Goal: Task Accomplishment & Management: Complete application form

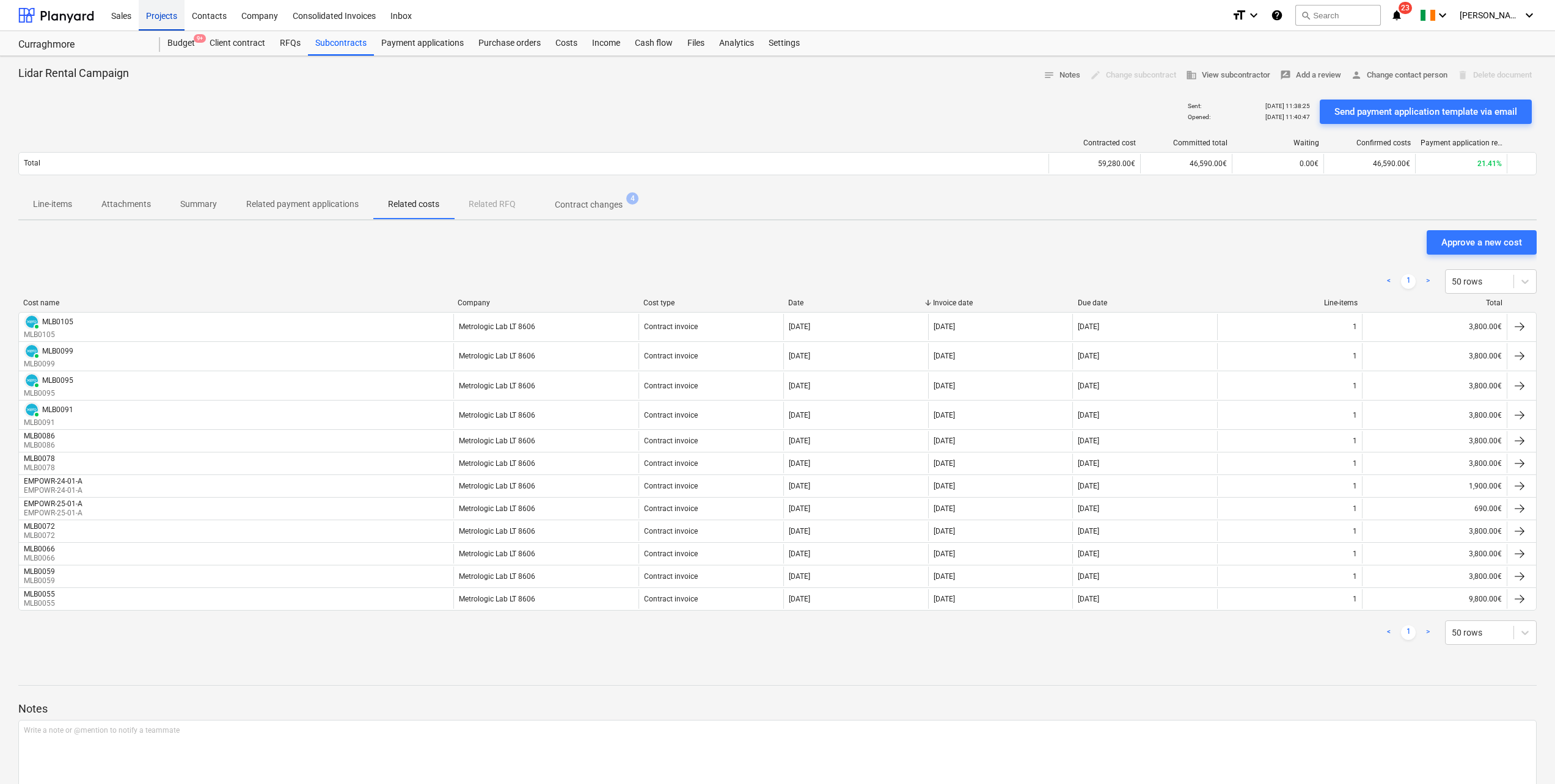
click at [168, 17] on div "Projects" at bounding box center [162, 15] width 46 height 31
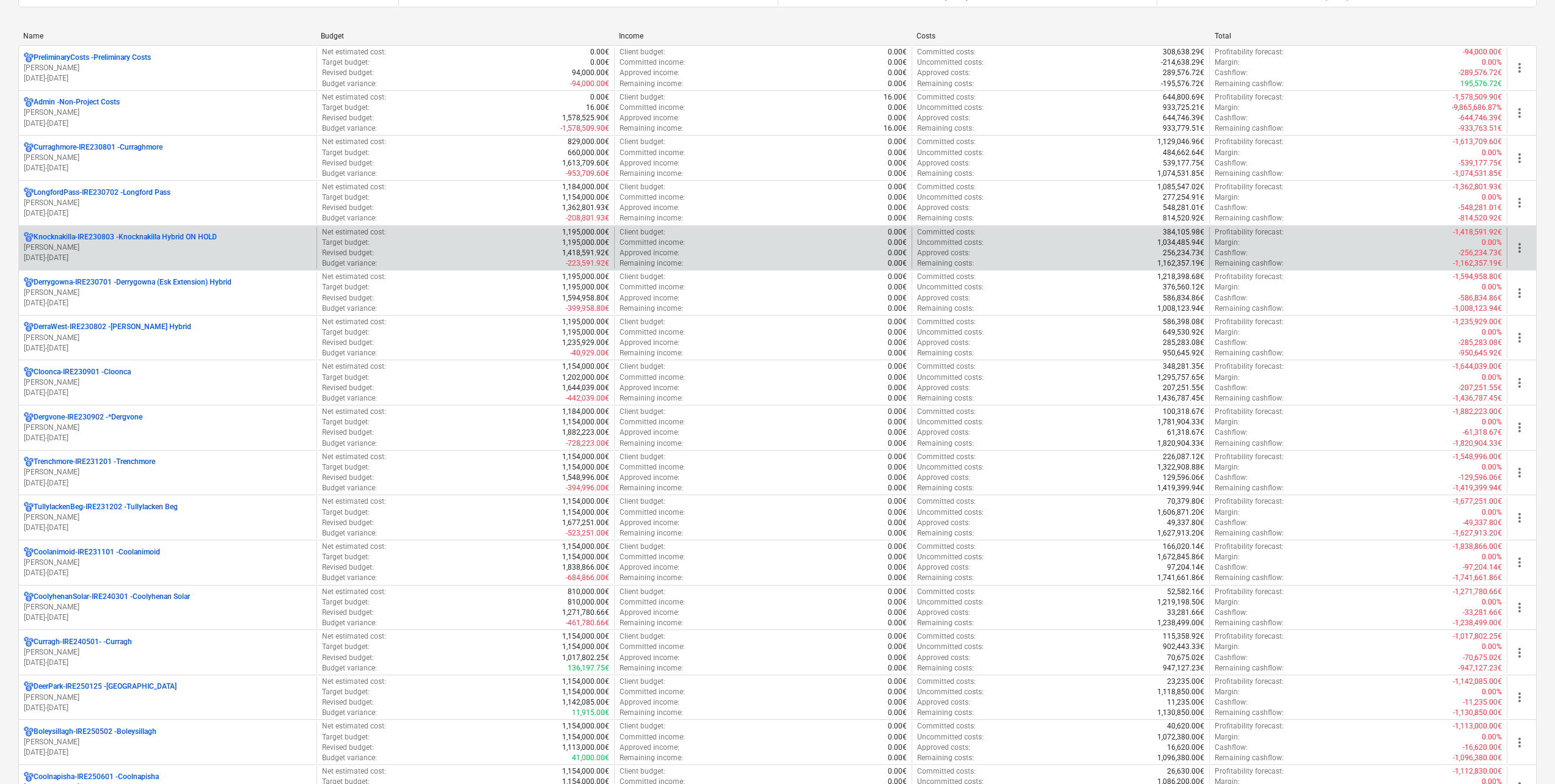
scroll to position [122, 0]
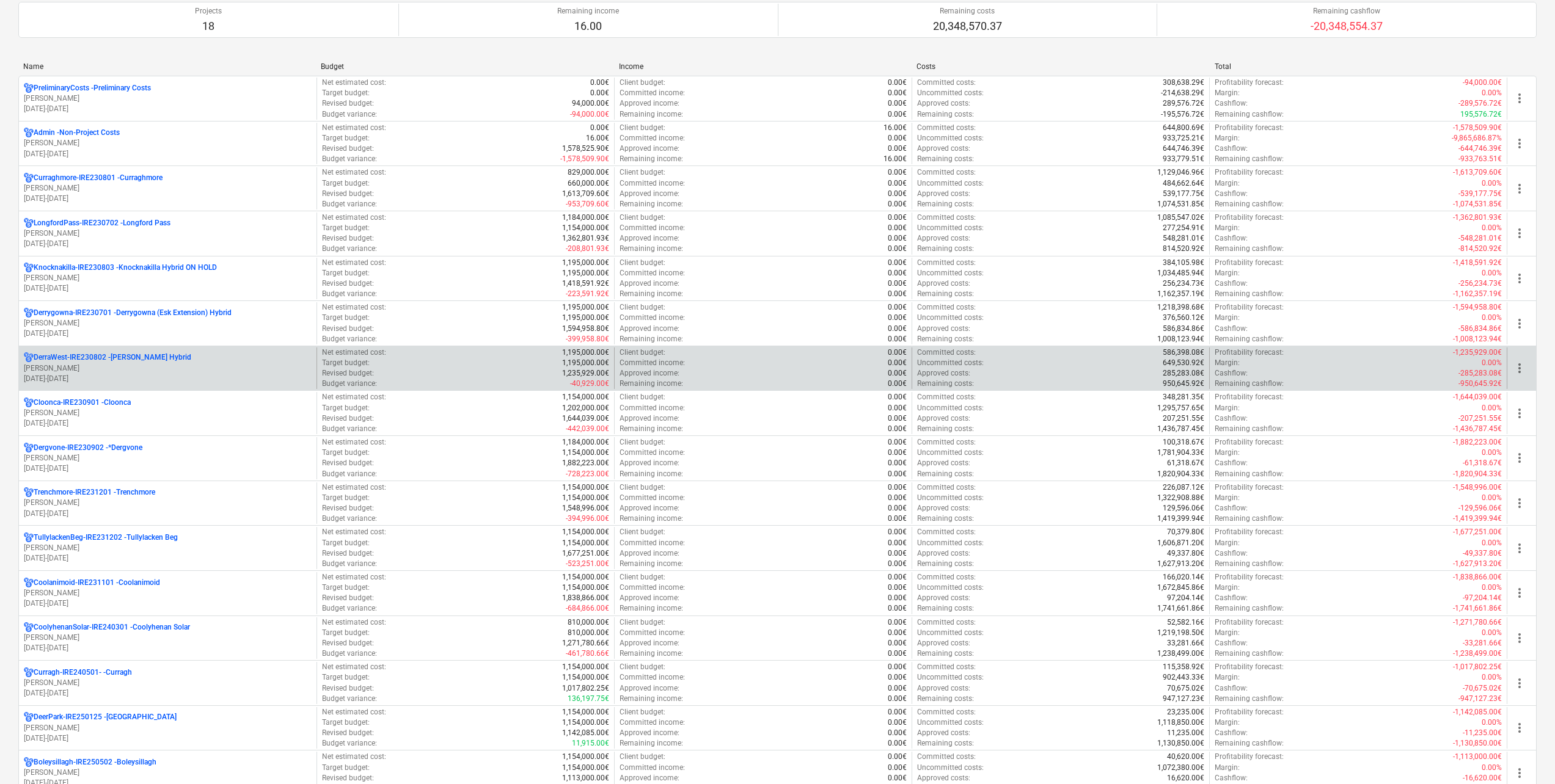
click at [158, 367] on p "A. O'Leary" at bounding box center [167, 368] width 288 height 10
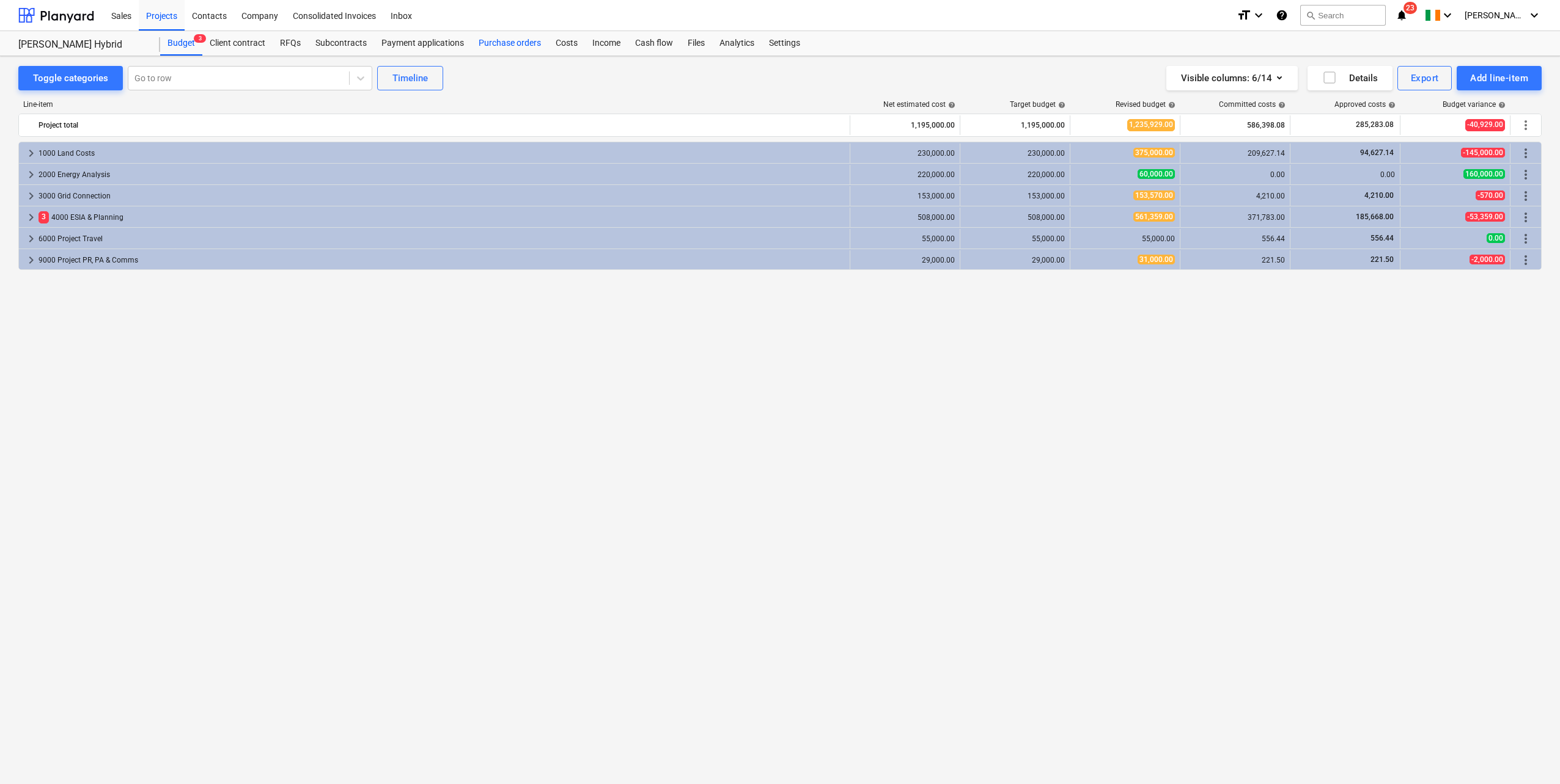
click at [491, 45] on div "Purchase orders" at bounding box center [510, 43] width 77 height 24
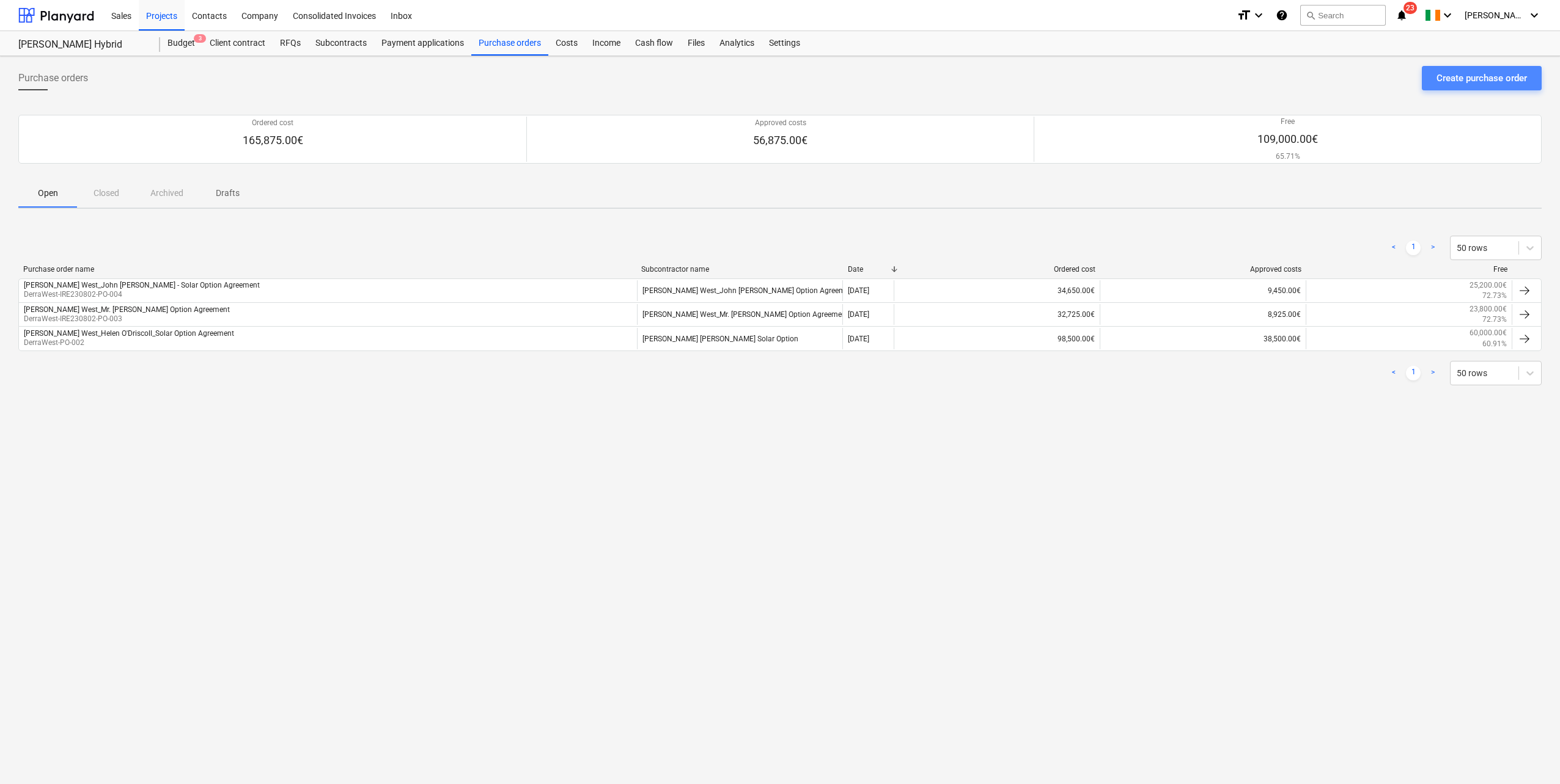
click at [1448, 81] on div "Create purchase order" at bounding box center [1482, 78] width 91 height 16
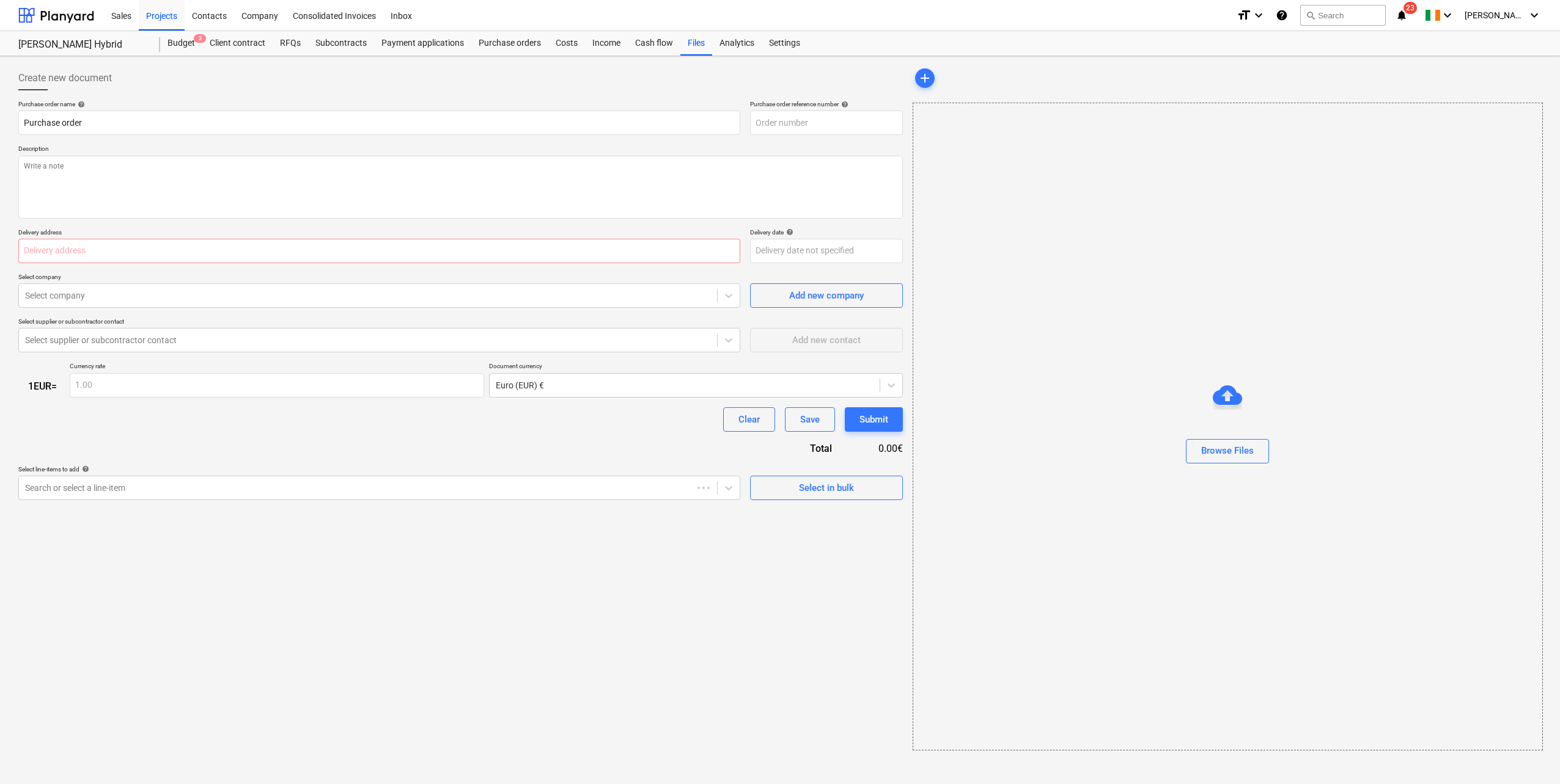
type textarea "x"
type input "DerraWest-IRE230802-PO-005"
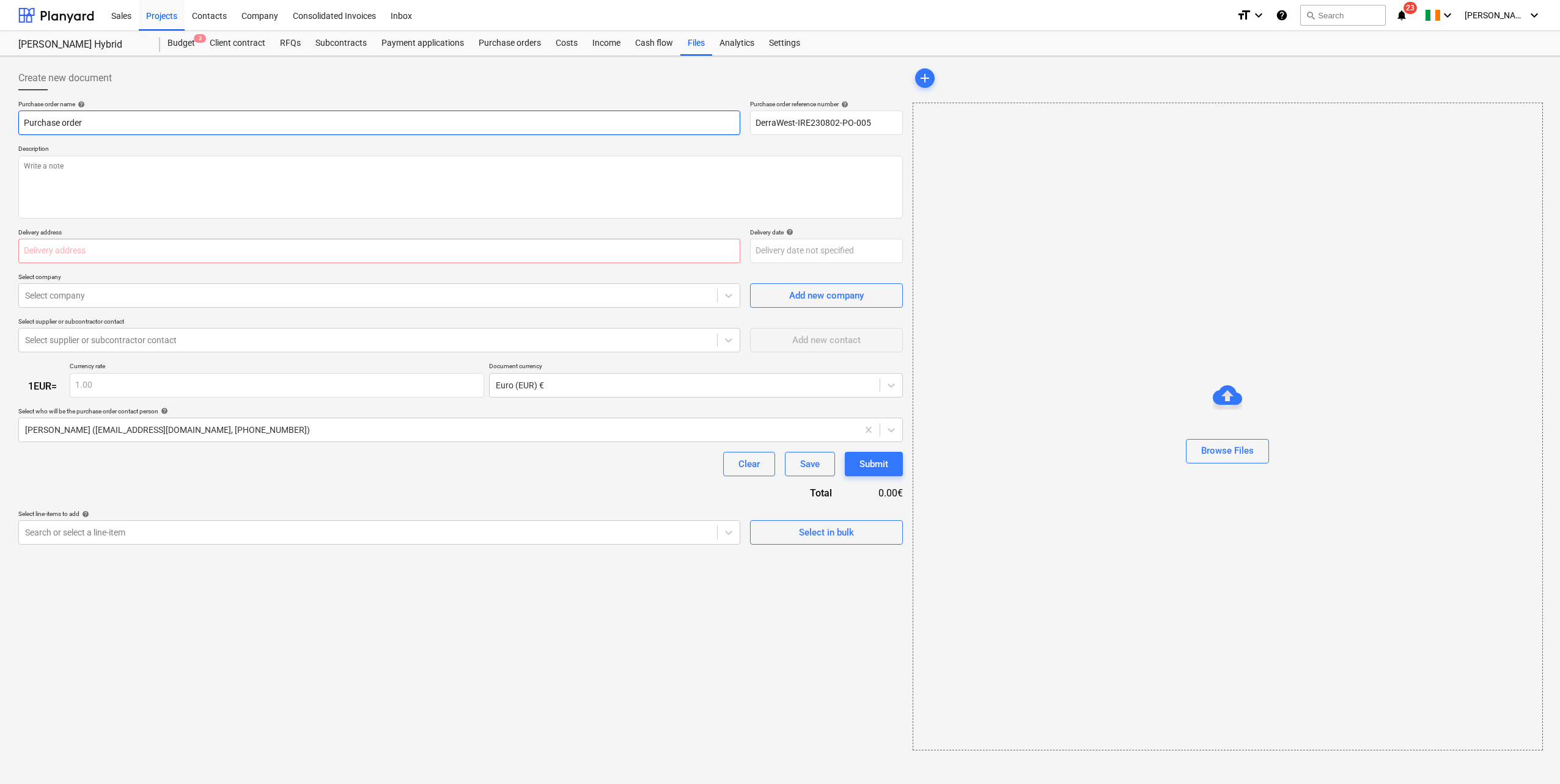
click at [70, 125] on input "Purchase order" at bounding box center [379, 122] width 722 height 24
drag, startPoint x: 89, startPoint y: 124, endPoint x: 15, endPoint y: 123, distance: 74.0
click at [15, 123] on div "Create new document Purchase order name help Purchase order Purchase order refe…" at bounding box center [460, 409] width 894 height 695
paste input "[PERSON_NAME] - Solar Option Agreement"
type textarea "x"
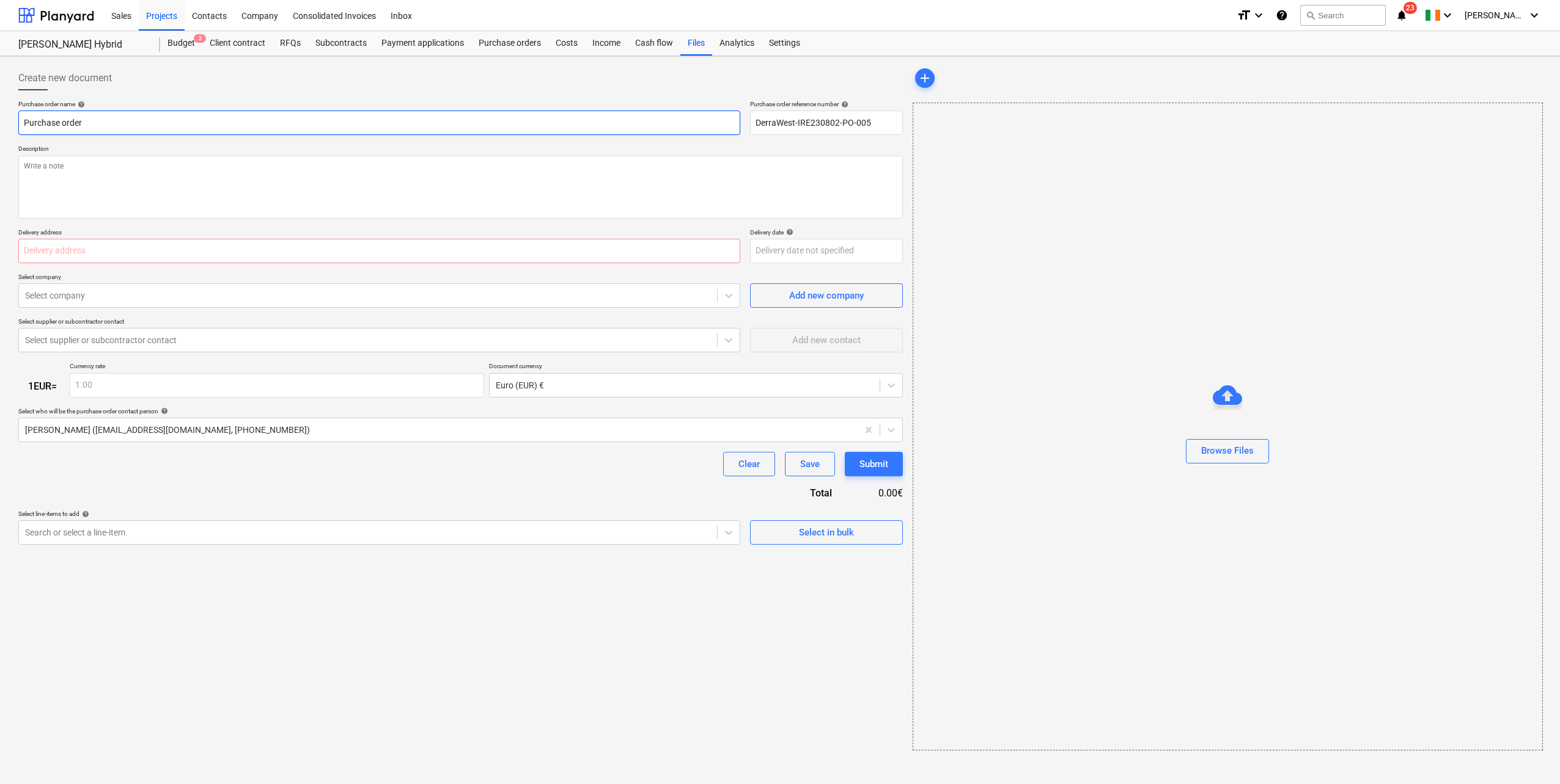
type input "[PERSON_NAME] - Solar Option Agreement"
click at [22, 126] on input "[PERSON_NAME] - Solar Option Agreement" at bounding box center [379, 122] width 722 height 24
type textarea "x"
type input "DDerry Dillon - Solar Option Agreement"
type textarea "x"
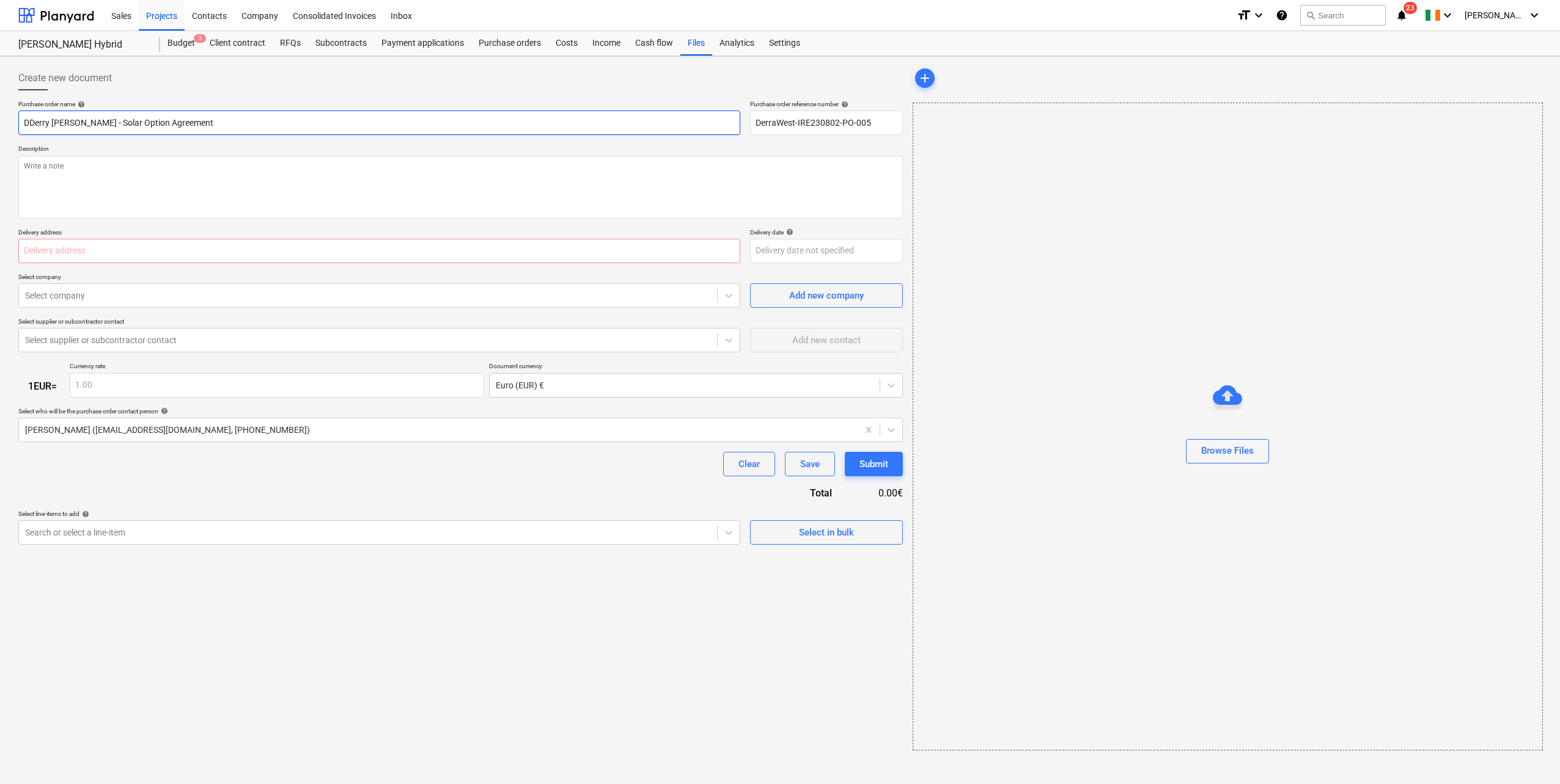
type input "DWDerry Dillon - Solar Option Agreement"
type textarea "x"
type input "DWSDerry Dillon - Solar Option Agreement"
type textarea "x"
type input "DWS_Derry Dillon - Solar Option Agreement"
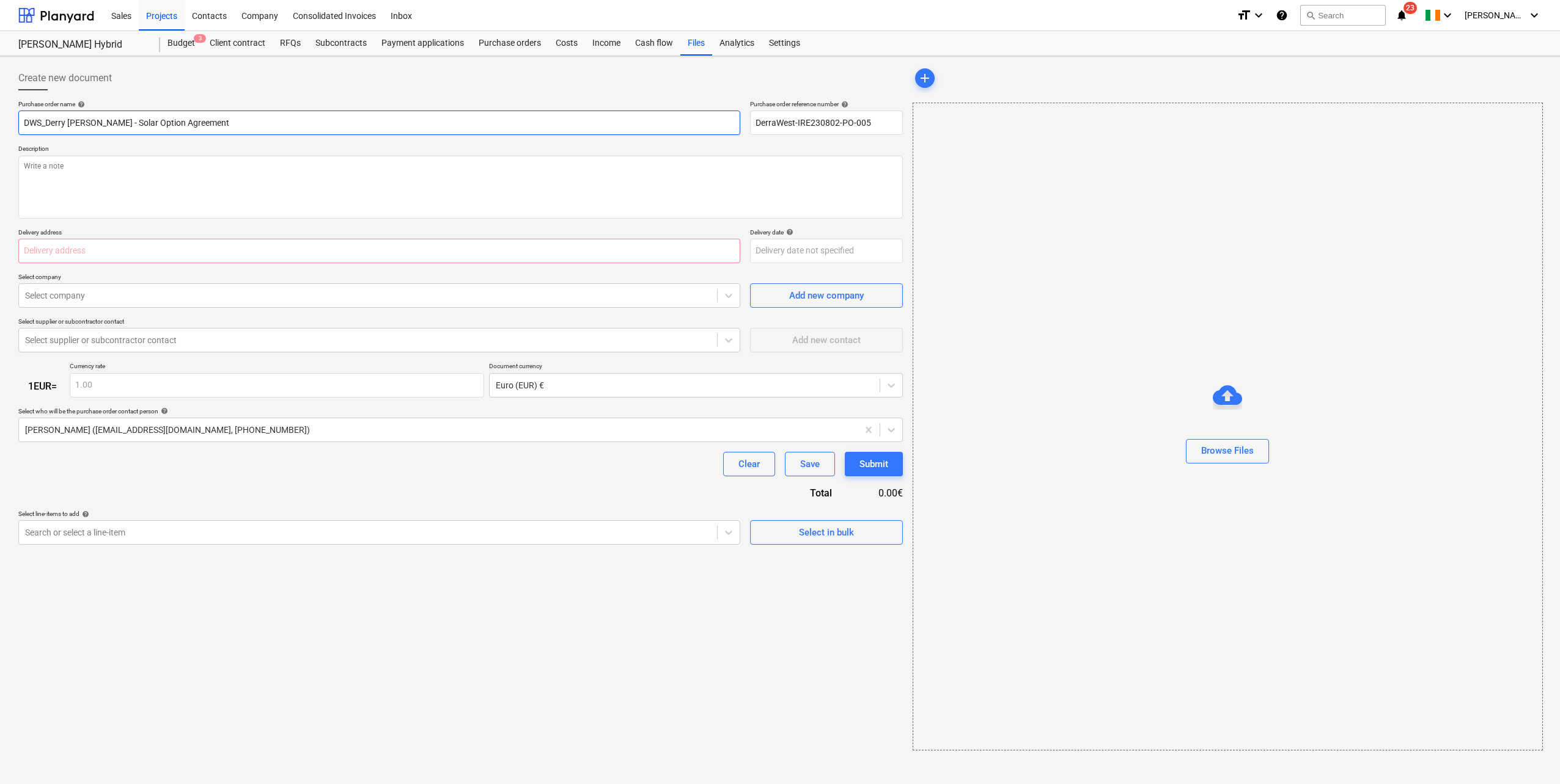
click at [96, 125] on input "DWS_Derry Dillon - Solar Option Agreement" at bounding box center [379, 122] width 722 height 24
type textarea "x"
type input "DWS_Derry Dillon -Solar Option Agreement"
type textarea "x"
type input "DWS_Derry Dillon Solar Option Agreement"
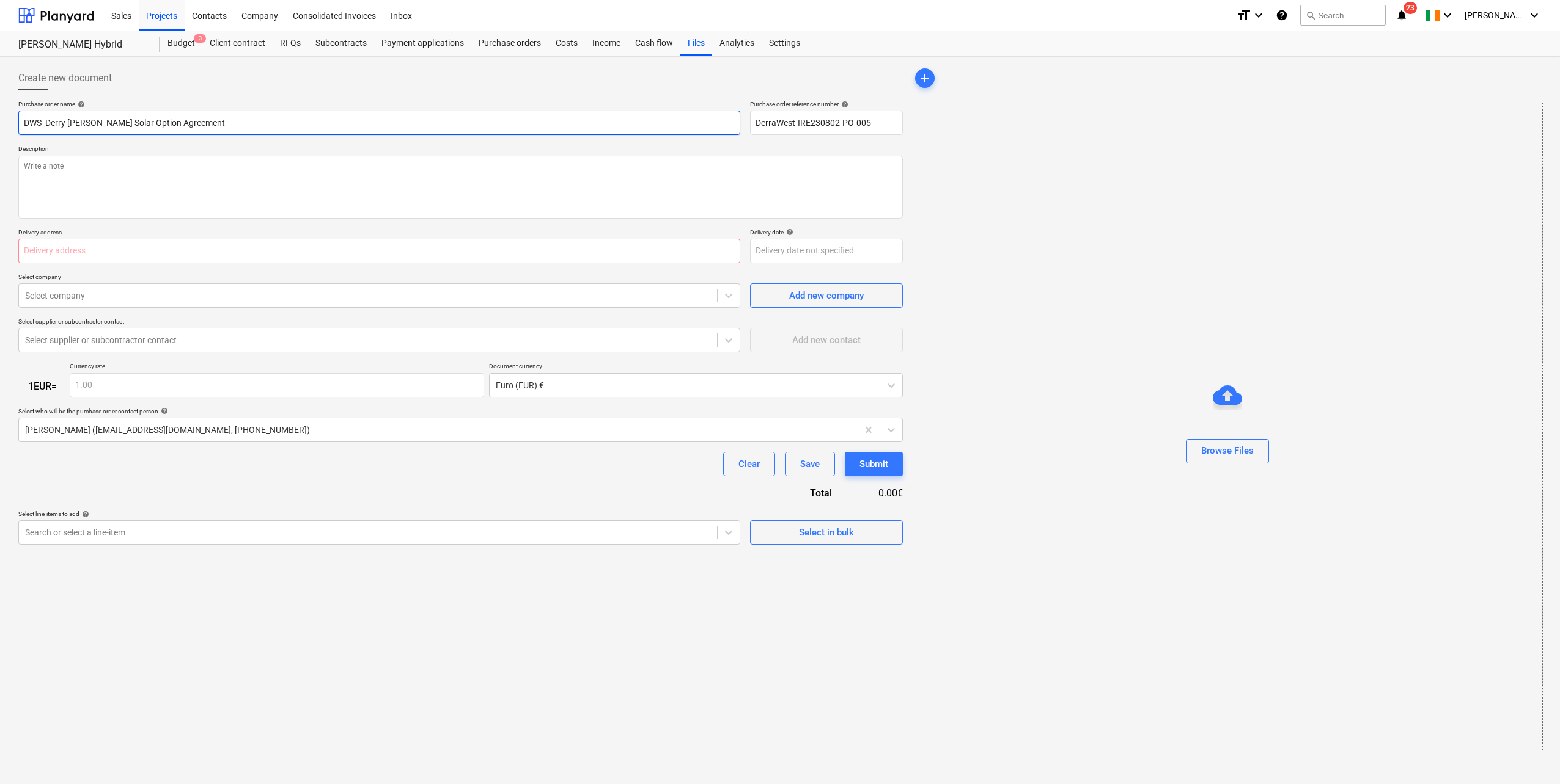
type textarea "x"
type input "DWS_Derry DillonSolar Option Agreement"
type textarea "x"
type input "DWS_Derry Dillon_Solar Option Agreement"
paste textarea "Project: [PERSON_NAME] Landowner:[PERSON_NAME] - Solar Option Agreement"
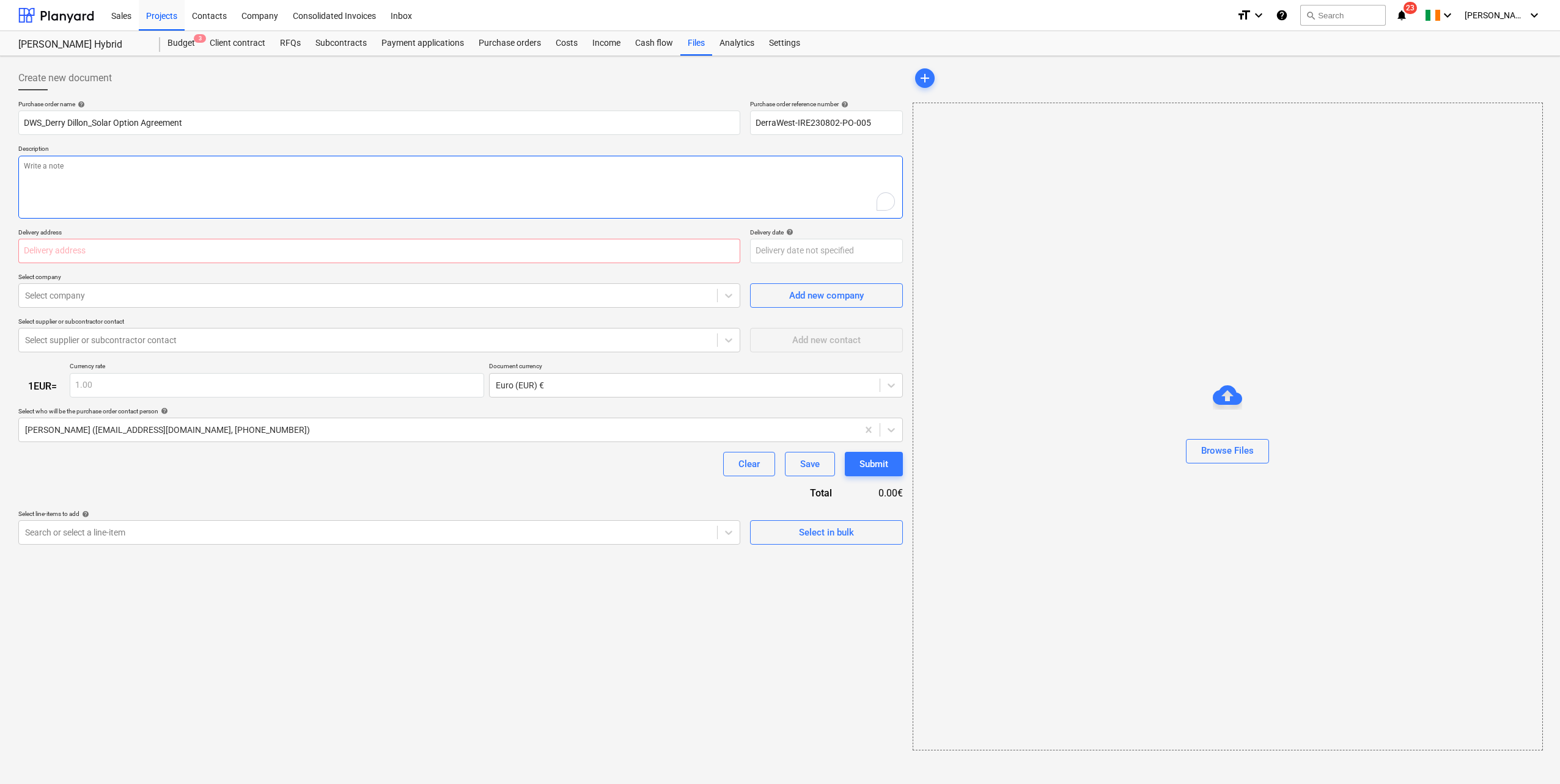
type textarea "x"
type textarea "Project: [PERSON_NAME] Landowner:[PERSON_NAME] - Solar Option Agreement"
type textarea "x"
click at [145, 249] on input "text" at bounding box center [379, 251] width 722 height 24
type input "N/A"
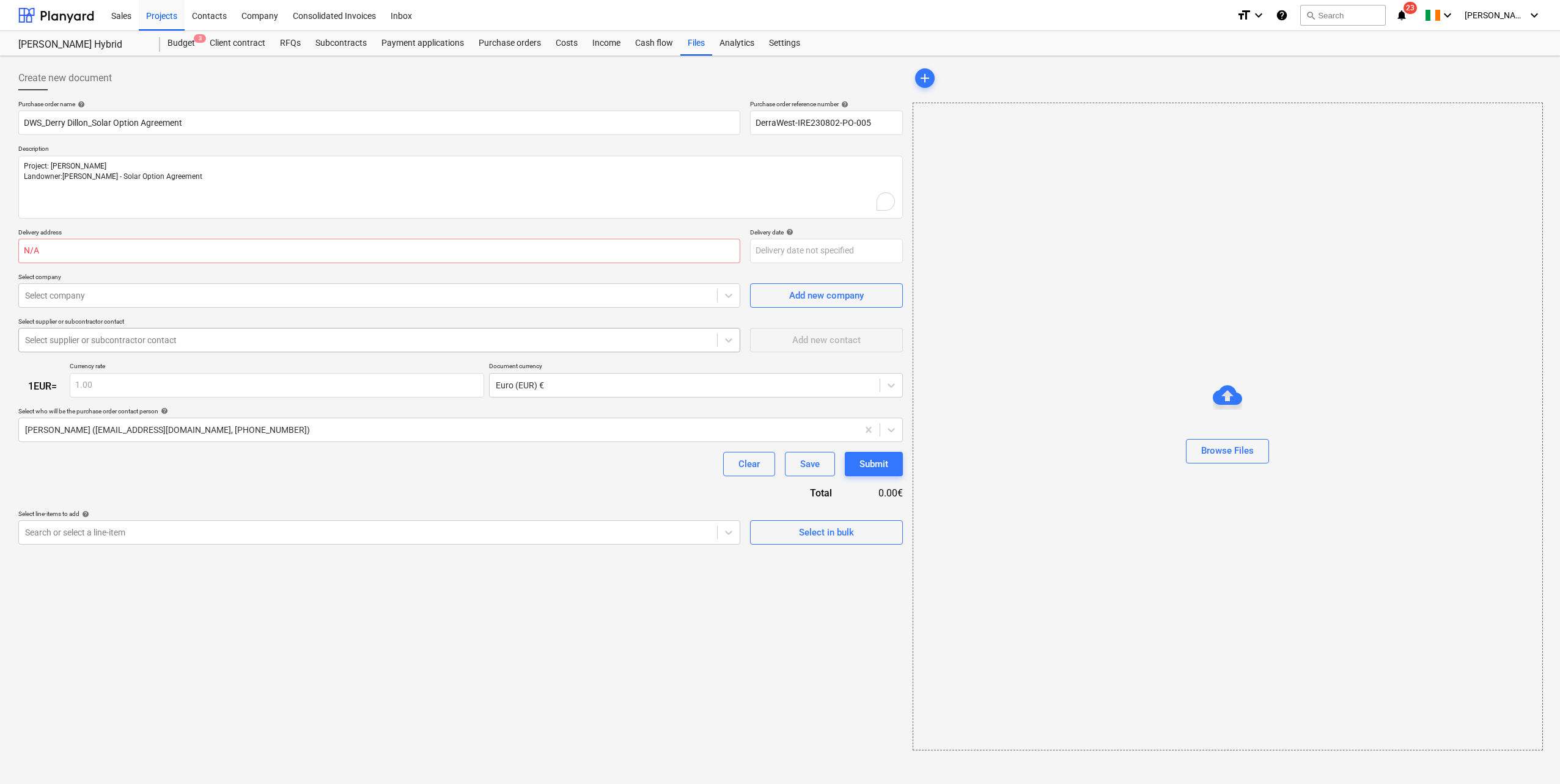
type input "[PERSON_NAME] West_Mr. [PERSON_NAME] Option Agreement"
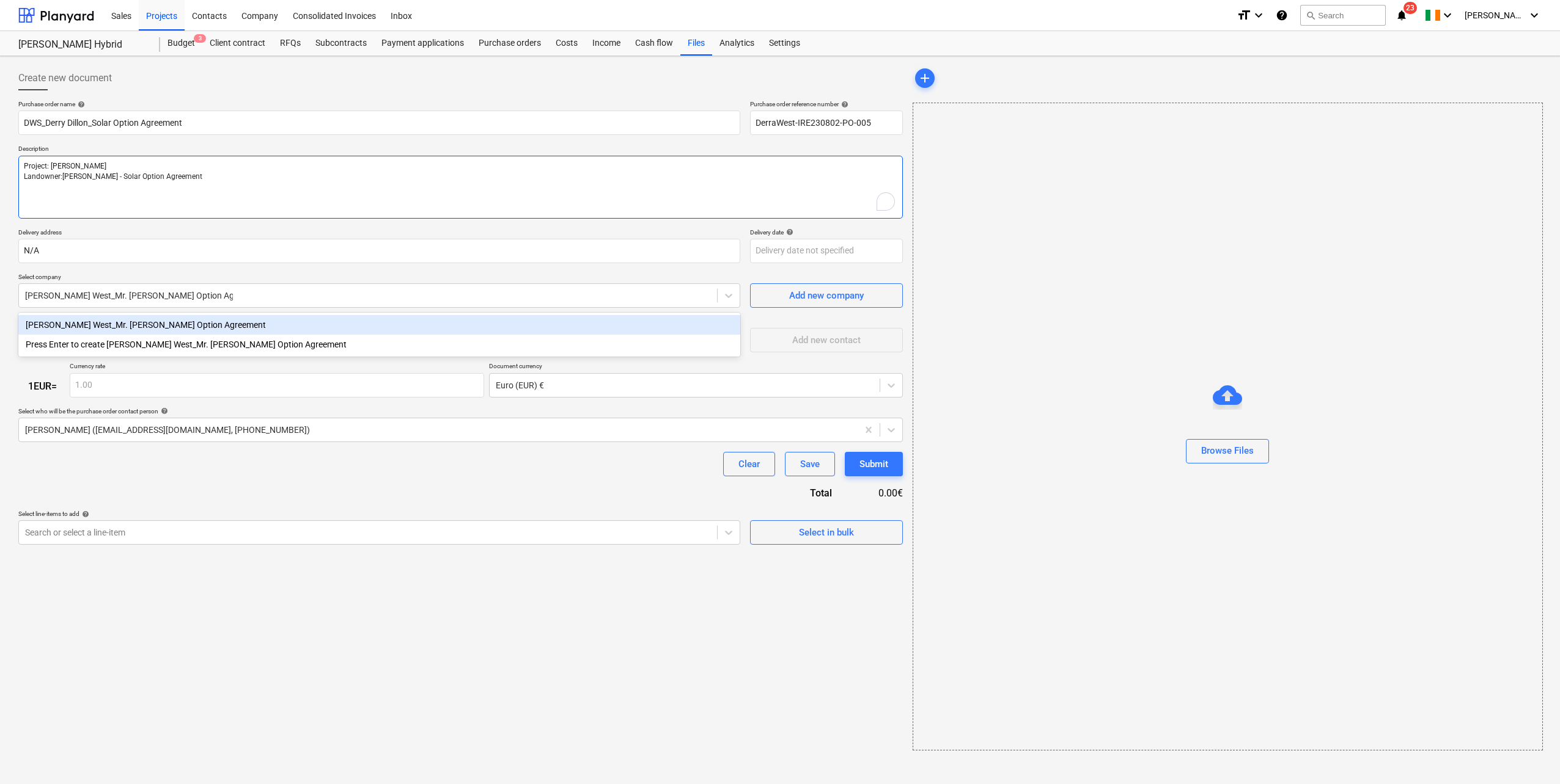
click at [114, 208] on textarea "Project: [PERSON_NAME] Landowner:[PERSON_NAME] - Solar Option Agreement" at bounding box center [460, 187] width 885 height 63
drag, startPoint x: 96, startPoint y: 240, endPoint x: -24, endPoint y: 254, distance: 120.8
click at [0, 254] on html "Sales Projects Contacts Company Consolidated Invoices Inbox format_size keyboar…" at bounding box center [780, 392] width 1560 height 784
type textarea "x"
click at [834, 298] on div "Add new company" at bounding box center [826, 295] width 75 height 16
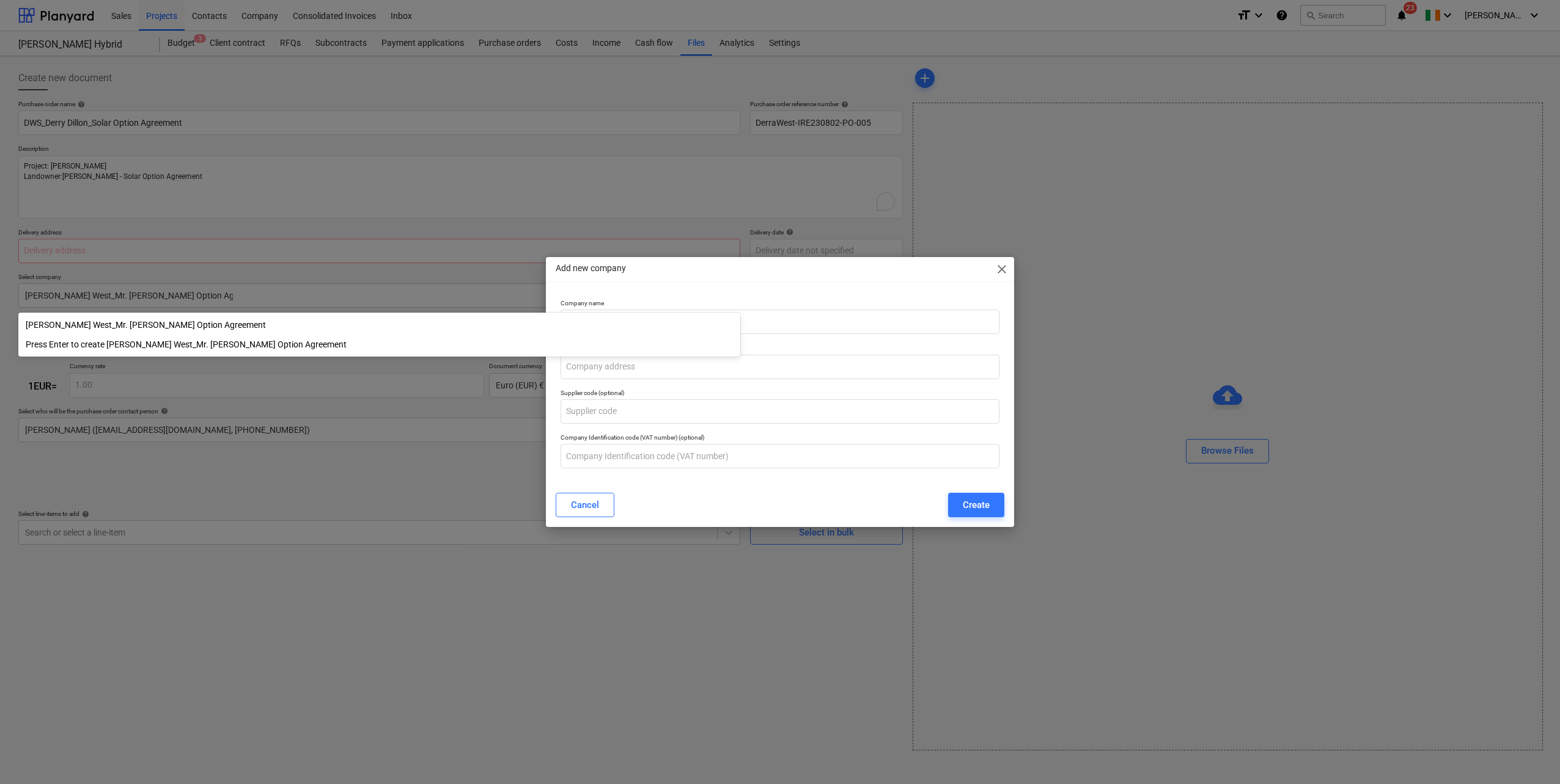
click at [237, 585] on div "Add new company close Company name Company address (optional) Supplier code (op…" at bounding box center [780, 392] width 1560 height 784
type textarea "x"
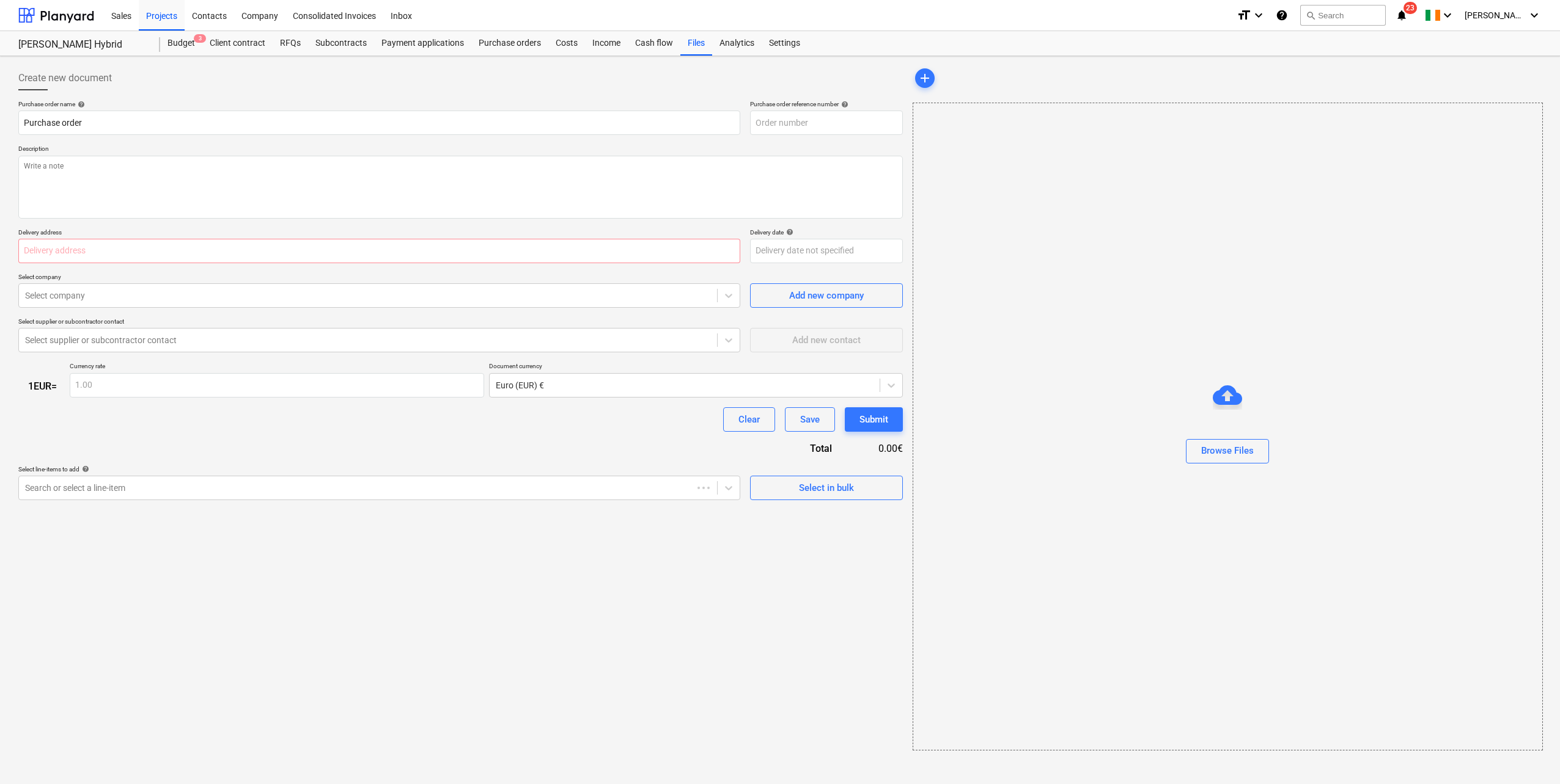
type textarea "x"
type input "DerraWest-IRE230802-PO-006"
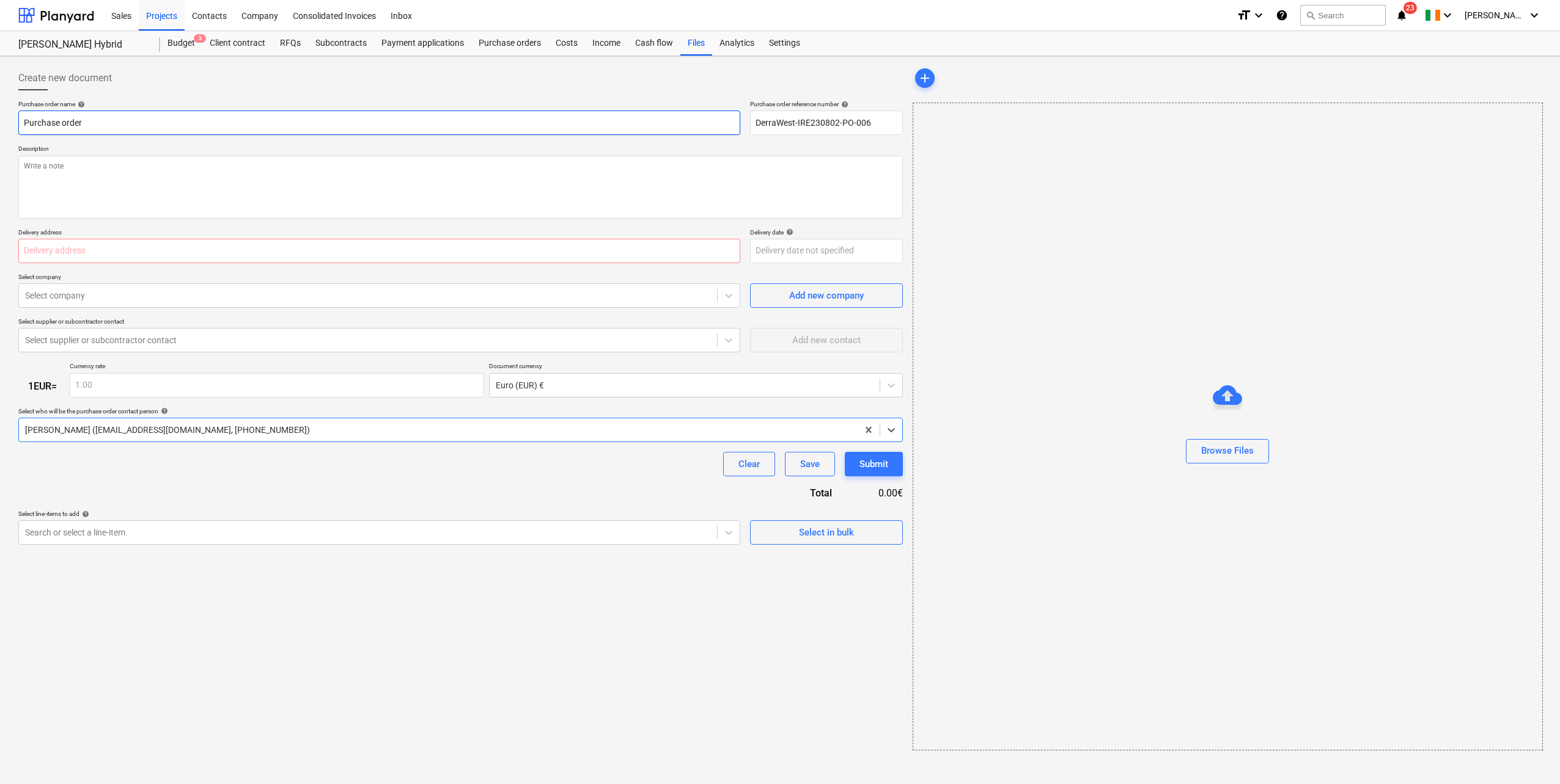
click at [113, 124] on input "Purchase order" at bounding box center [379, 122] width 722 height 24
drag, startPoint x: 98, startPoint y: 124, endPoint x: -11, endPoint y: 124, distance: 109.0
click at [0, 124] on html "Sales Projects Contacts Company Consolidated Invoices Inbox format_size keyboar…" at bounding box center [780, 392] width 1560 height 784
paste input "[PERSON_NAME] - Solar Option Agreement"
type textarea "x"
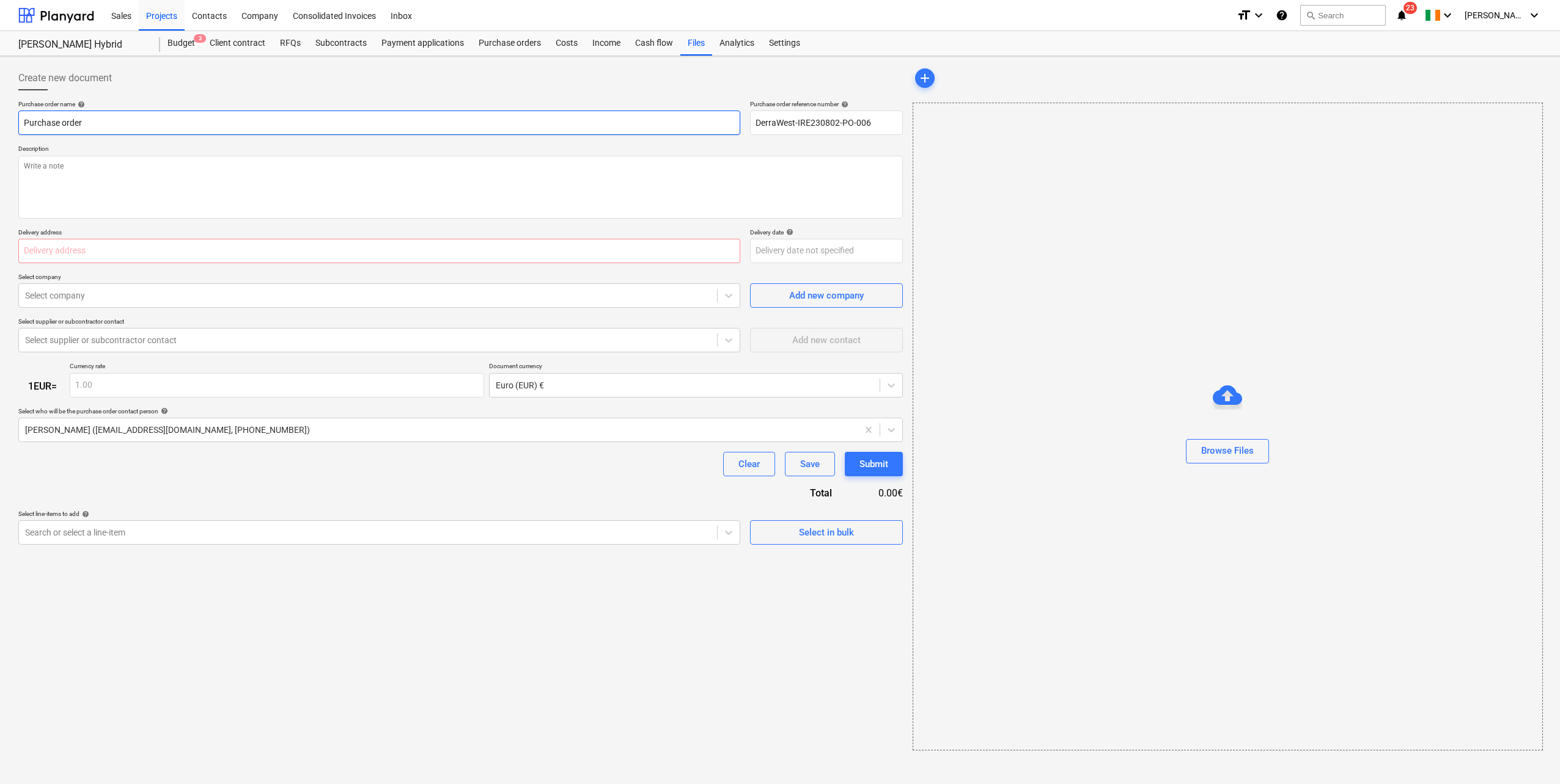
type input "[PERSON_NAME] - Solar Option Agreement"
click at [74, 121] on input "[PERSON_NAME] - Solar Option Agreement" at bounding box center [379, 122] width 722 height 24
type textarea "x"
type input "[PERSON_NAME] -Solar Option Agreement"
type textarea "x"
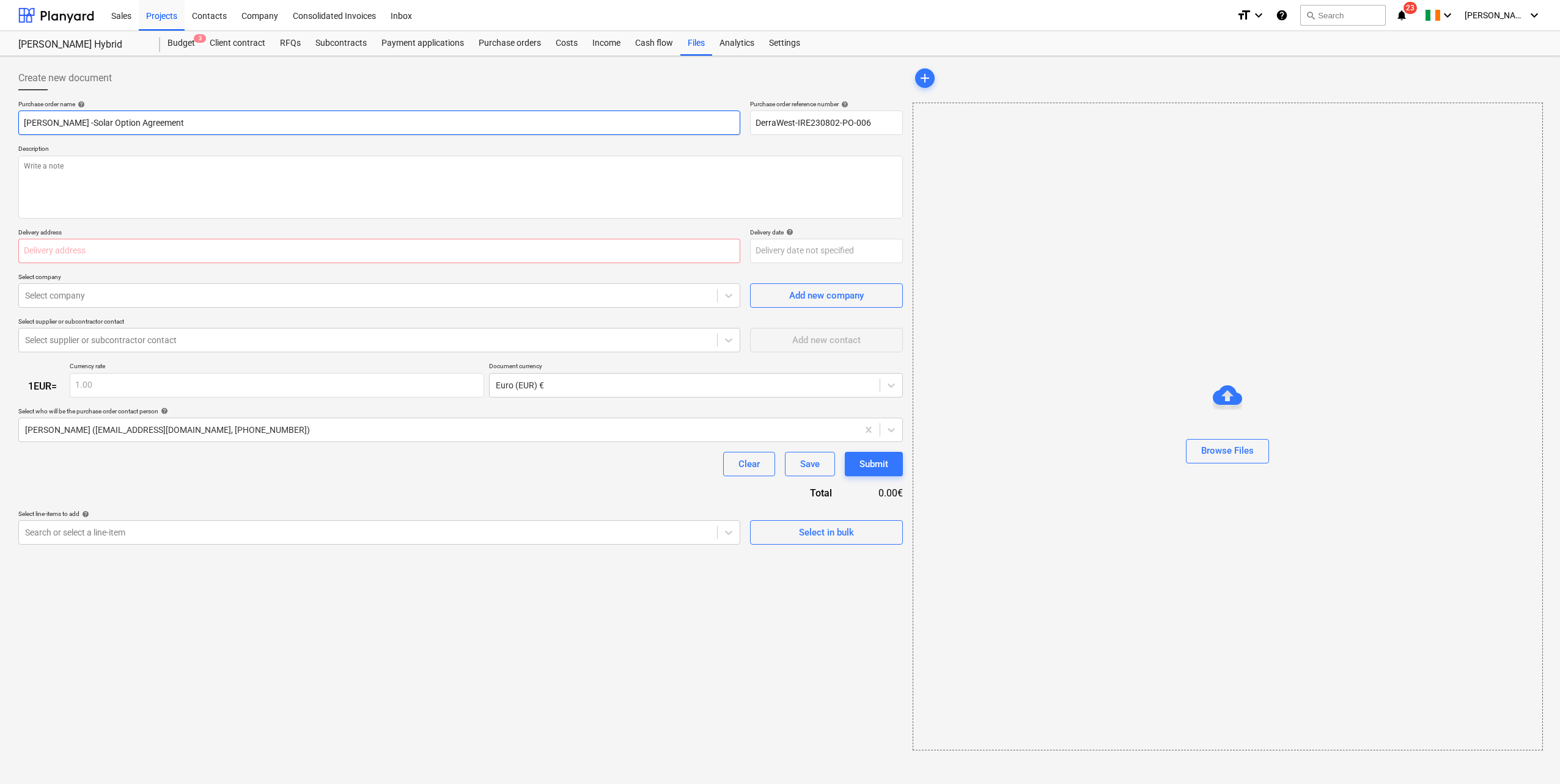
type input "[PERSON_NAME] Solar Option Agreement"
type textarea "x"
type input "Derry DillonSolar Option Agreement"
type textarea "x"
type input "Derry Dillon_Solar Option Agreement"
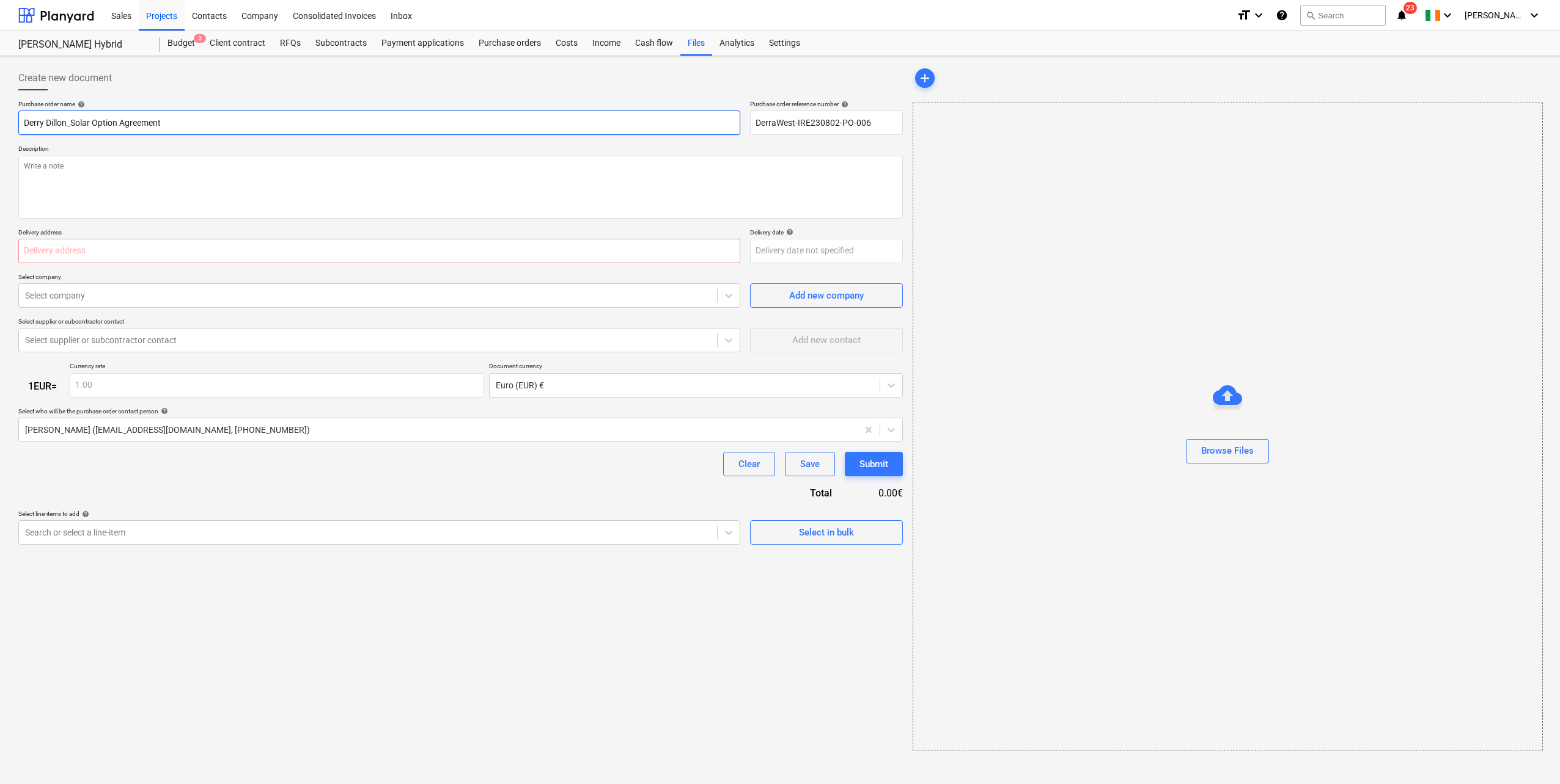
click at [25, 120] on input "Derry Dillon_Solar Option Agreement" at bounding box center [379, 122] width 722 height 24
type textarea "x"
type input "DDerry Dillon_Solar Option Agreement"
type textarea "x"
type input "DWDerry Dillon_Solar Option Agreement"
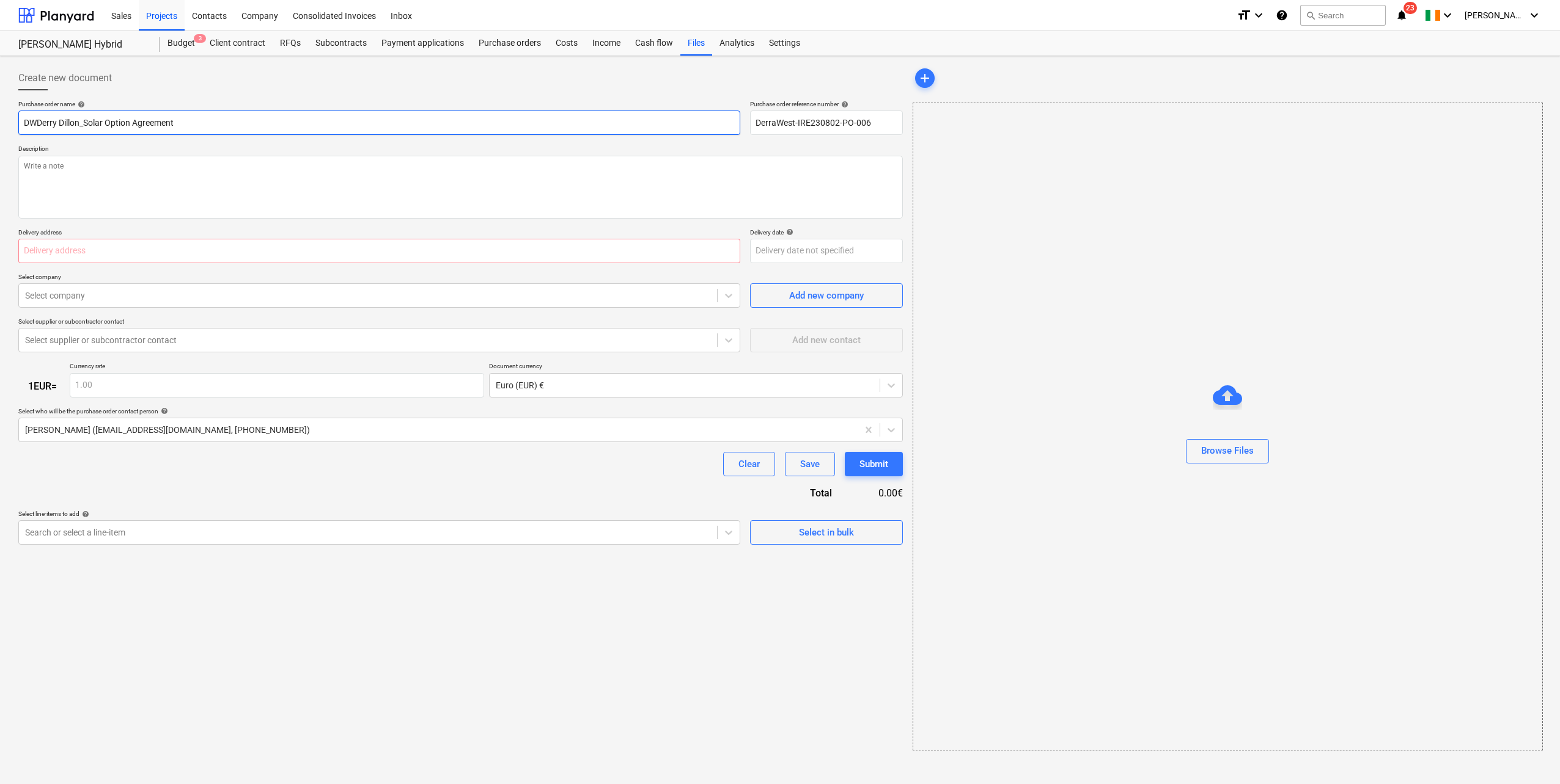
type textarea "x"
type input "DWSDerry Dillon_Solar Option Agreement"
type textarea "x"
type input "DWS_Derry Dillon_Solar Option Agreement"
click at [110, 195] on textarea at bounding box center [460, 187] width 885 height 63
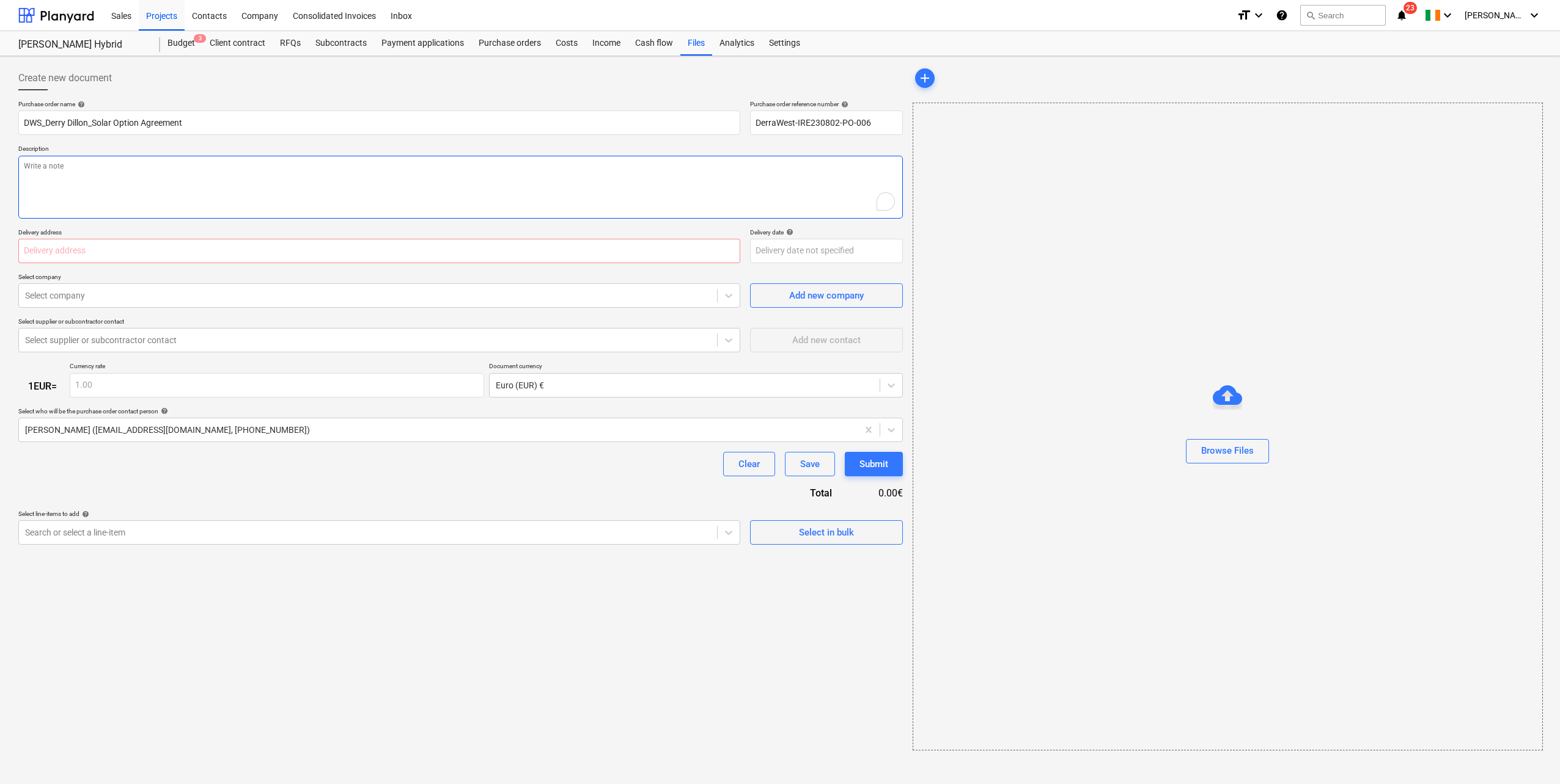
paste textarea "Project: [PERSON_NAME] Landowner:[PERSON_NAME] - Solar Option Agreement"
type textarea "x"
type textarea "Project: [PERSON_NAME] Landowner:[PERSON_NAME] - Solar Option Agreement"
click at [79, 301] on div at bounding box center [367, 295] width 686 height 12
click at [828, 290] on div "Add new company" at bounding box center [826, 295] width 75 height 16
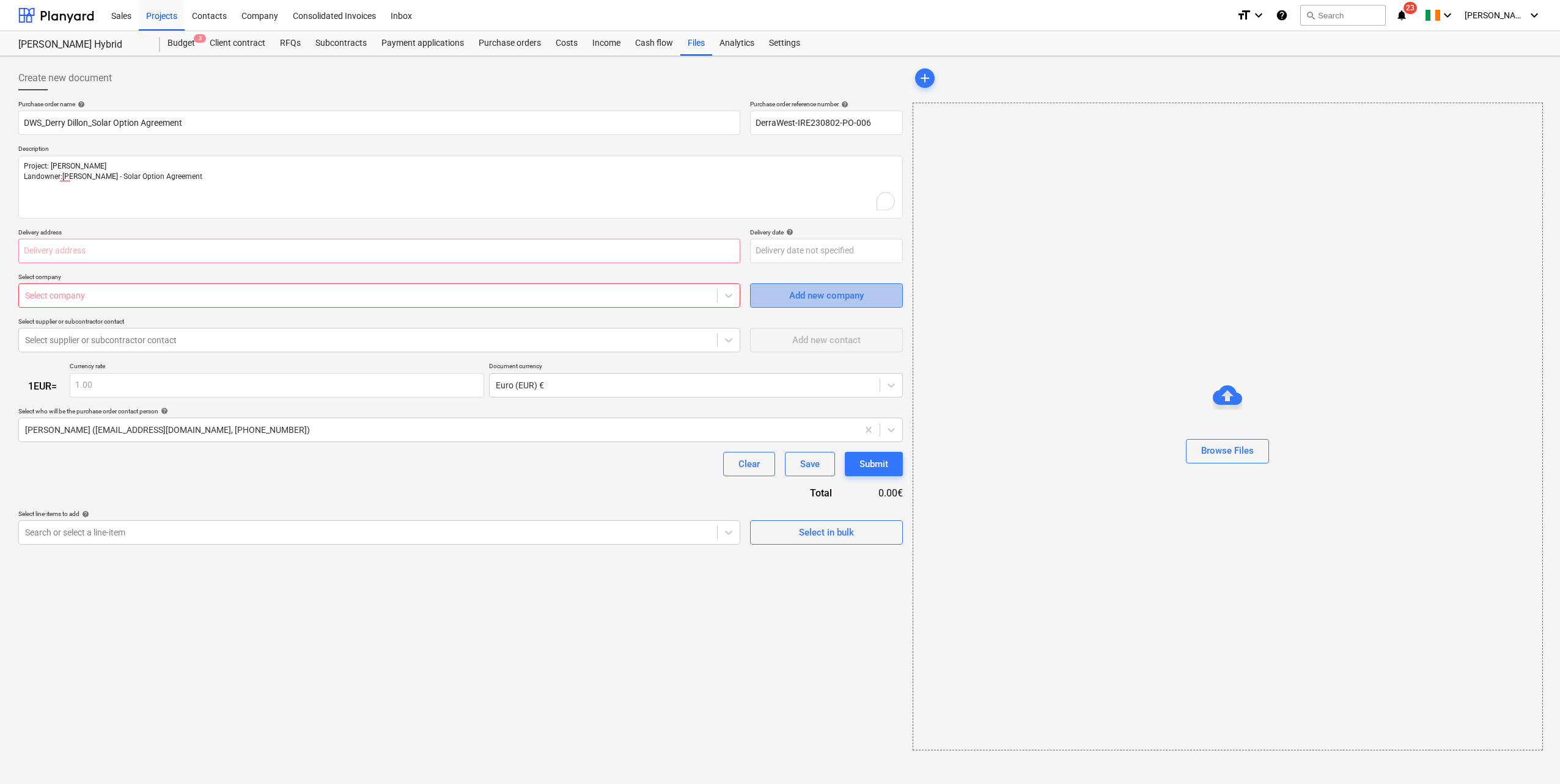
type textarea "x"
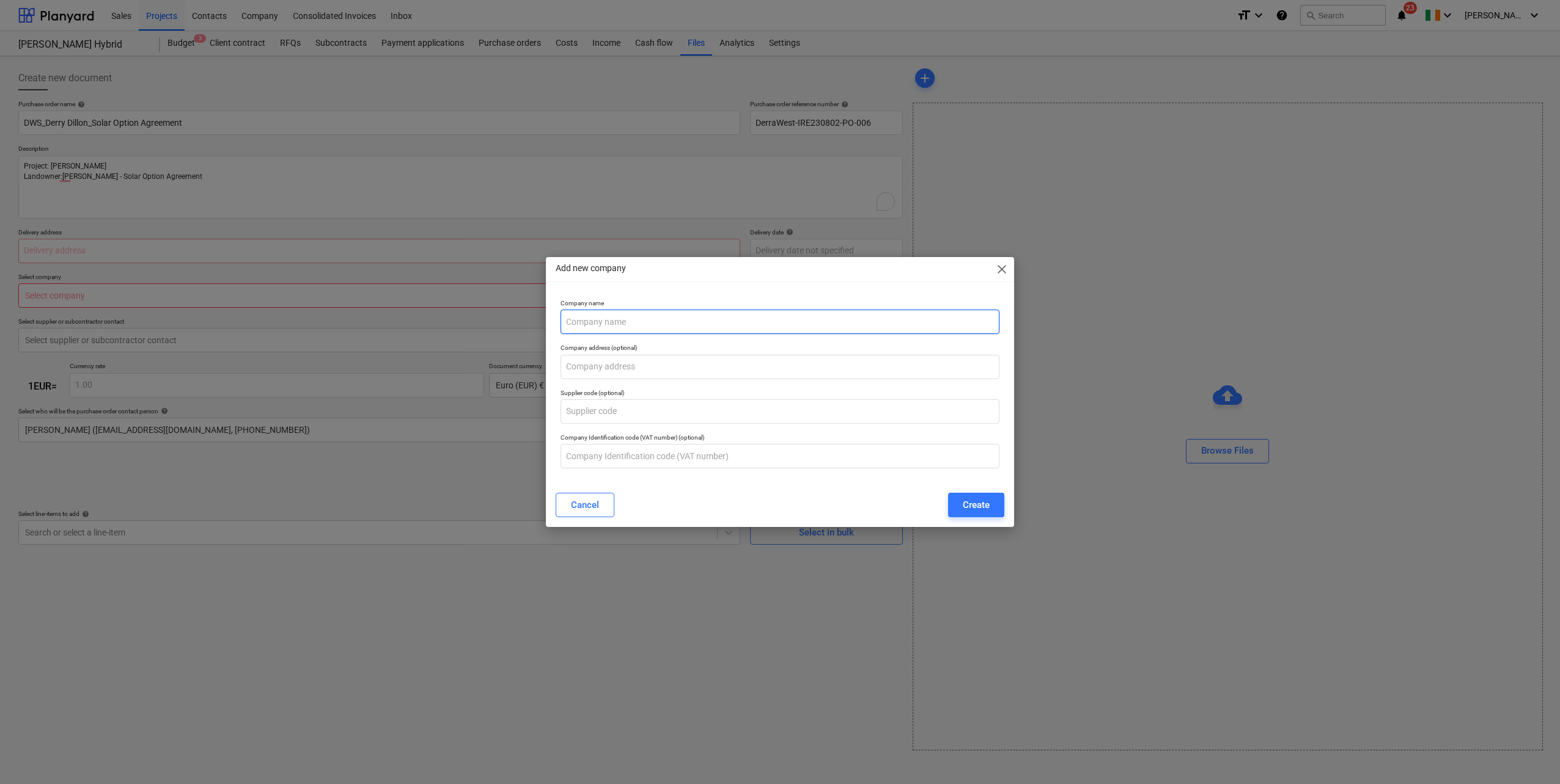
click at [652, 323] on input "text" at bounding box center [780, 322] width 439 height 24
paste input "Project: [PERSON_NAME] Landowner:[PERSON_NAME] - Solar Option Agreement"
drag, startPoint x: 702, startPoint y: 322, endPoint x: 547, endPoint y: 324, distance: 155.0
click at [547, 329] on div "Company name Project: [PERSON_NAME] Landowner:[PERSON_NAME] - Solar Option Agre…" at bounding box center [780, 389] width 468 height 189
click at [618, 325] on input "[PERSON_NAME] - Solar Option Agreement" at bounding box center [780, 322] width 439 height 24
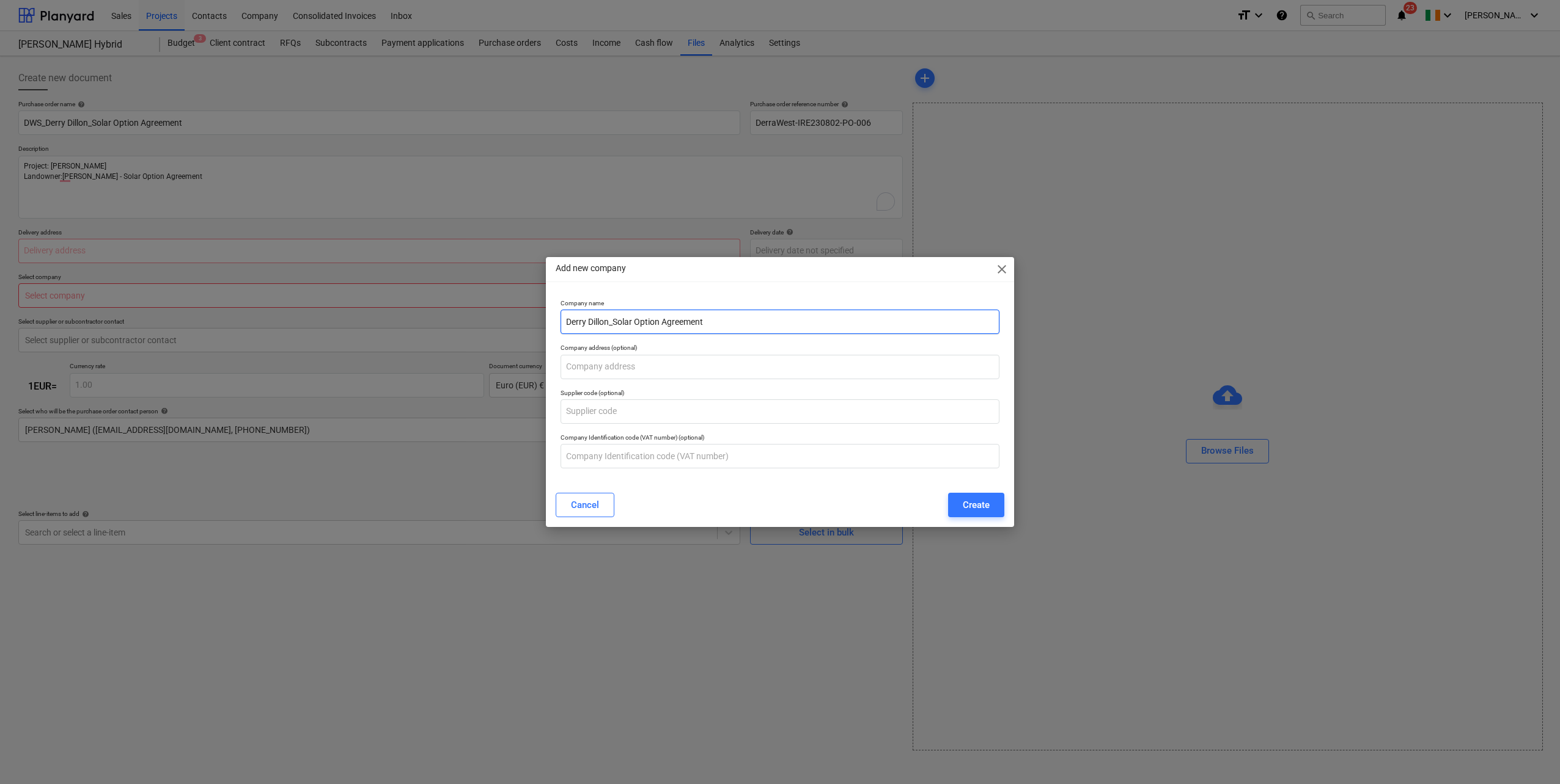
click at [564, 316] on input "Derry Dillon_Solar Option Agreement" at bounding box center [780, 322] width 439 height 24
type input "DWS_Derry Dillon_Solar Option Agreement"
click at [987, 502] on div "Create" at bounding box center [976, 505] width 27 height 16
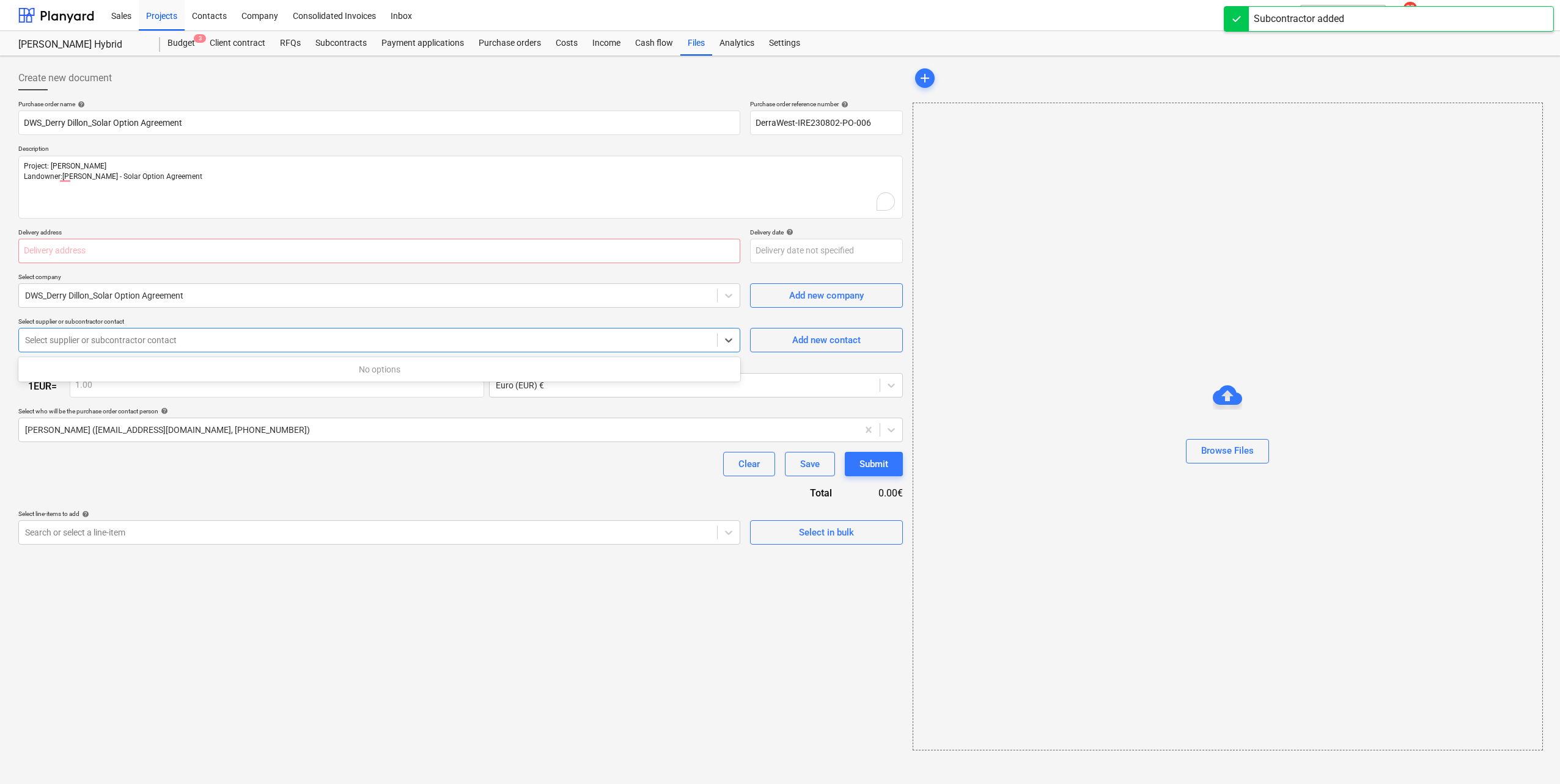
click at [197, 342] on div at bounding box center [367, 340] width 686 height 12
click at [846, 333] on div "Add new contact" at bounding box center [826, 340] width 68 height 16
type textarea "x"
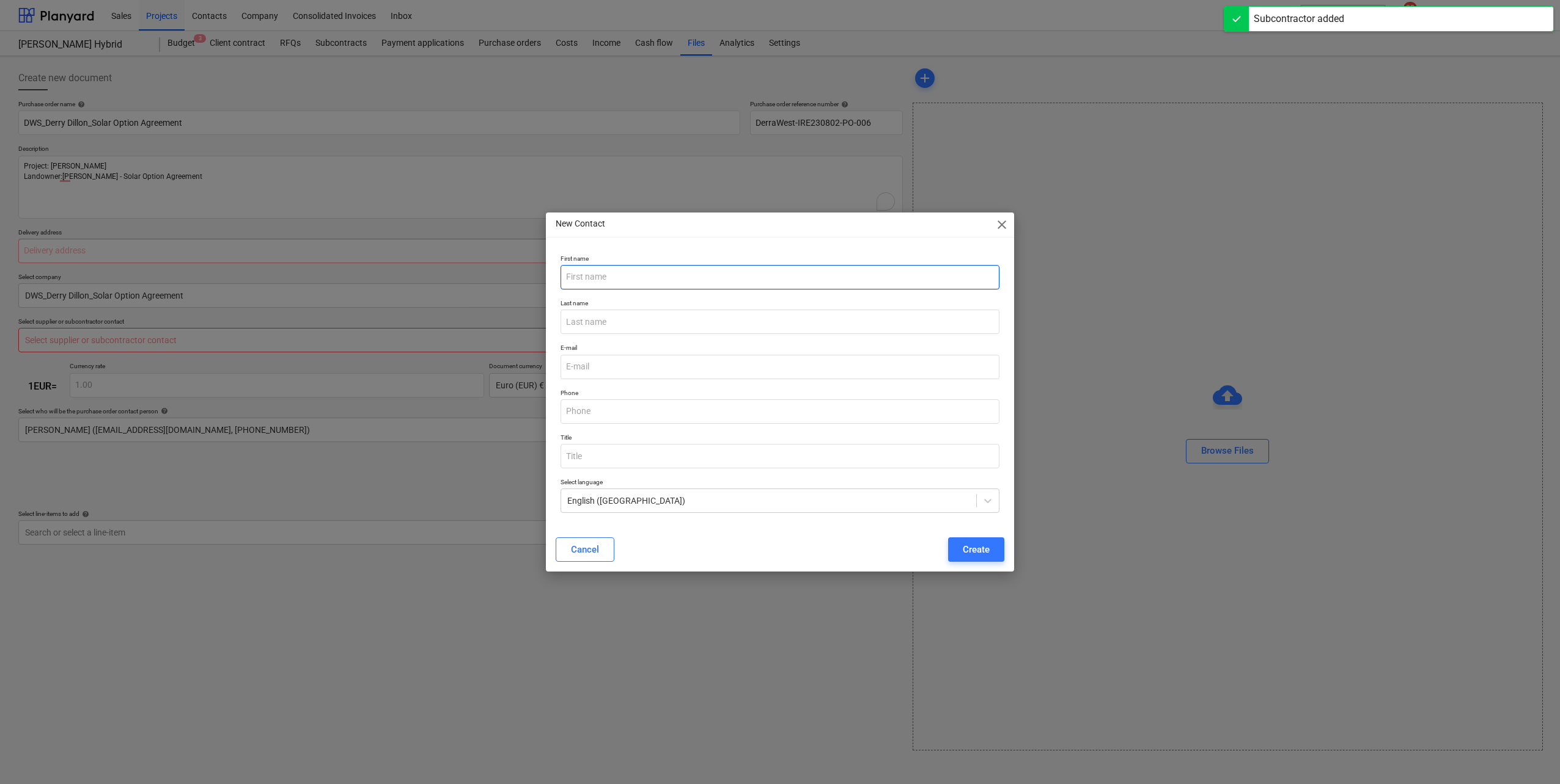
click at [614, 275] on input "text" at bounding box center [780, 277] width 439 height 24
paste input "Project: [PERSON_NAME] Landowner:[PERSON_NAME] - Solar Option Agreement"
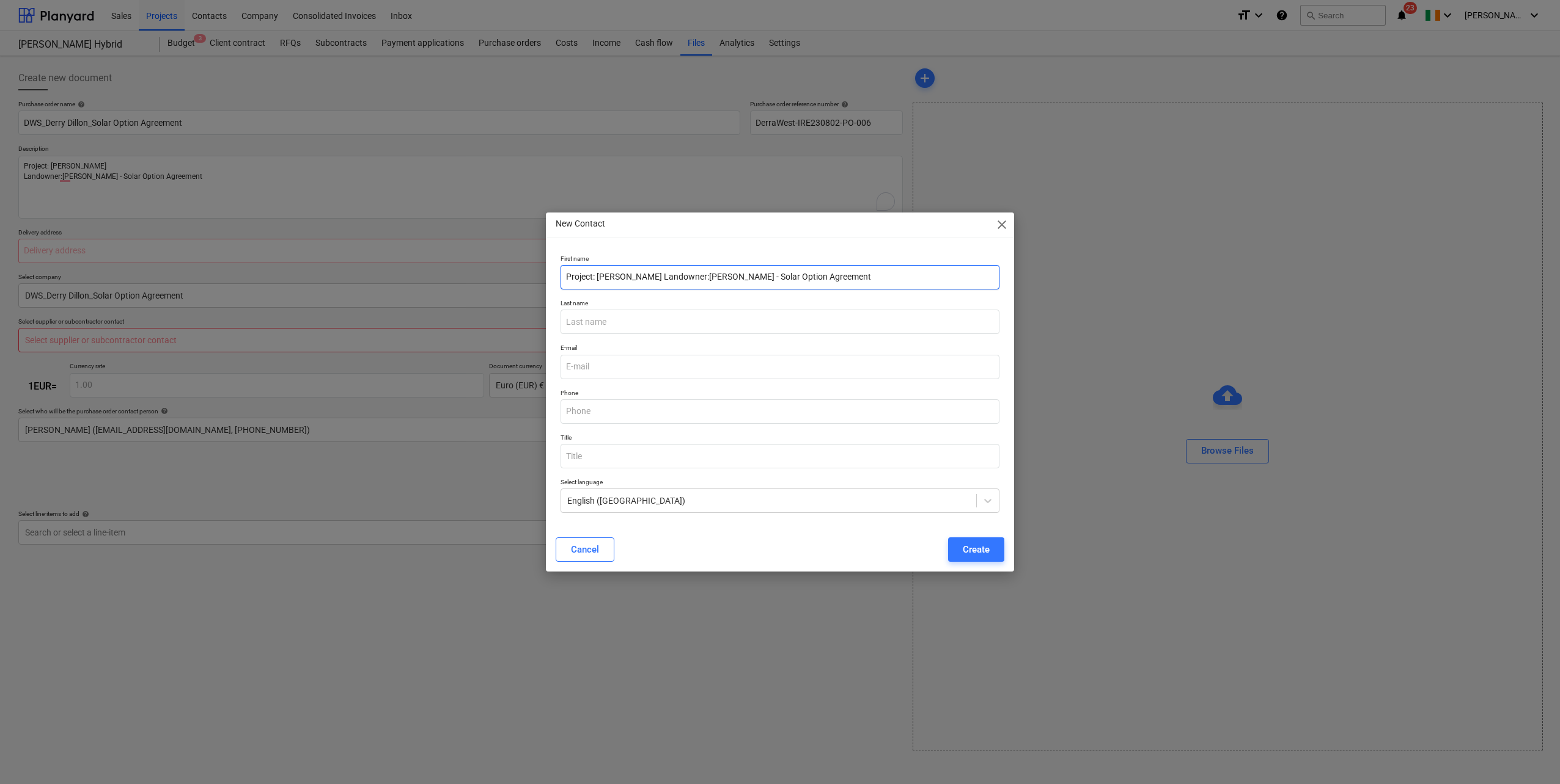
drag, startPoint x: 699, startPoint y: 274, endPoint x: 540, endPoint y: 282, distance: 159.2
click at [540, 282] on div "New Contact close First name Project: [PERSON_NAME] Landowner:[PERSON_NAME] - S…" at bounding box center [780, 392] width 1560 height 784
drag, startPoint x: 612, startPoint y: 277, endPoint x: 712, endPoint y: 279, distance: 100.0
click at [712, 279] on input "[PERSON_NAME] - Solar Option Agreement" at bounding box center [780, 277] width 439 height 24
drag, startPoint x: 618, startPoint y: 278, endPoint x: 589, endPoint y: 284, distance: 29.6
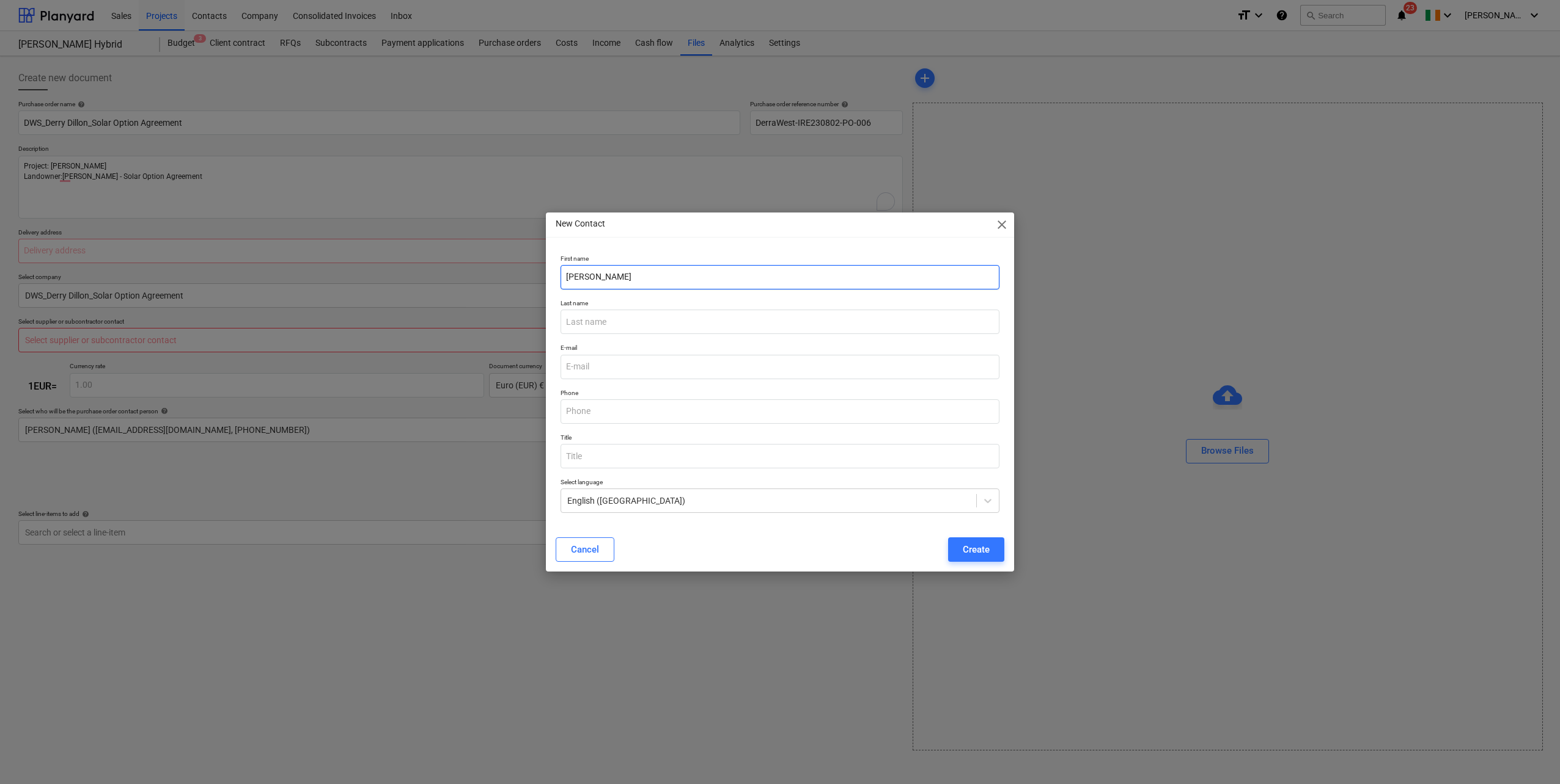
click at [589, 284] on input "[PERSON_NAME]" at bounding box center [780, 277] width 439 height 24
type input "Derry"
click at [576, 318] on input "text" at bounding box center [780, 322] width 439 height 24
paste input "[PERSON_NAME]"
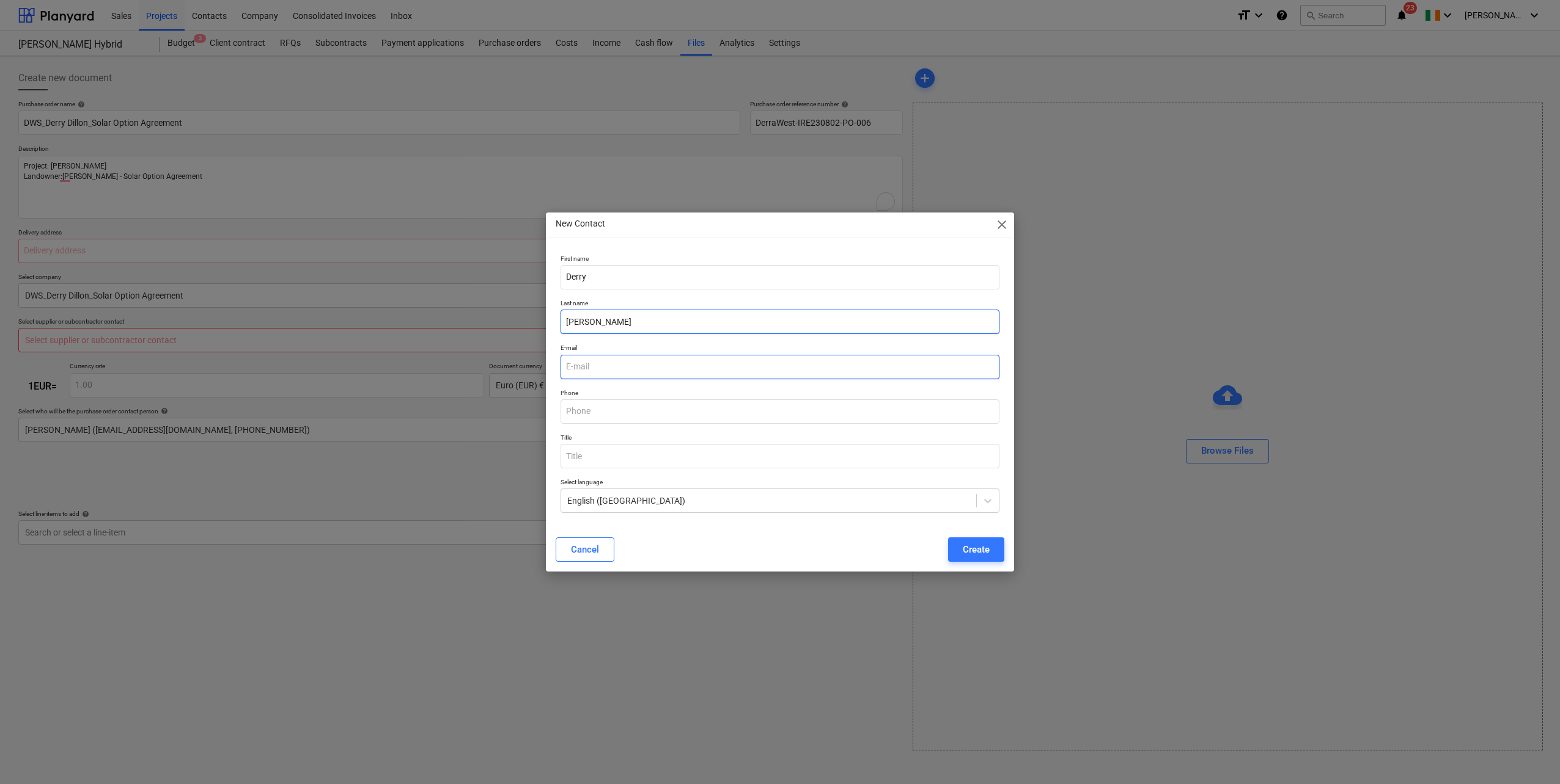
type input "[PERSON_NAME]"
click at [610, 363] on input "email" at bounding box center [780, 367] width 439 height 24
type input "[EMAIL_ADDRESS][DOMAIN_NAME]"
click at [985, 552] on div "Create" at bounding box center [976, 549] width 27 height 16
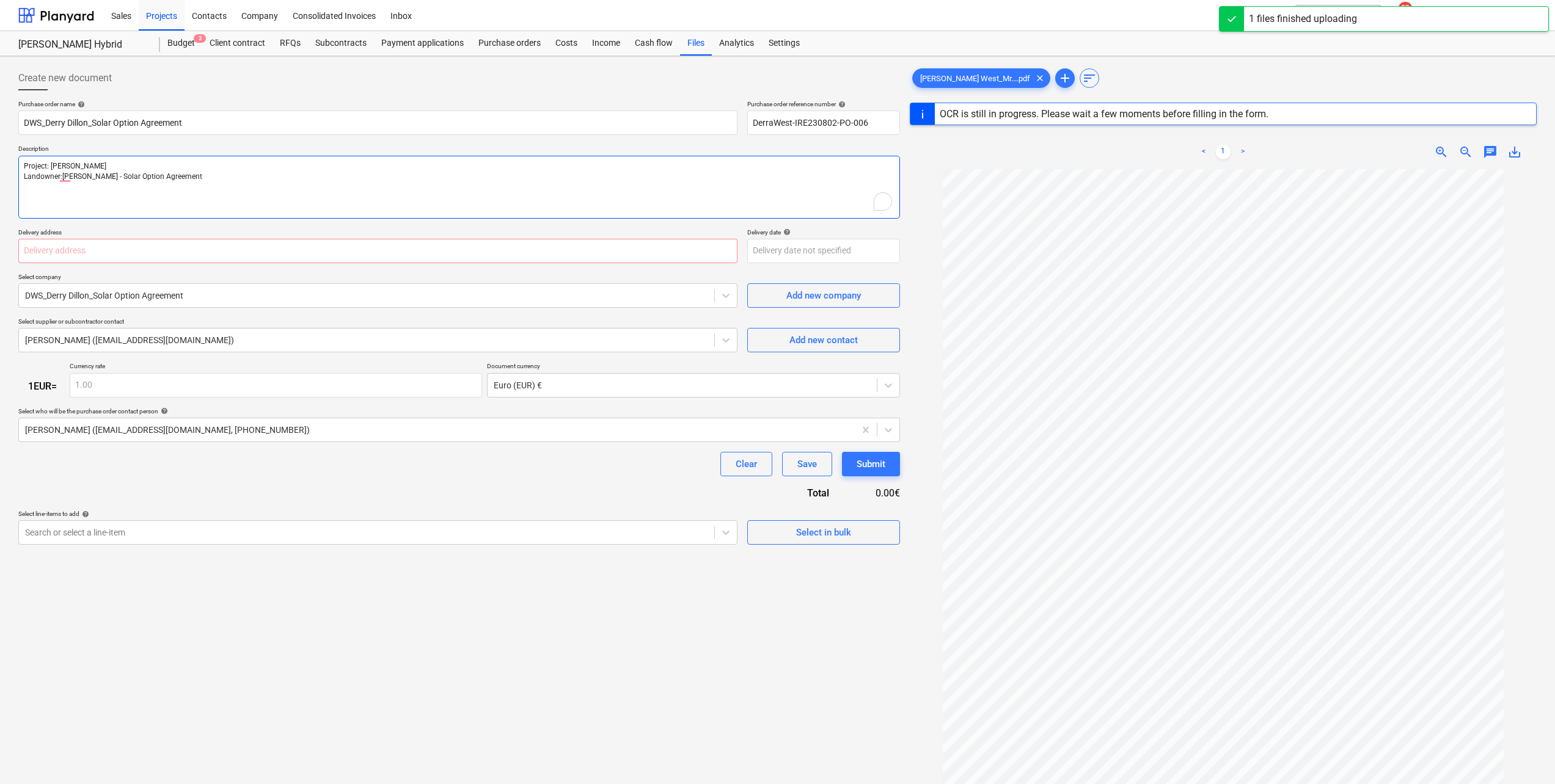
click at [75, 178] on textarea "Project: [PERSON_NAME] Landowner:[PERSON_NAME] - Solar Option Agreement" at bounding box center [459, 187] width 882 height 63
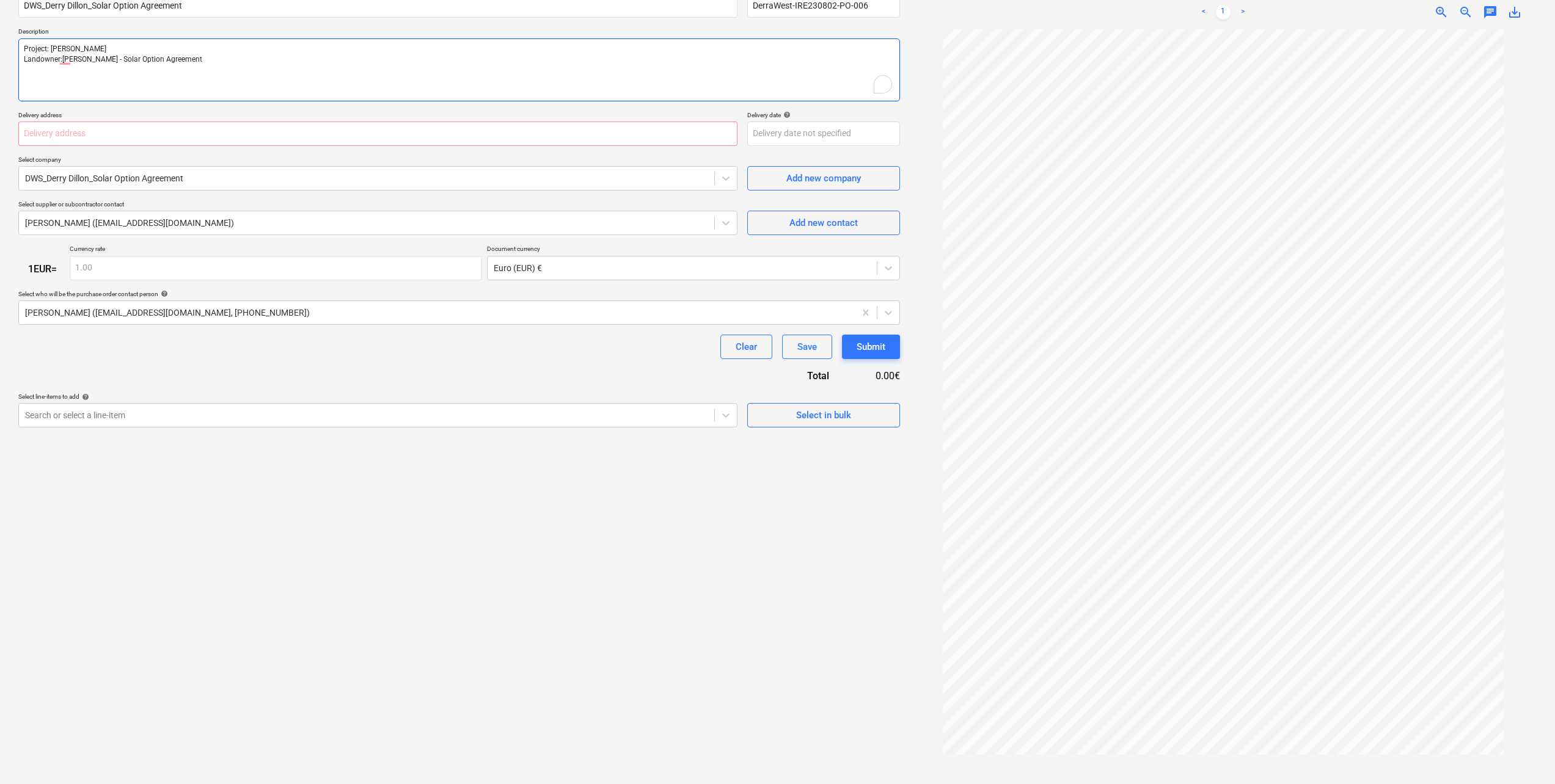
scroll to position [122, 0]
click at [539, 420] on div "Search or select a line-item" at bounding box center [378, 410] width 719 height 24
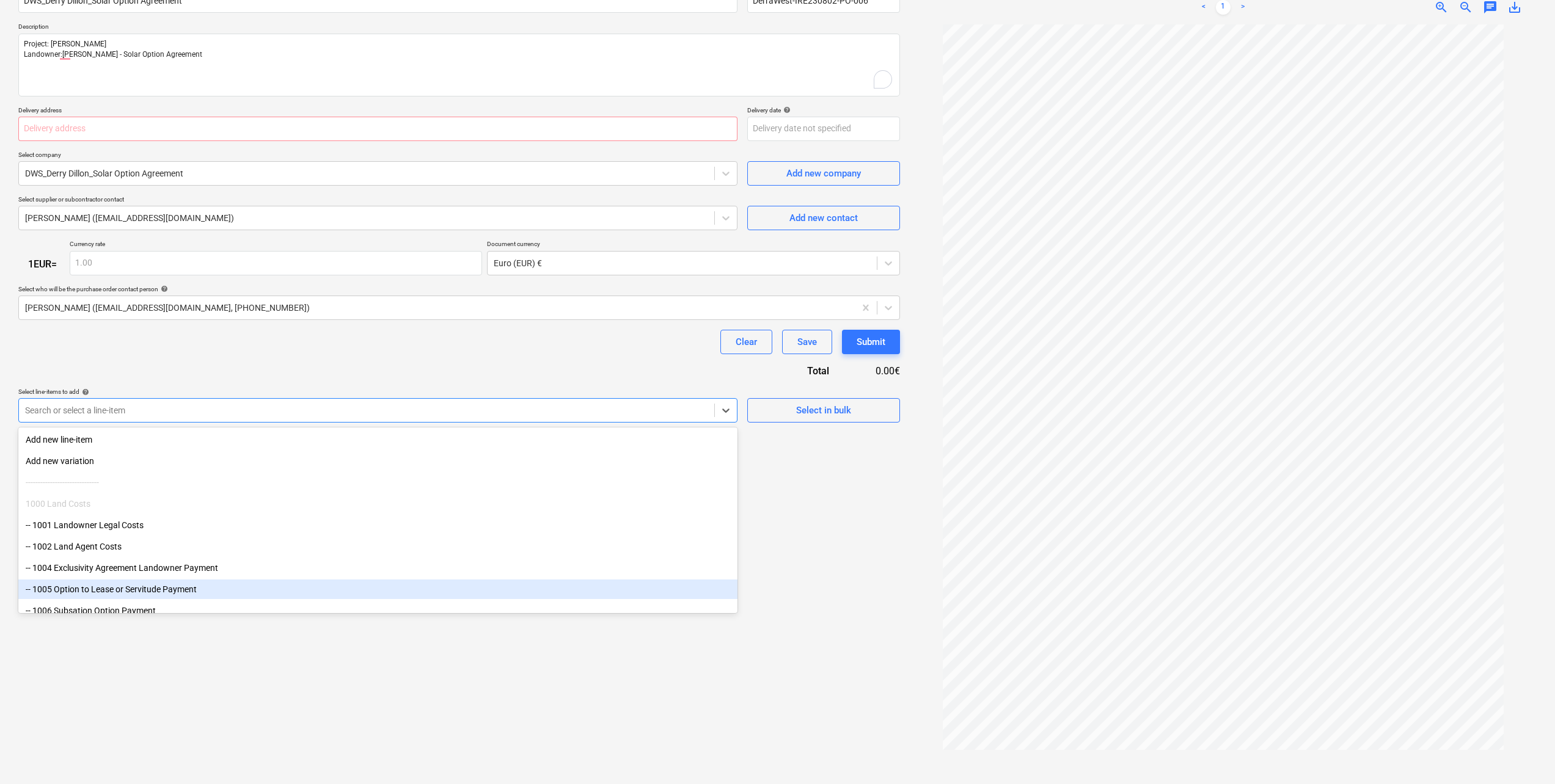
click at [182, 599] on div "-- 1005 Option to Lease or Servitude Payment" at bounding box center [378, 589] width 719 height 20
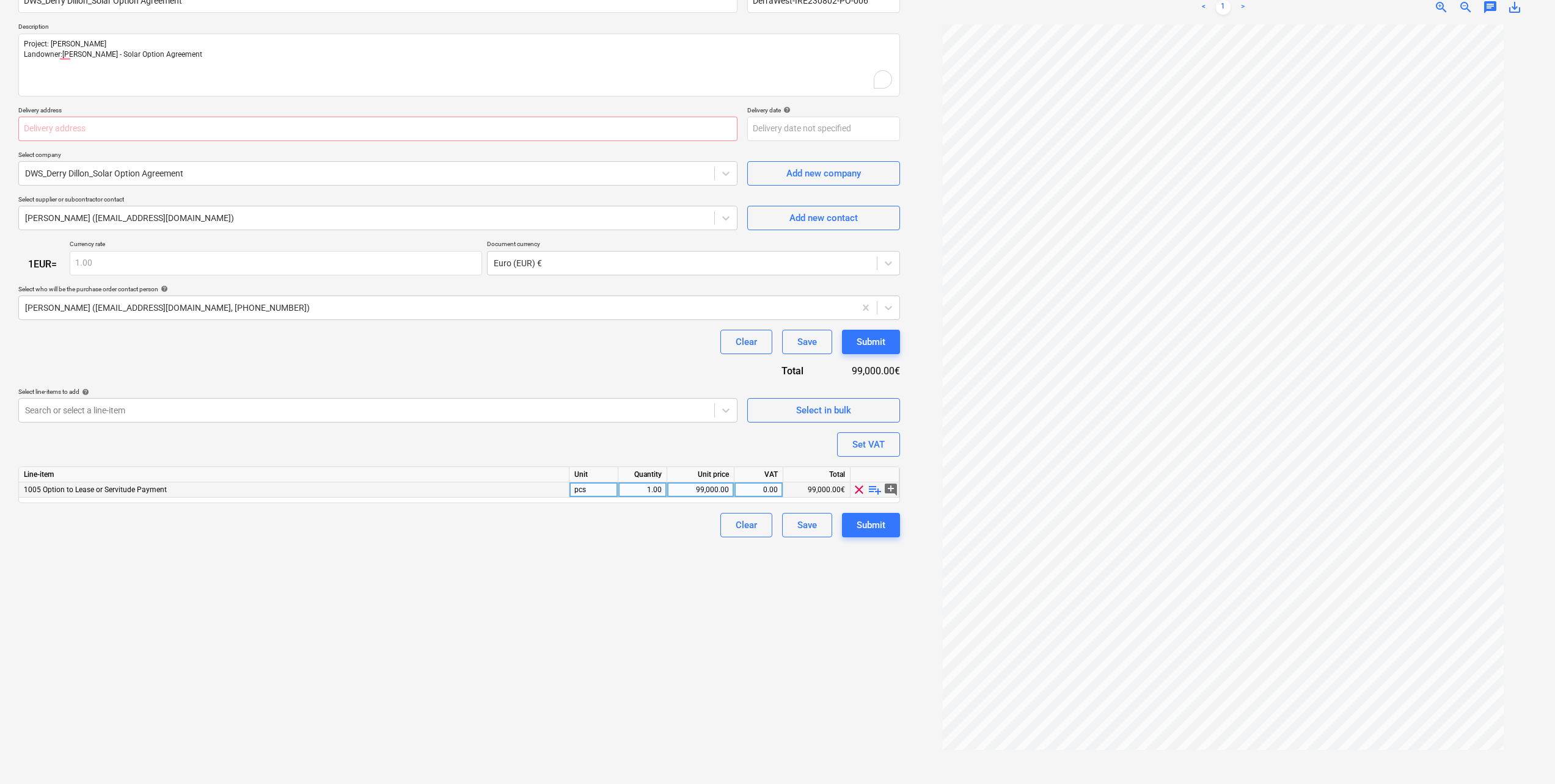
click at [872, 493] on span "playlist_add" at bounding box center [875, 490] width 15 height 15
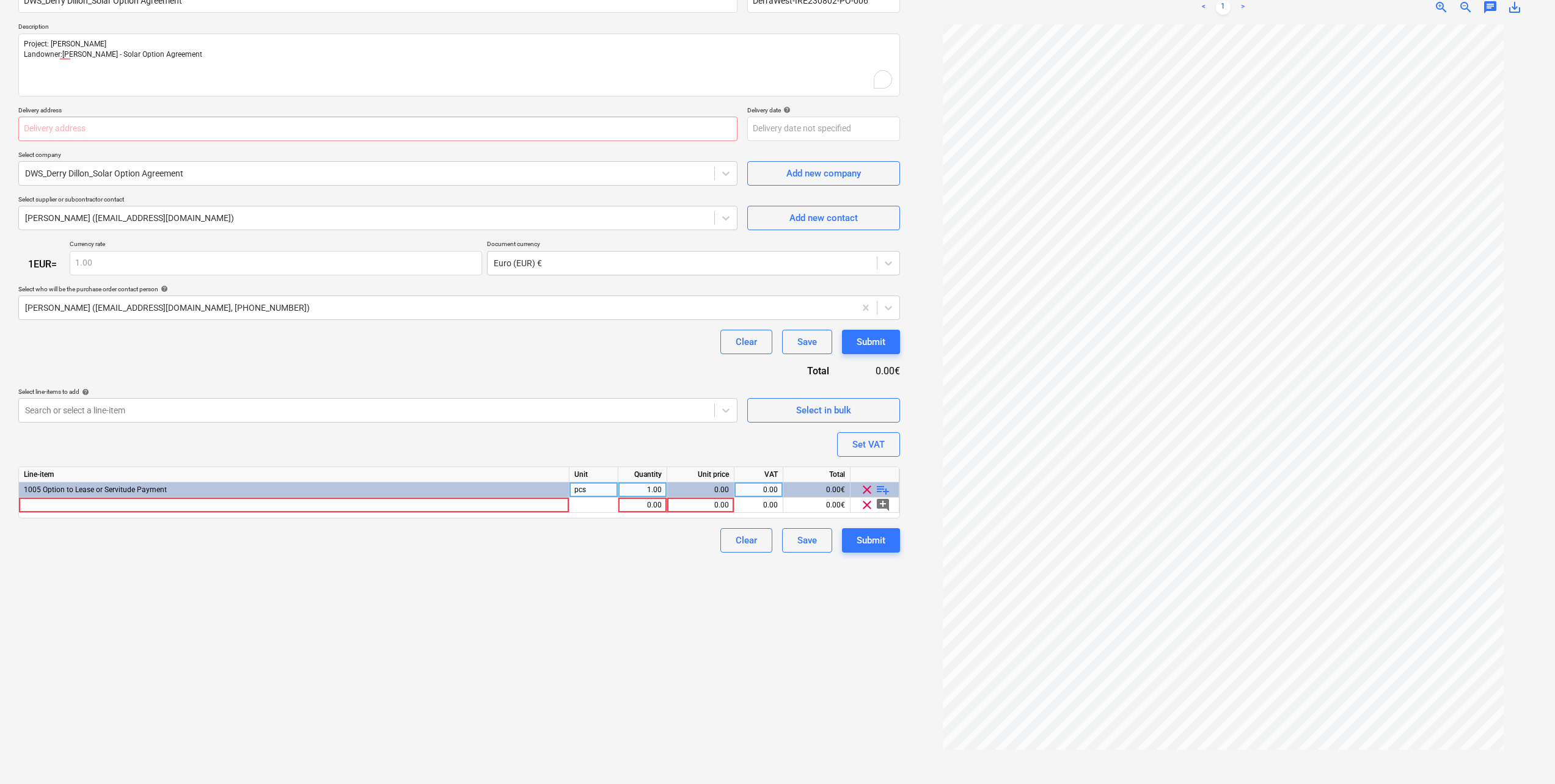
click at [882, 492] on span "playlist_add" at bounding box center [882, 490] width 15 height 15
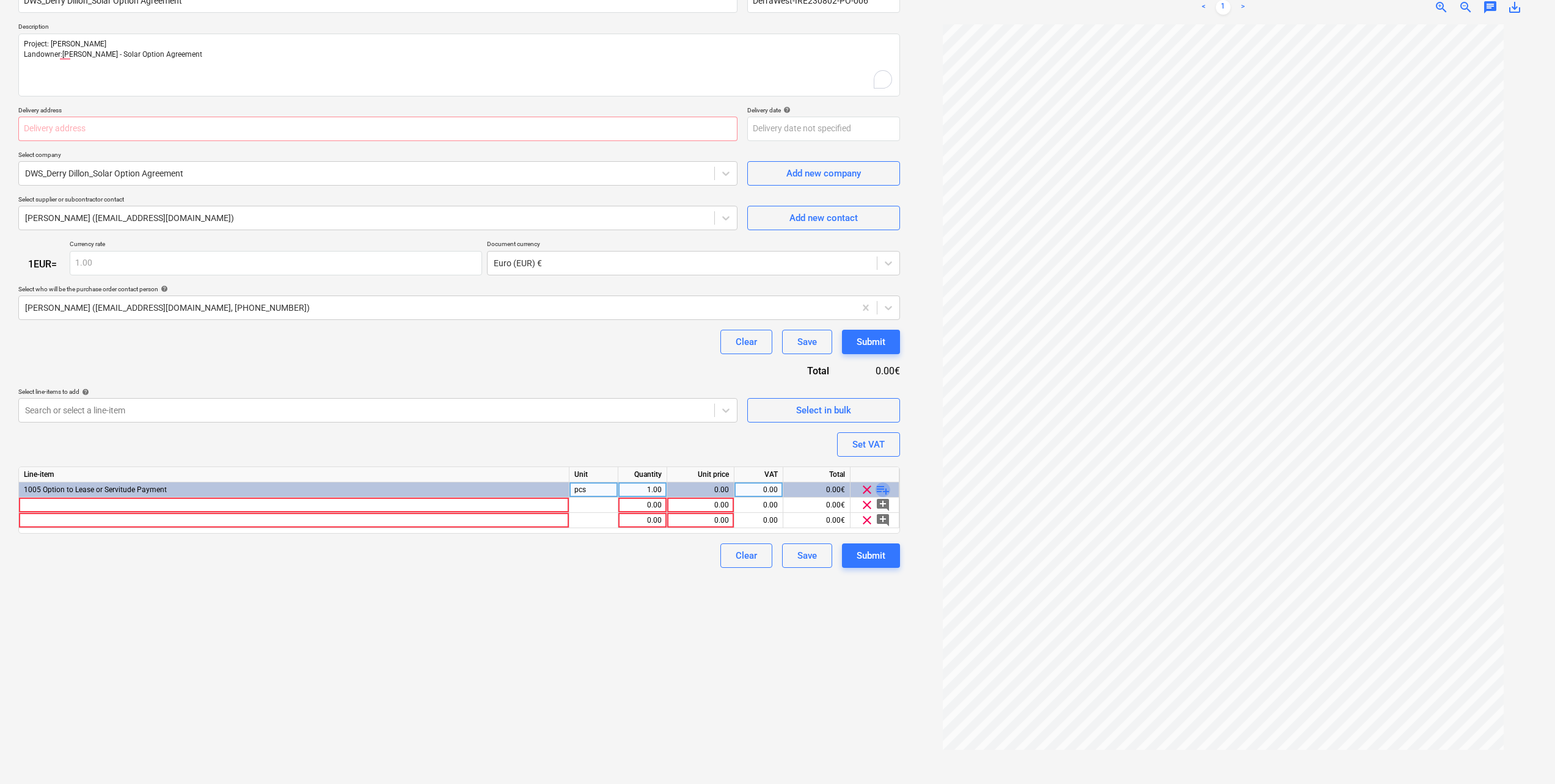
click at [882, 492] on span "playlist_add" at bounding box center [882, 490] width 15 height 15
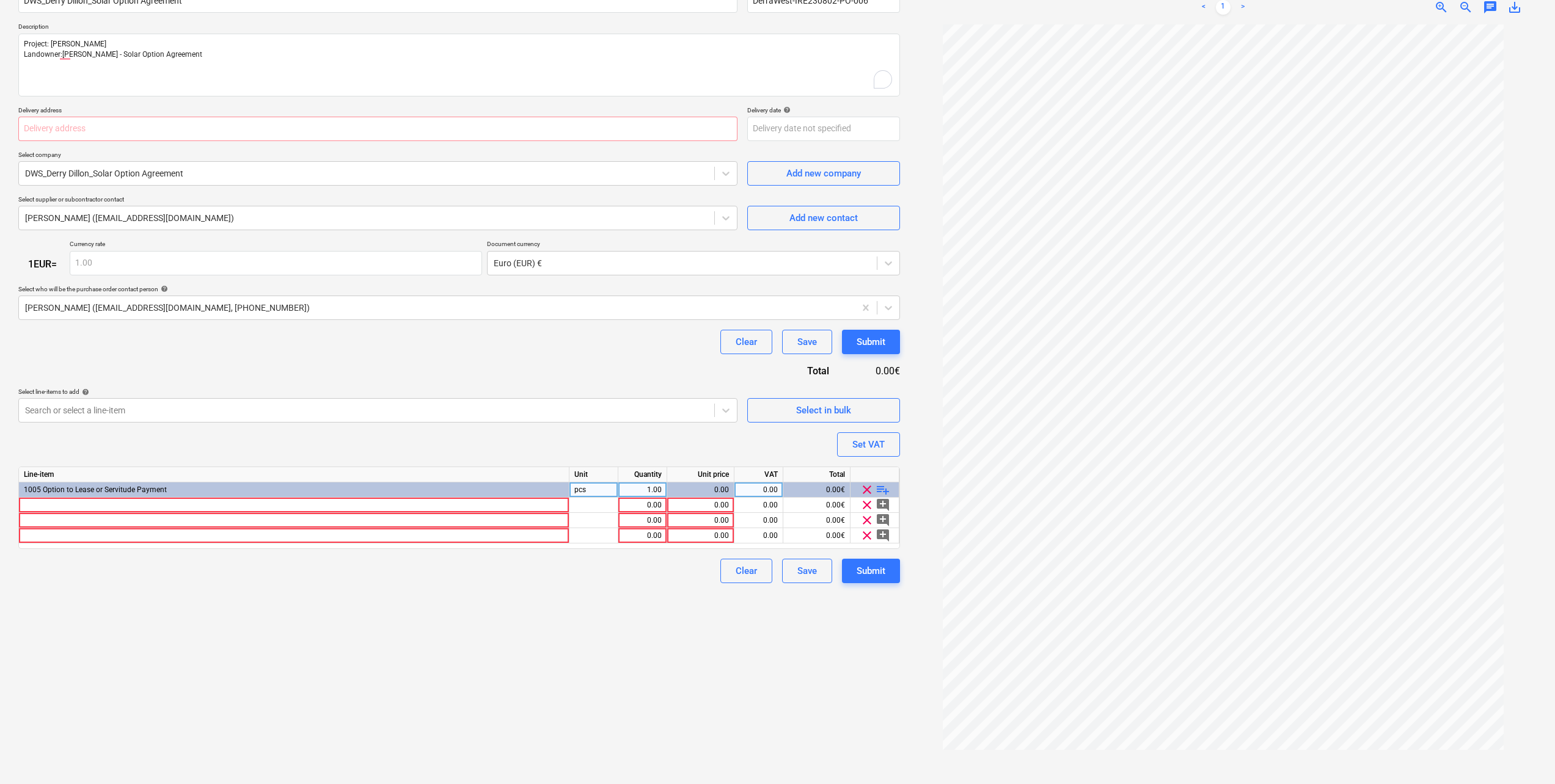
click at [882, 492] on span "playlist_add" at bounding box center [882, 490] width 15 height 15
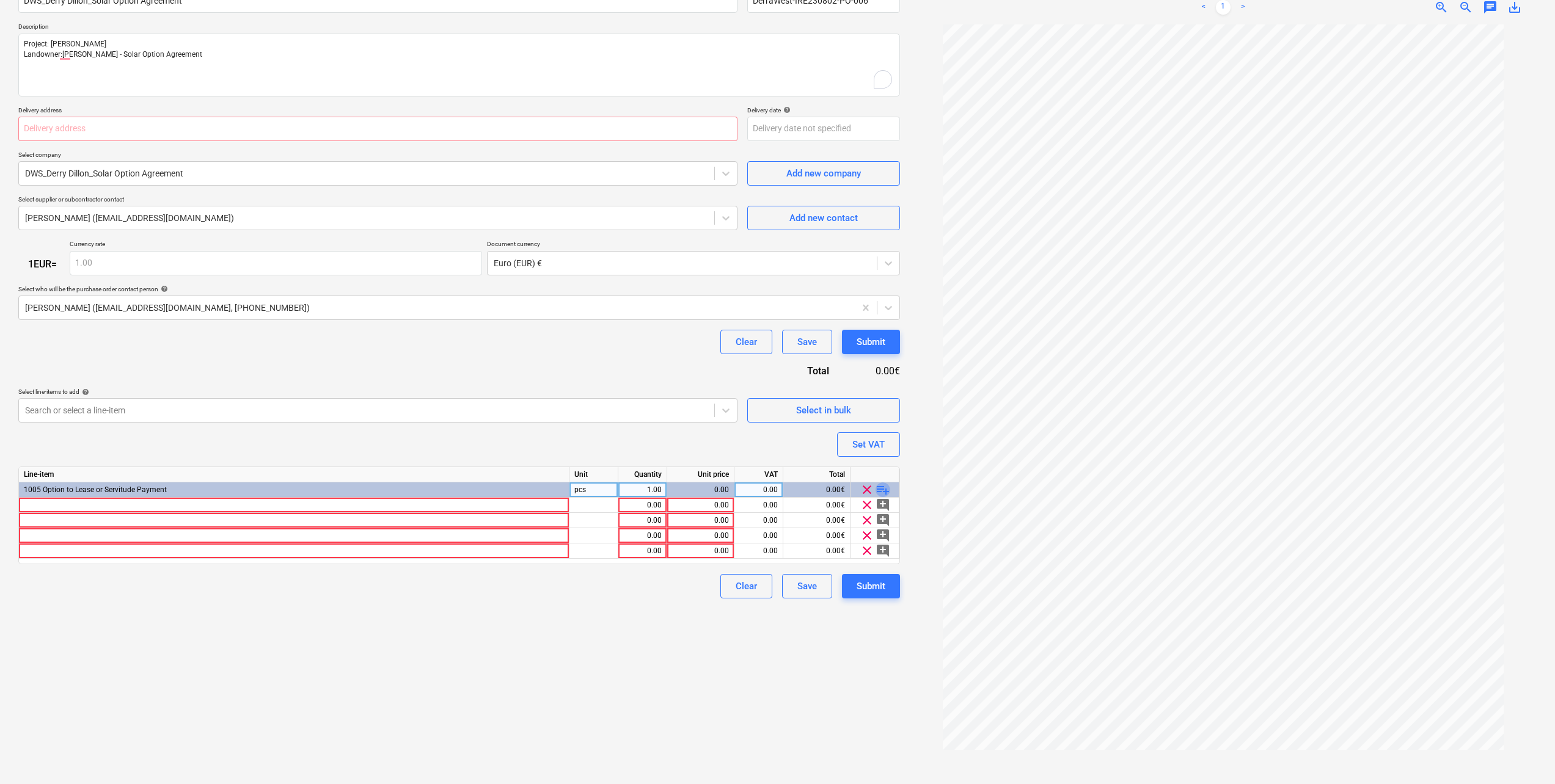
click at [882, 492] on span "playlist_add" at bounding box center [882, 490] width 15 height 15
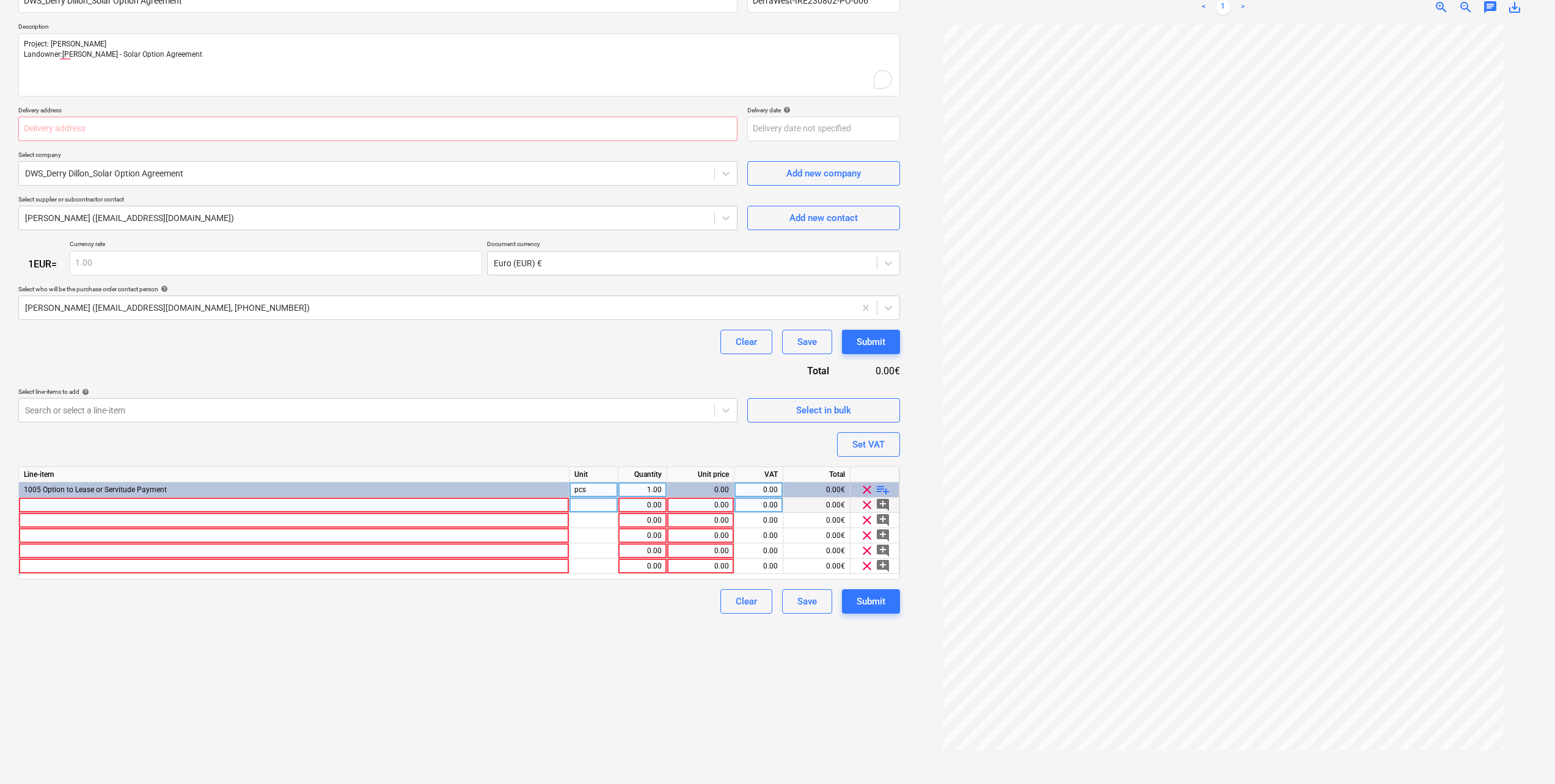
click at [74, 508] on div at bounding box center [294, 505] width 550 height 15
type textarea "x"
type input "[DATE]"
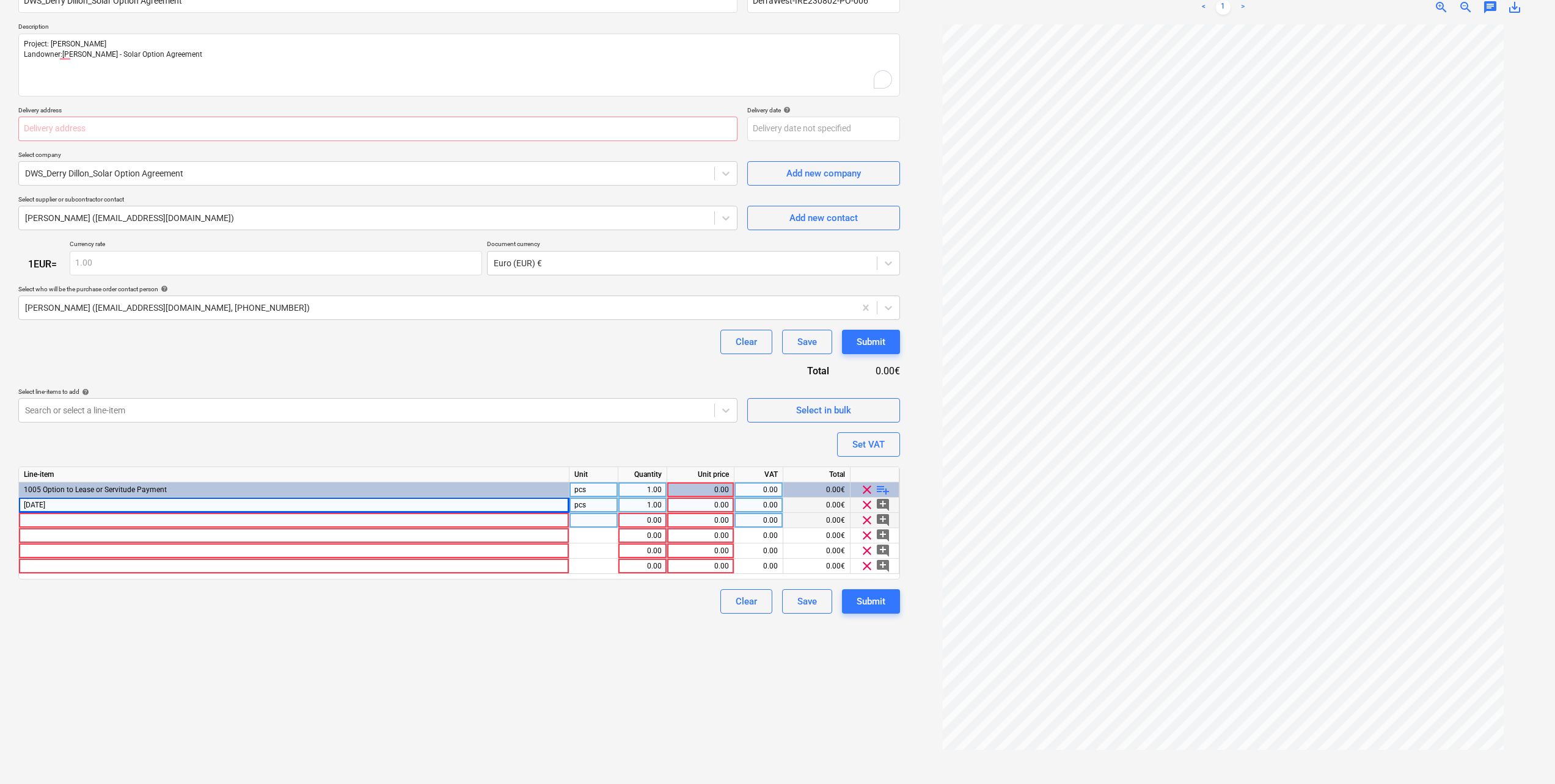
click at [52, 518] on div at bounding box center [294, 521] width 550 height 15
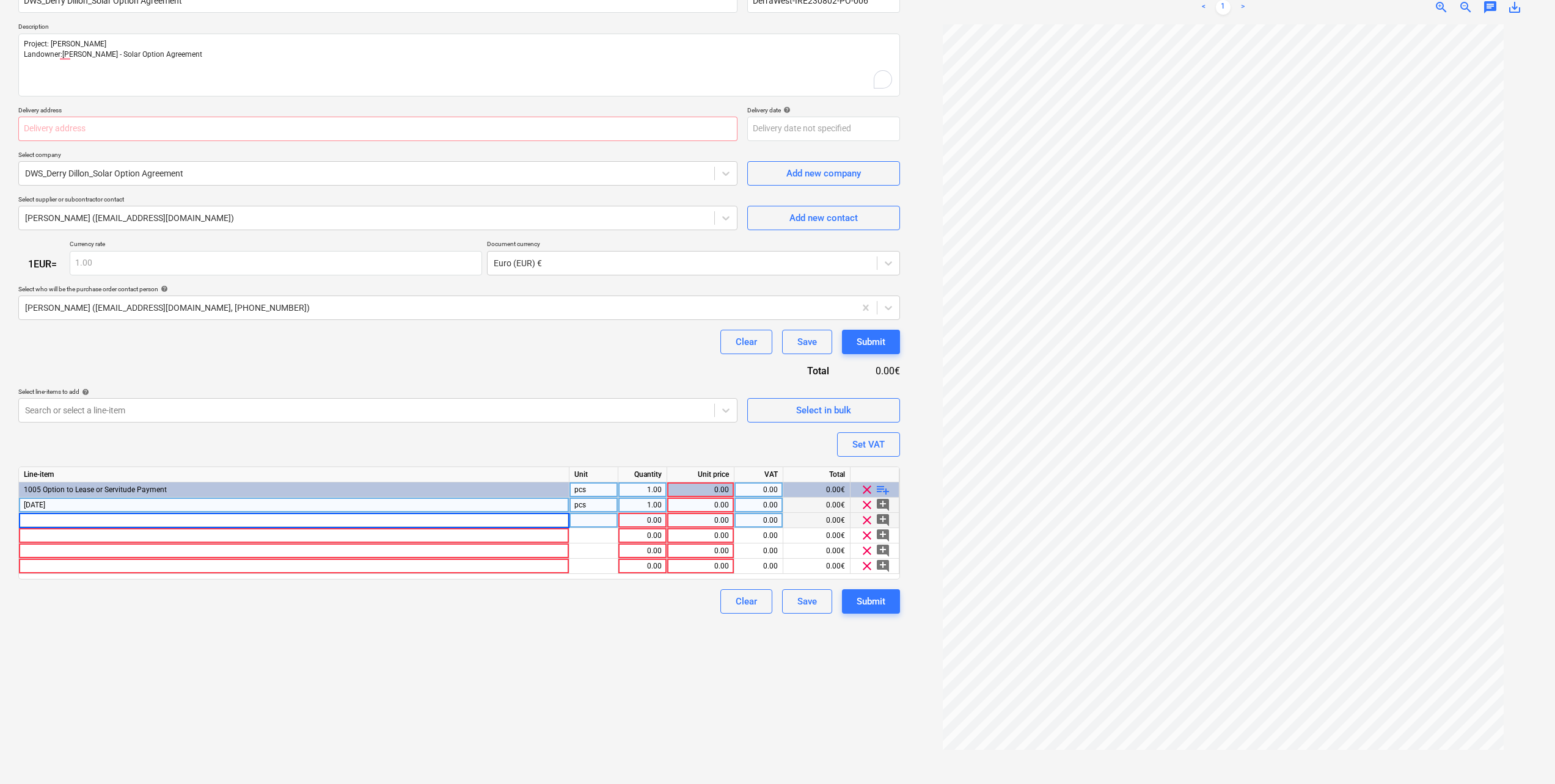
type textarea "x"
type input "[DATE]"
click at [43, 534] on div at bounding box center [294, 536] width 550 height 15
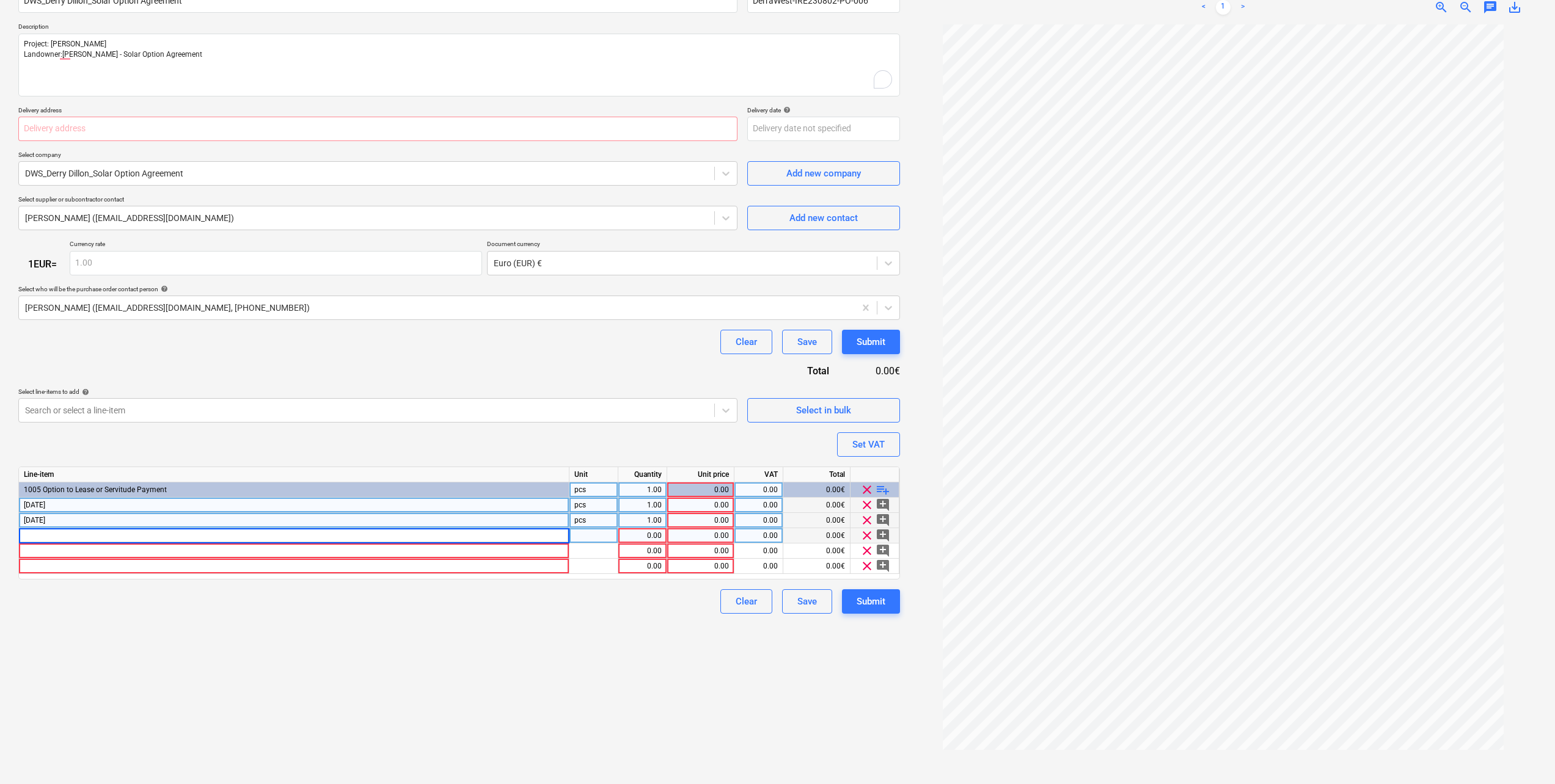
type textarea "x"
type input "[DATE]"
click at [43, 554] on div at bounding box center [294, 551] width 550 height 15
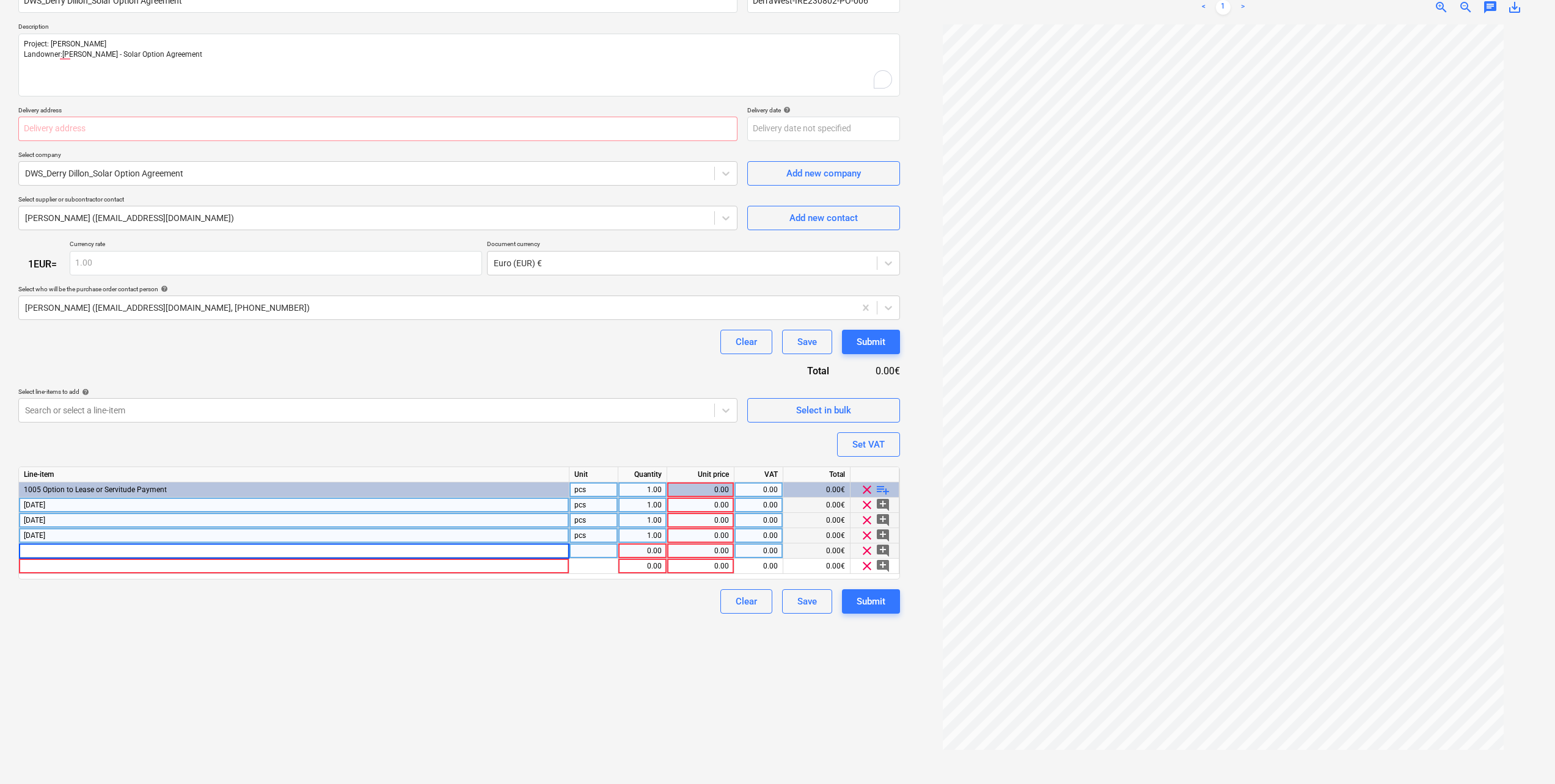
type textarea "x"
type input "[DATE]"
click at [49, 569] on div at bounding box center [294, 567] width 550 height 15
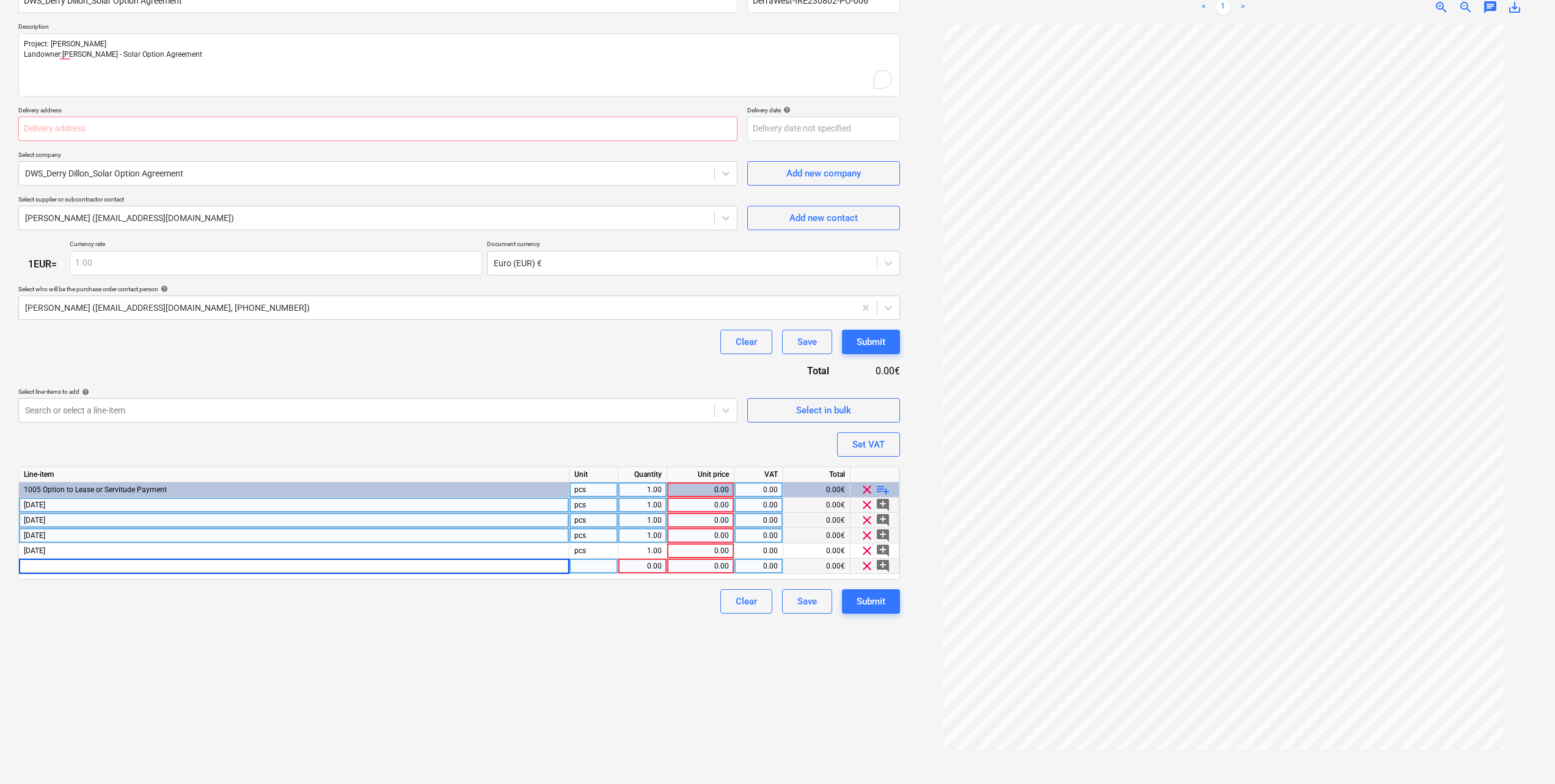
type textarea "x"
type input "[DATE]"
type textarea "x"
click at [695, 507] on div "0.00" at bounding box center [700, 505] width 57 height 15
type input "5325"
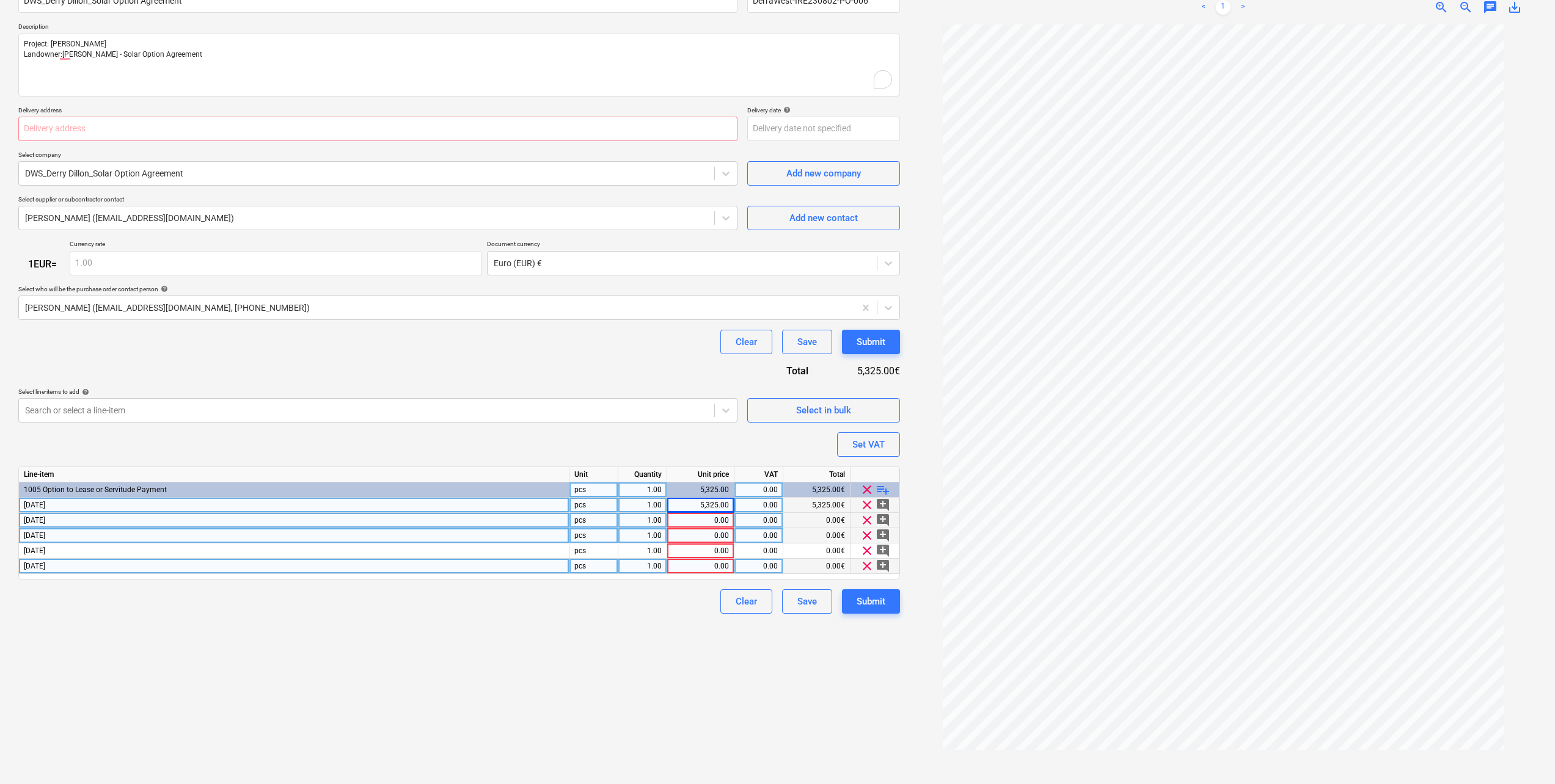
click at [718, 519] on div "0.00" at bounding box center [700, 521] width 57 height 15
type textarea "x"
type input "3,550"
type textarea "x"
click at [708, 539] on div "0.00" at bounding box center [700, 536] width 57 height 15
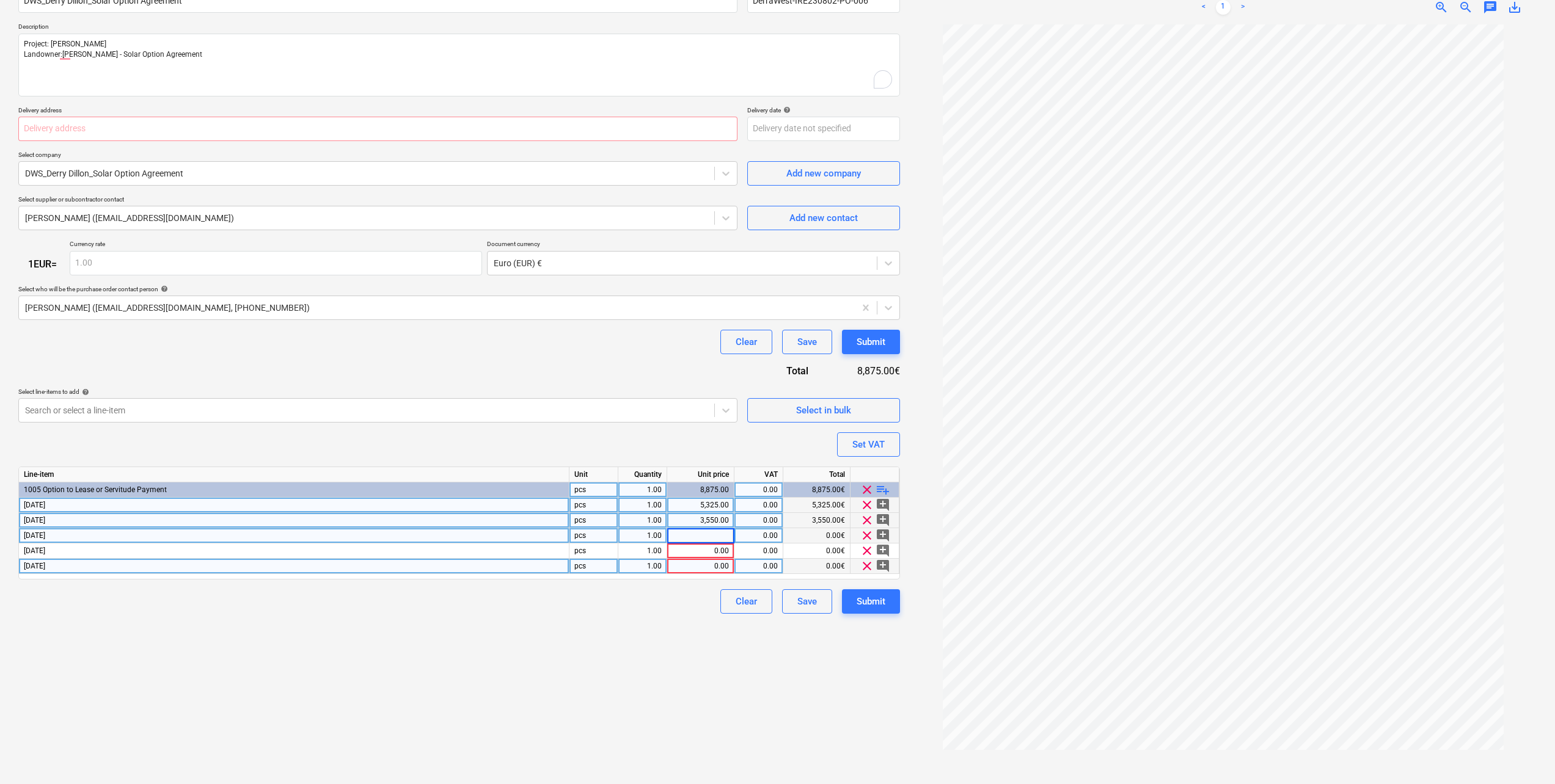
type input "3,550"
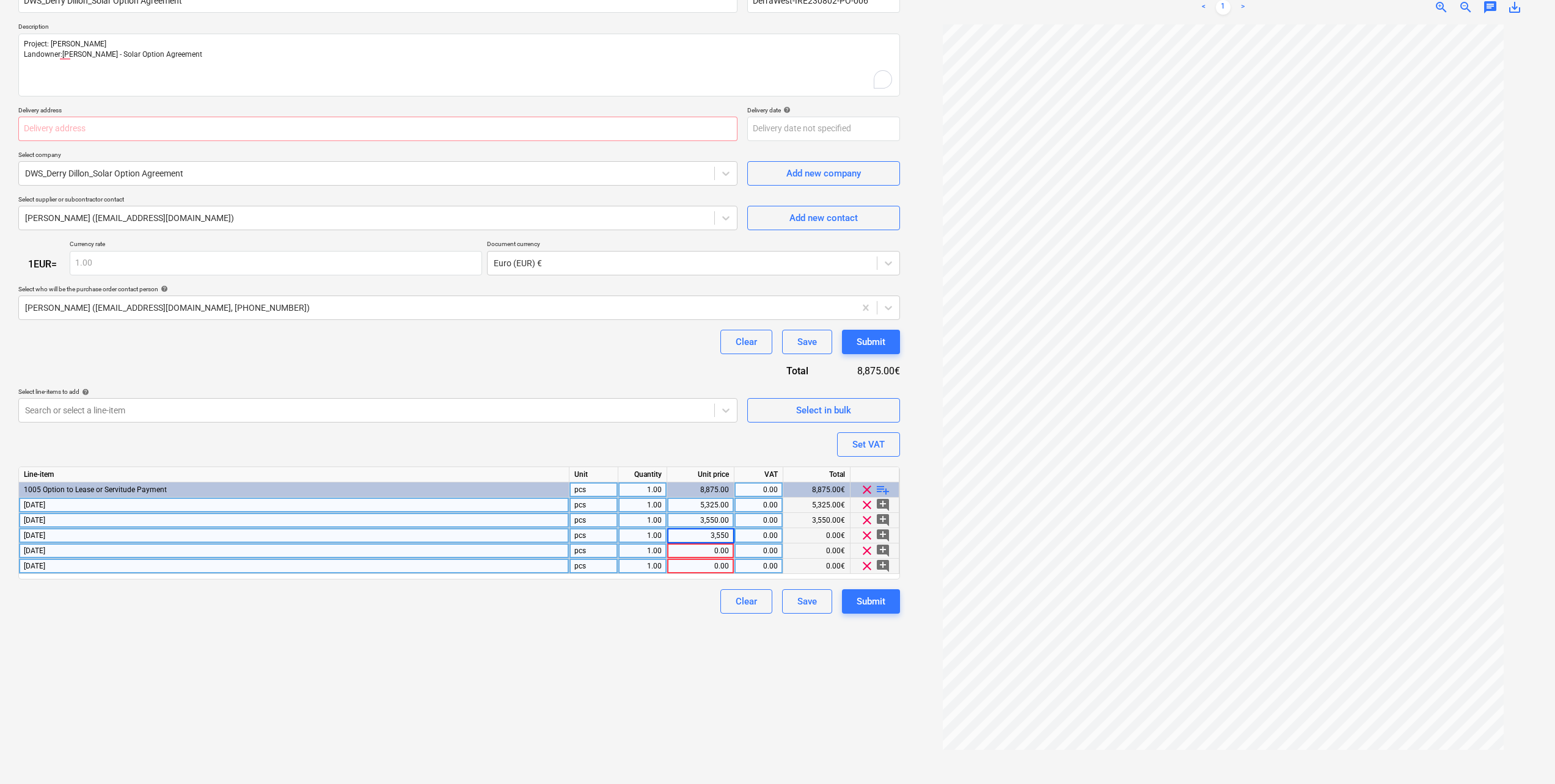
type textarea "x"
click at [722, 549] on div "0.00" at bounding box center [700, 551] width 57 height 15
type input "3,550"
type textarea "x"
click at [715, 562] on div "0.00" at bounding box center [700, 567] width 57 height 15
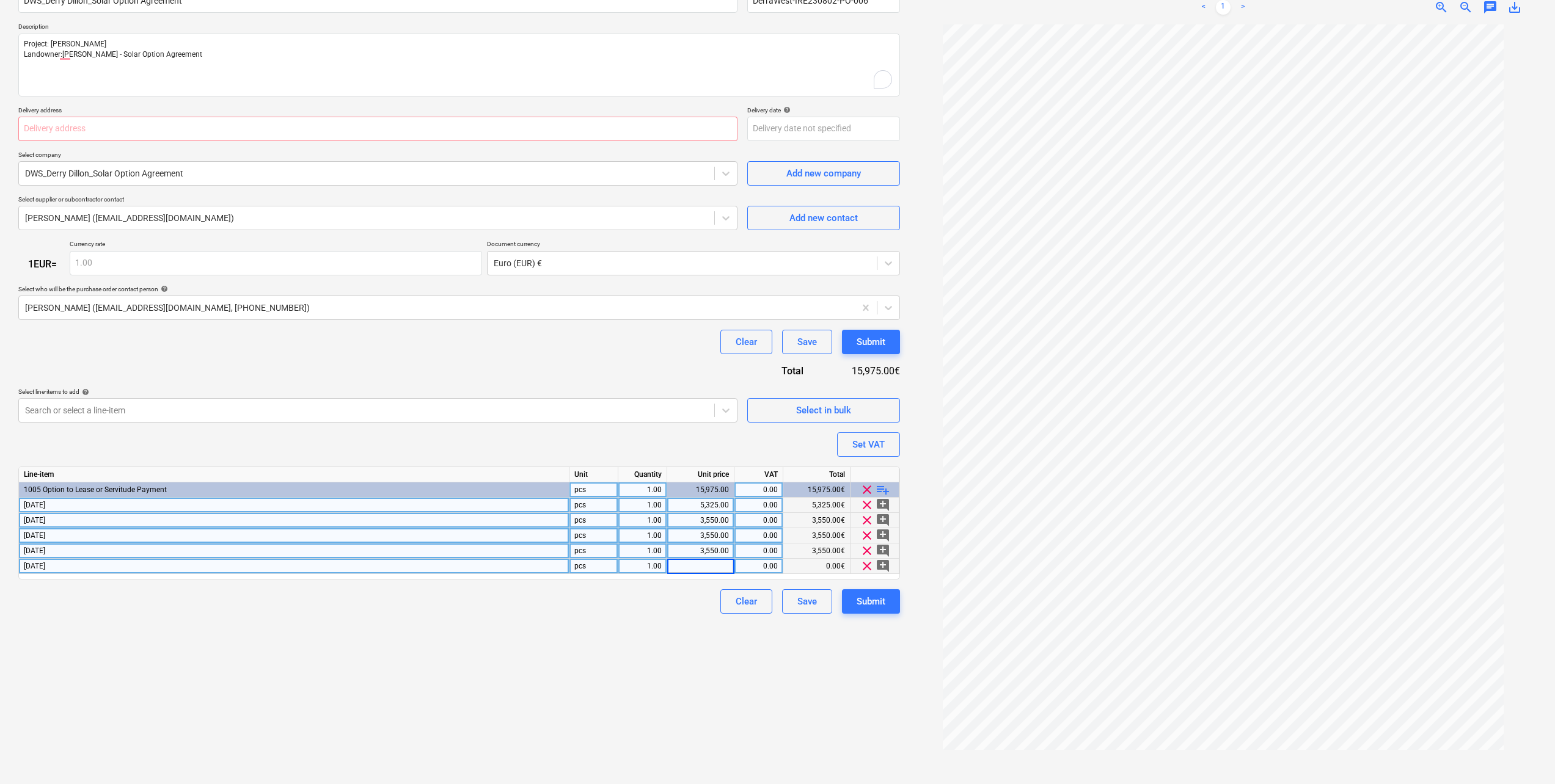
type input "3,550"
click at [658, 638] on div "Create new document Purchase order name help DWS_Derry Dillon_Solar Option Agre…" at bounding box center [459, 359] width 891 height 841
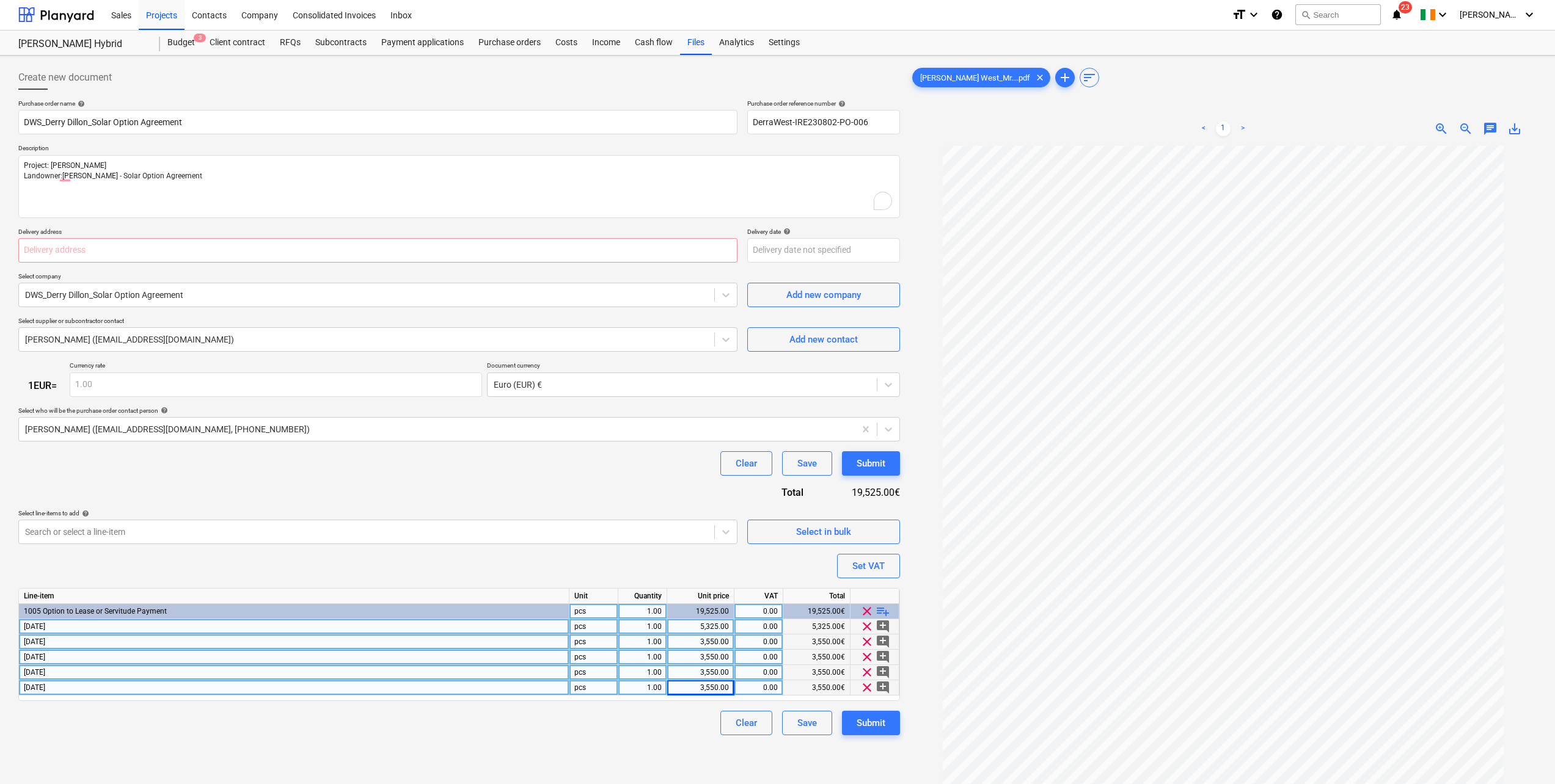
scroll to position [0, 0]
click at [315, 250] on input "text" at bounding box center [378, 251] width 719 height 24
type textarea "x"
type input "n"
type textarea "x"
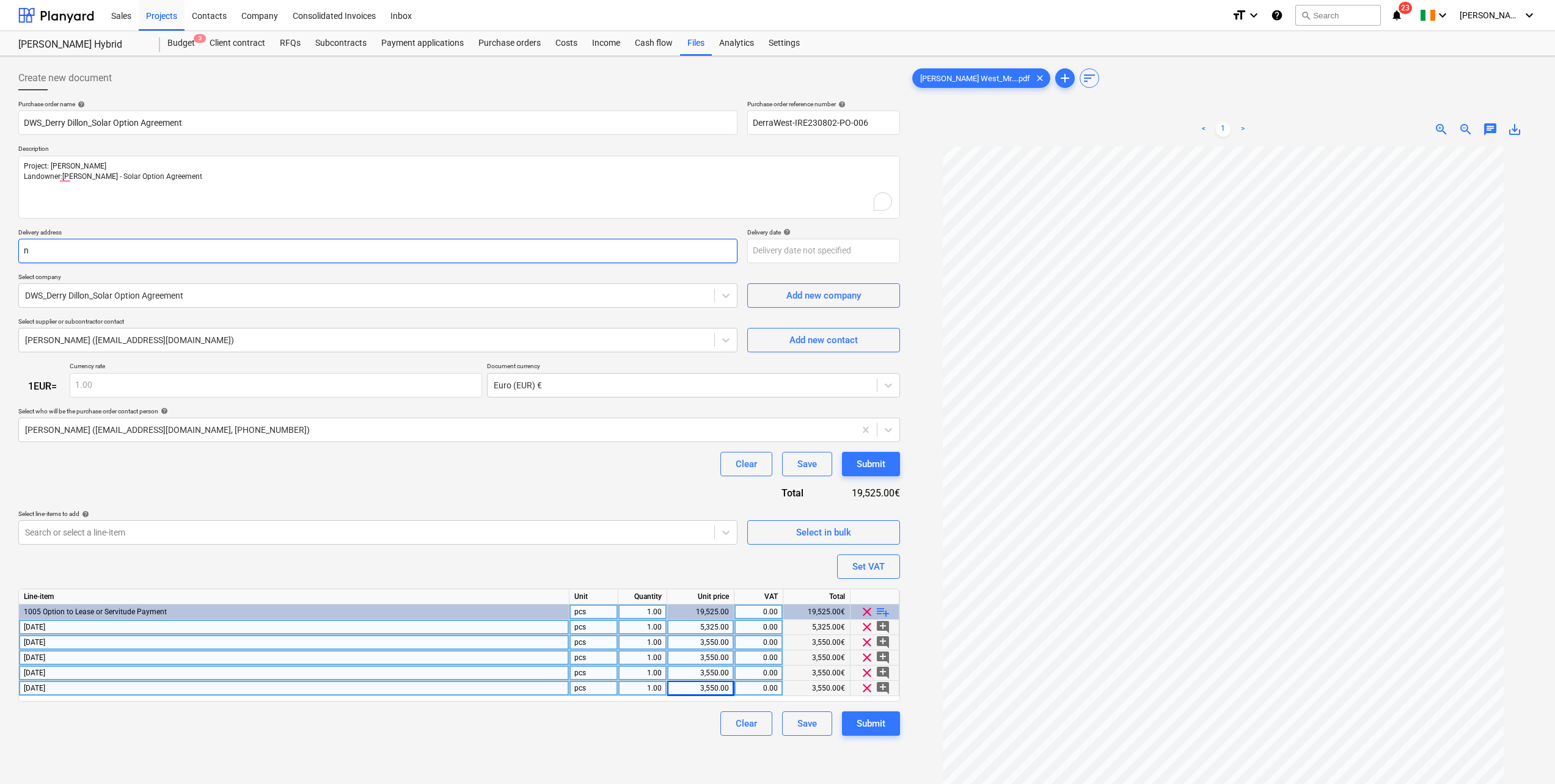
type input "n/"
type textarea "x"
type input "n/a"
click at [251, 231] on p "Delivery address" at bounding box center [378, 233] width 719 height 10
click at [852, 459] on button "Submit" at bounding box center [871, 464] width 58 height 24
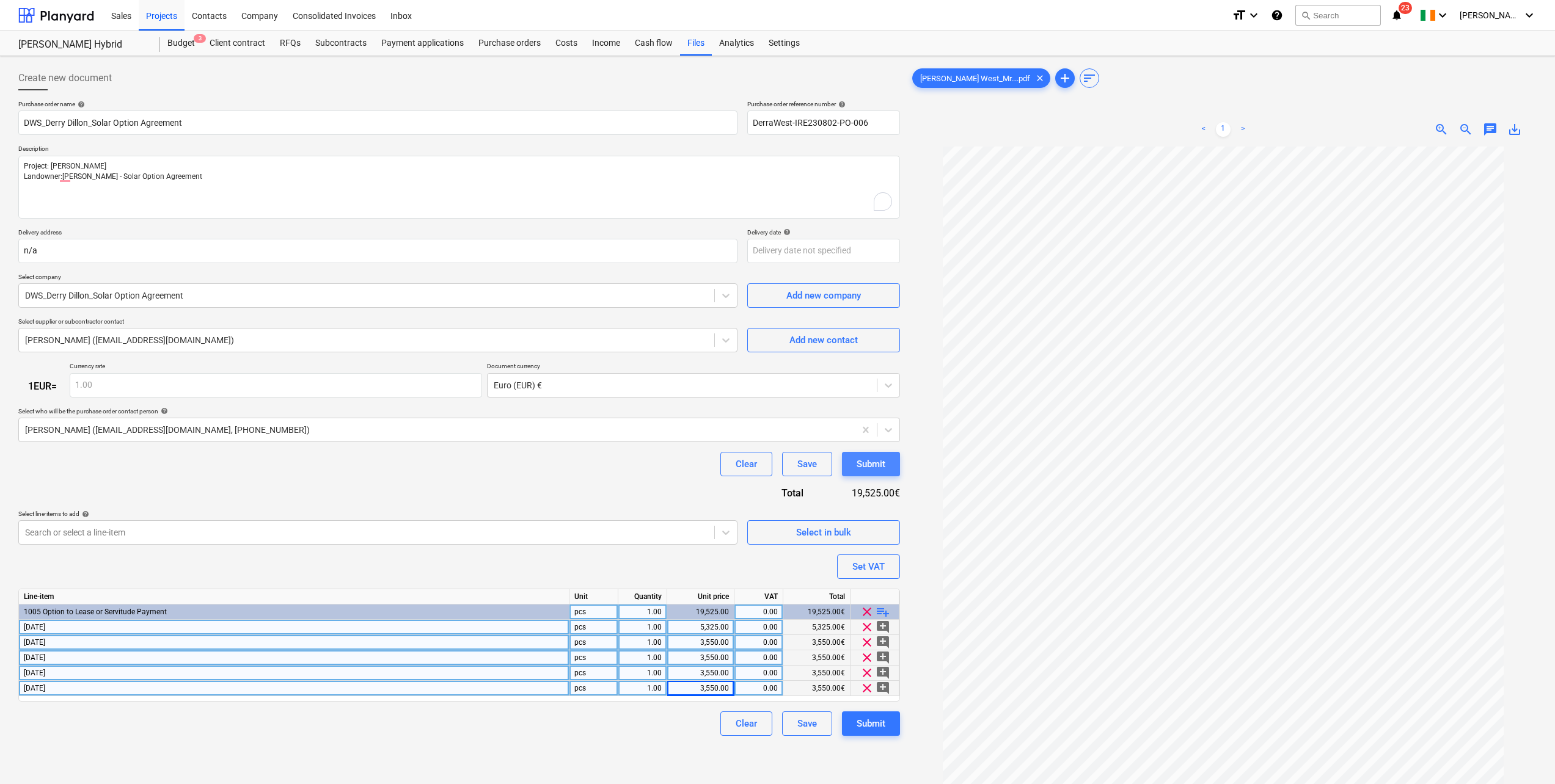
type textarea "x"
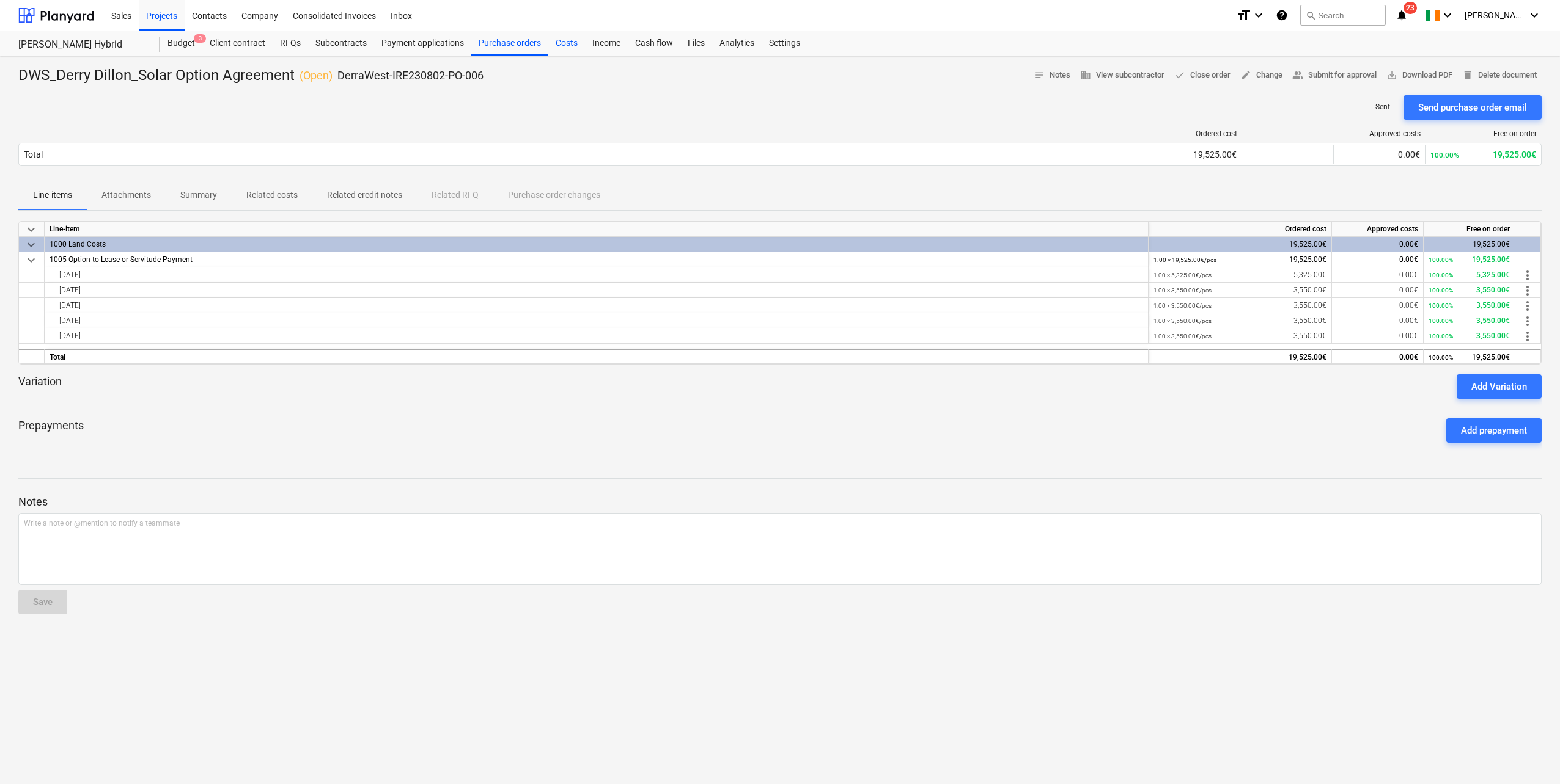
click at [563, 40] on div "Costs" at bounding box center [566, 43] width 36 height 24
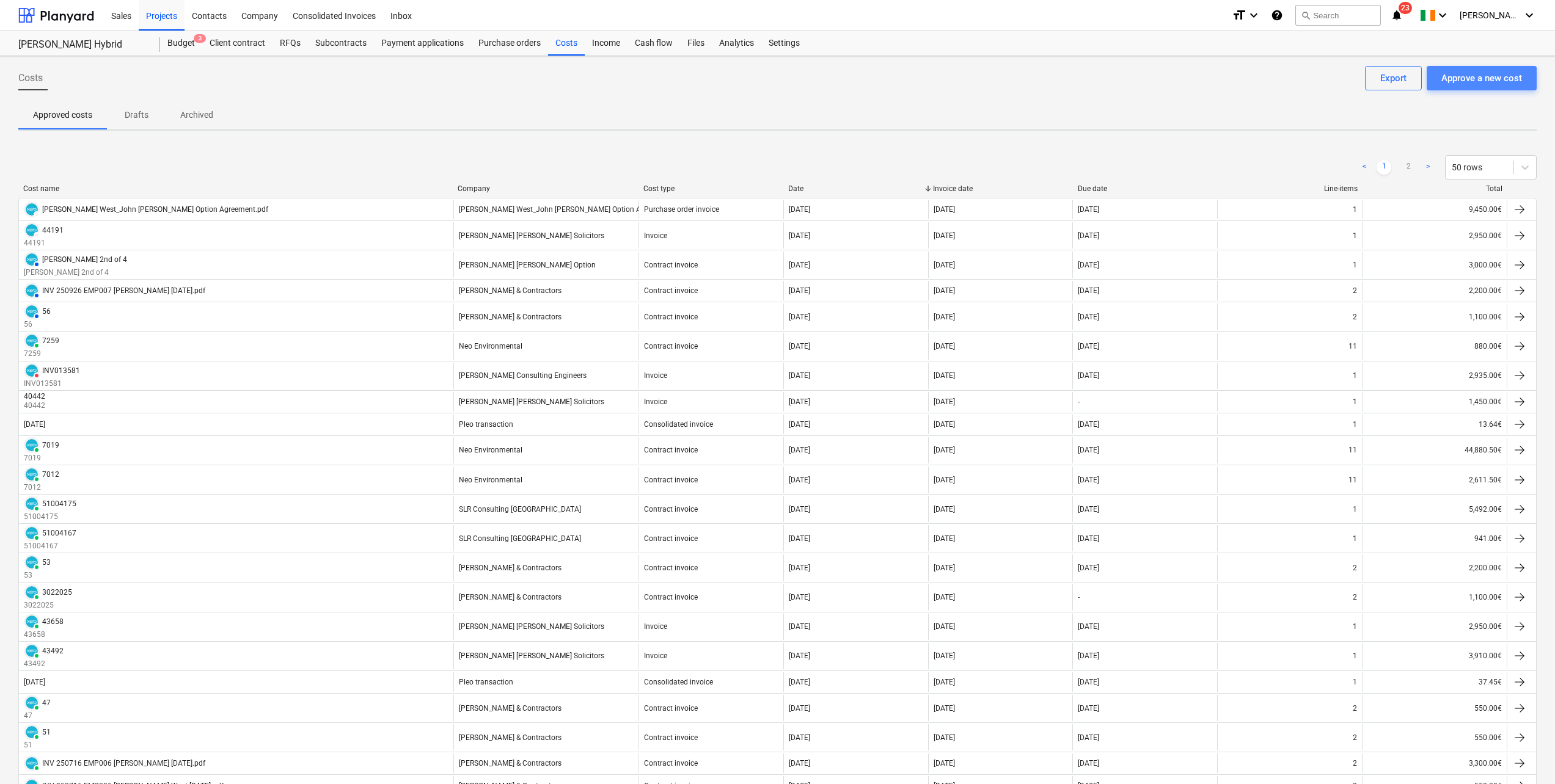
click at [1486, 80] on div "Approve a new cost" at bounding box center [1482, 78] width 80 height 16
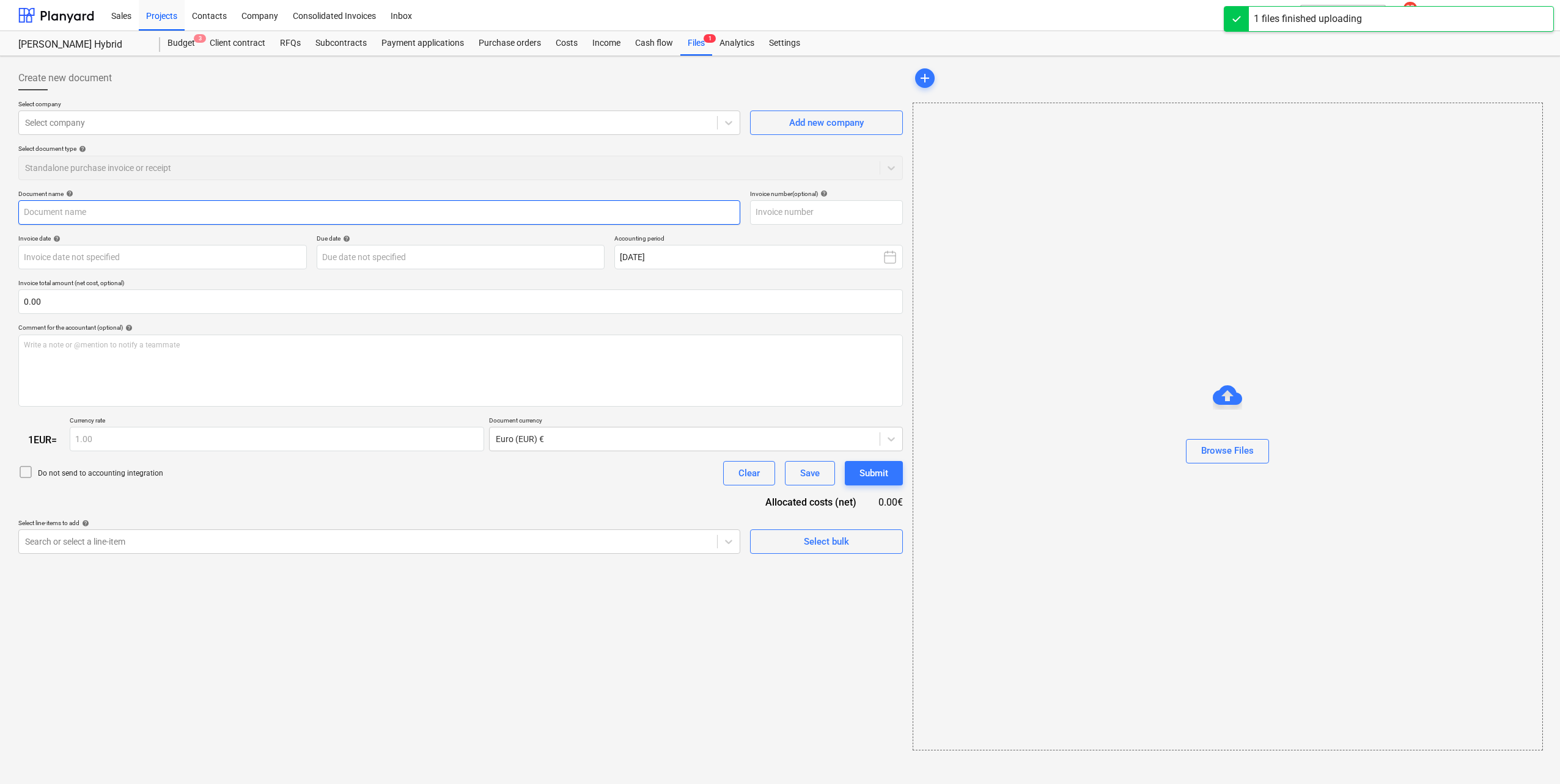
type input "[PERSON_NAME] West_Mr. Derry Dillon_Solar Option Agreement.pdf"
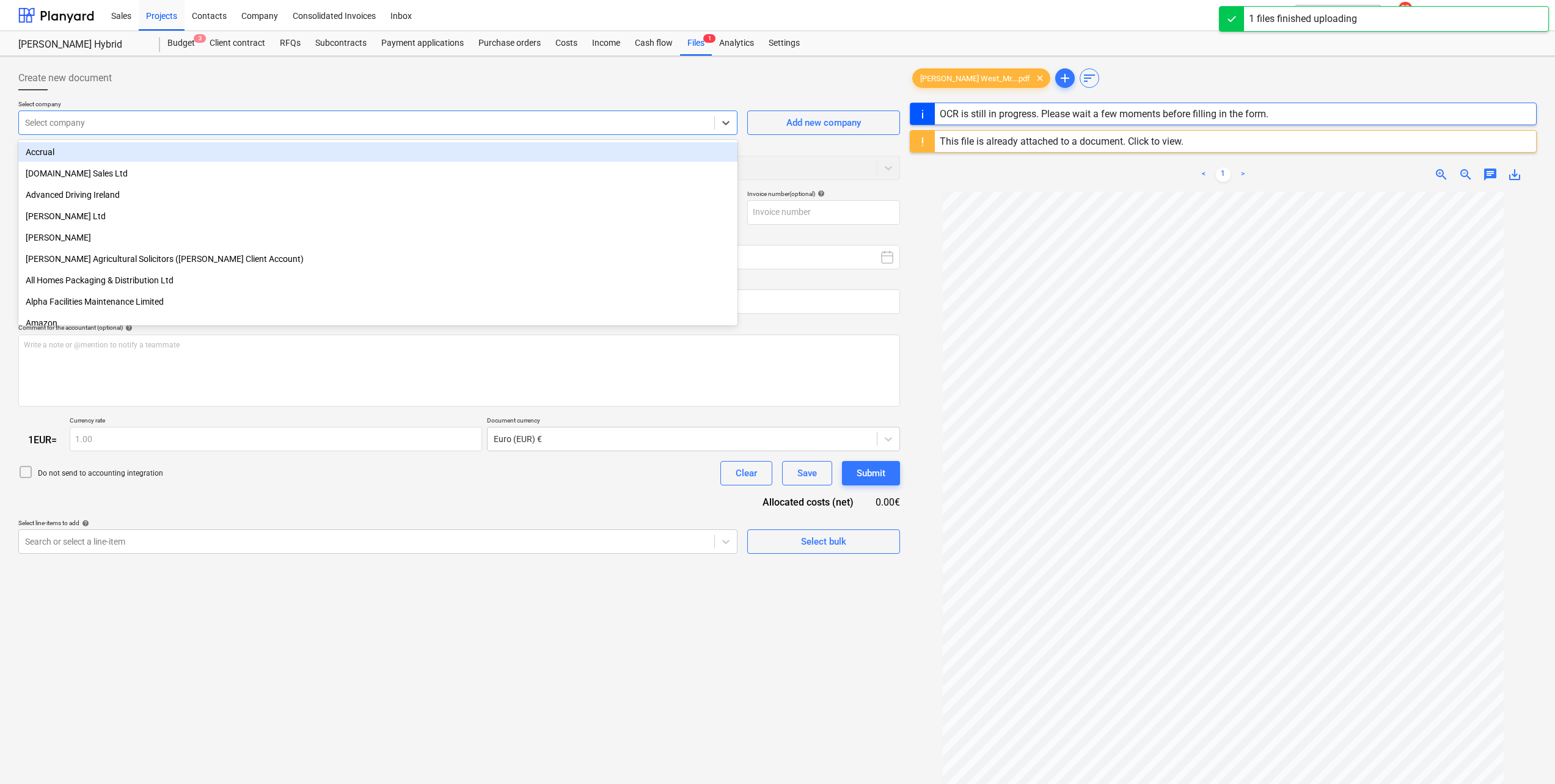
click at [117, 121] on div at bounding box center [366, 122] width 683 height 12
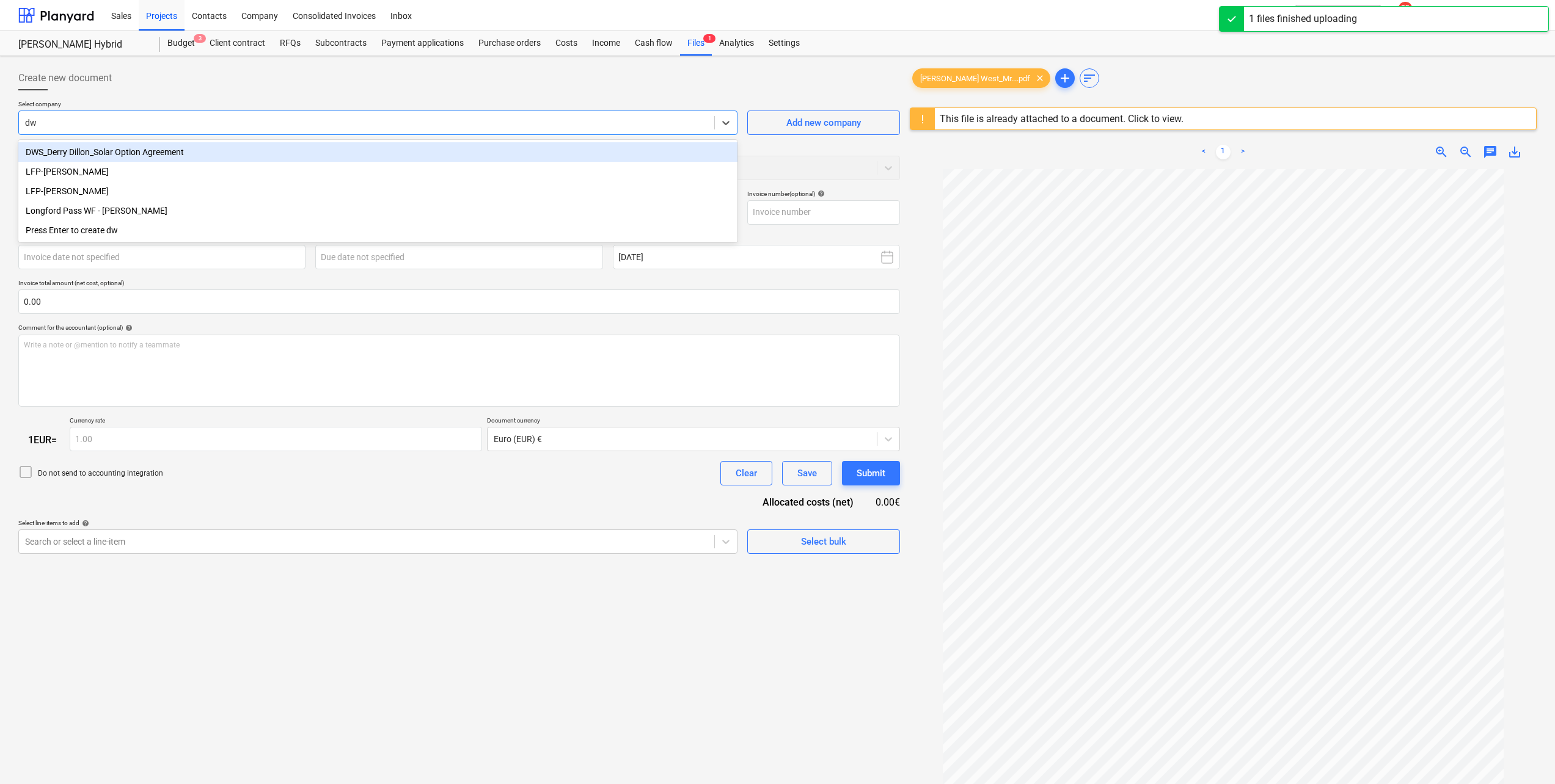
type input "dws"
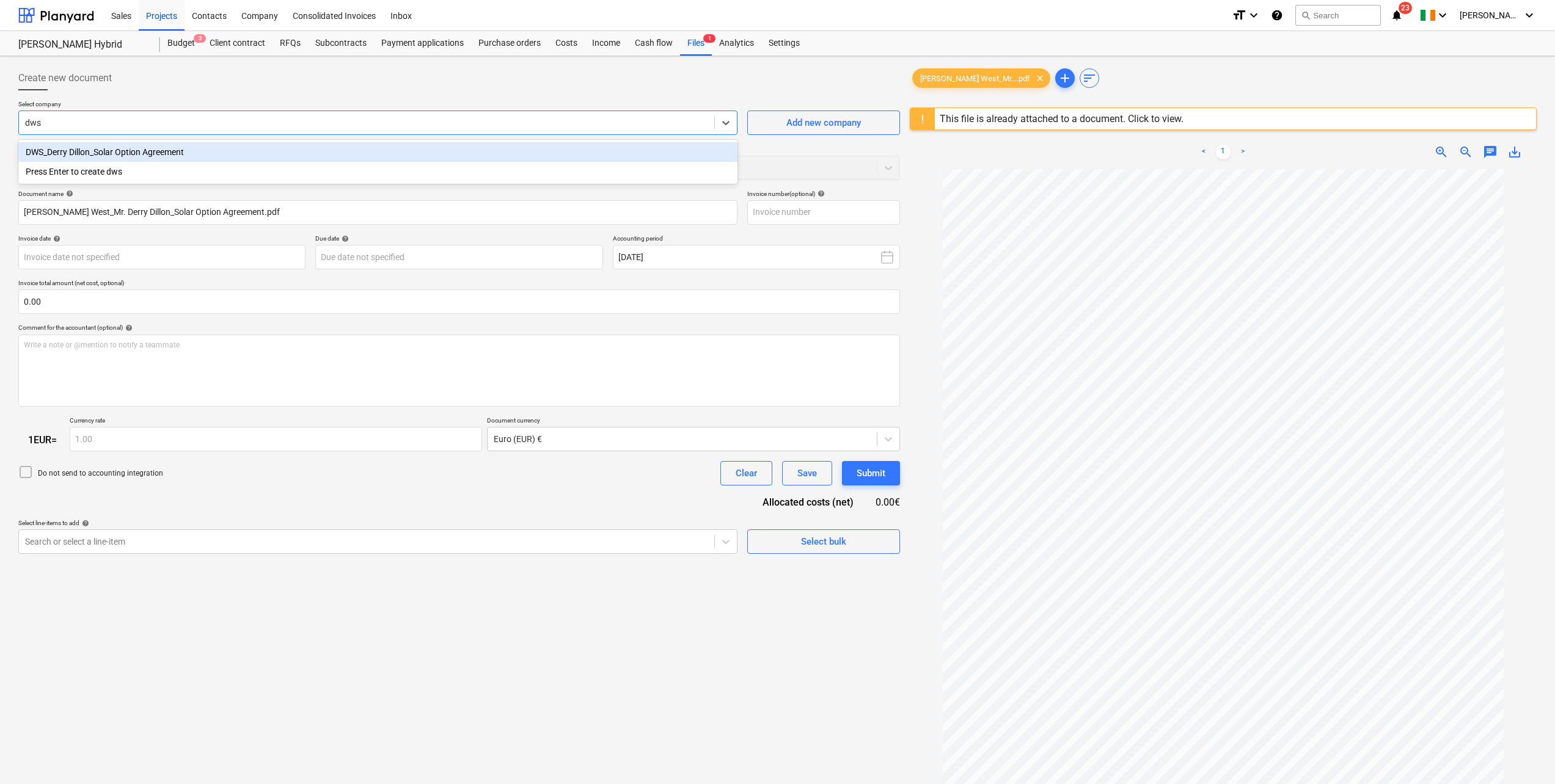
click at [65, 154] on div "DWS_Derry Dillon_Solar Option Agreement" at bounding box center [378, 152] width 719 height 20
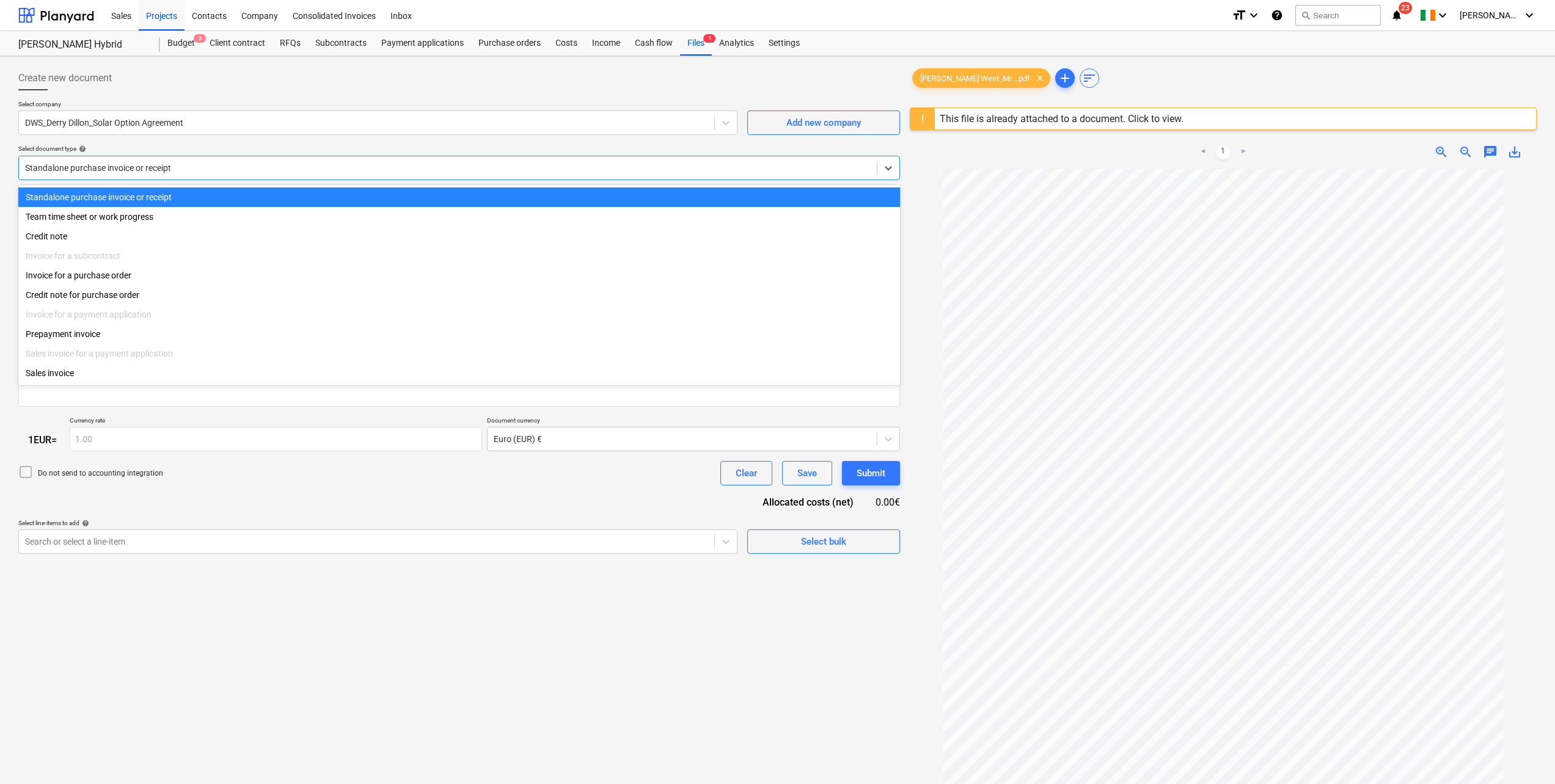
click at [73, 168] on div at bounding box center [448, 168] width 845 height 12
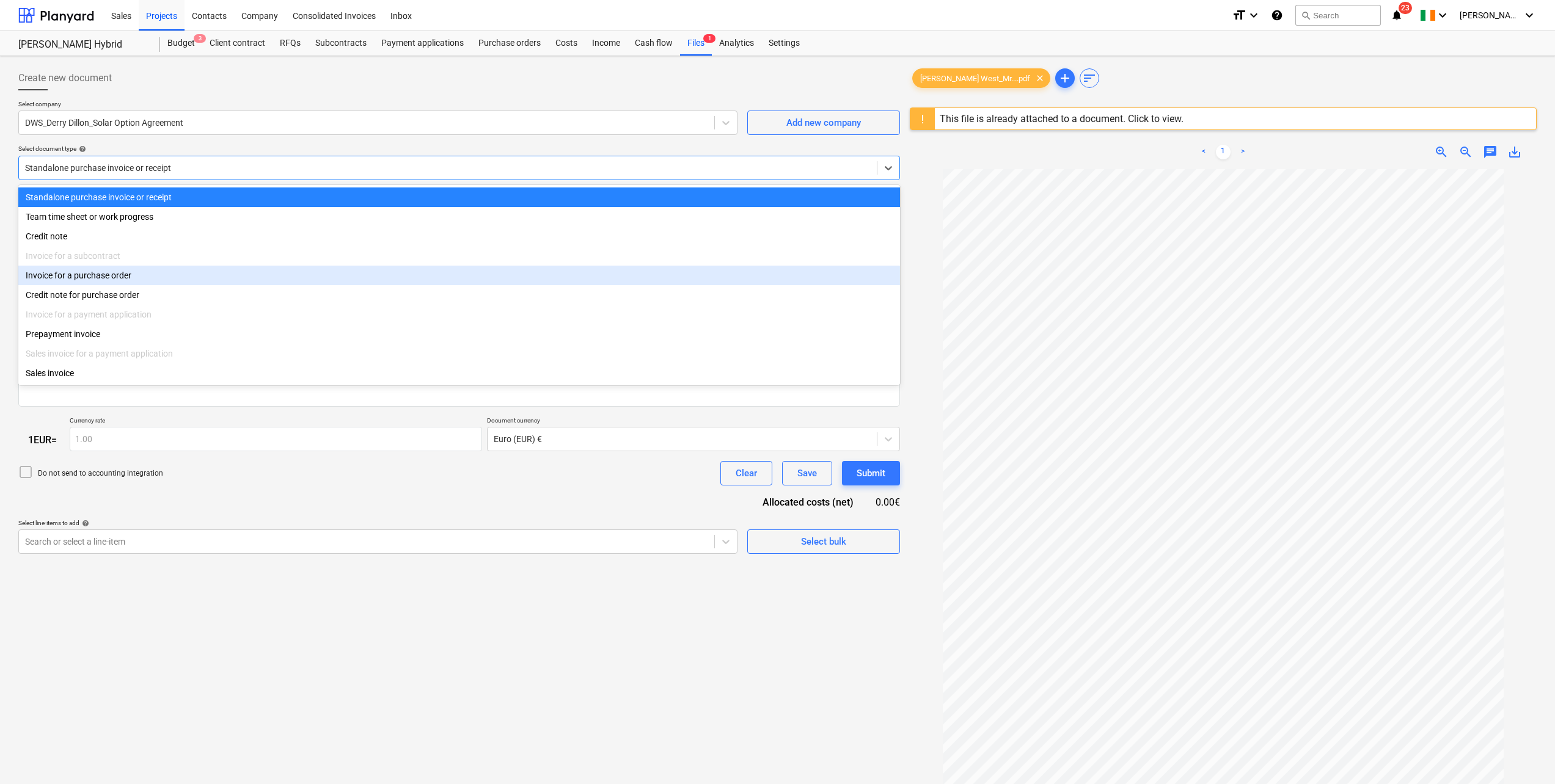
click at [69, 277] on div "Invoice for a purchase order" at bounding box center [459, 275] width 882 height 20
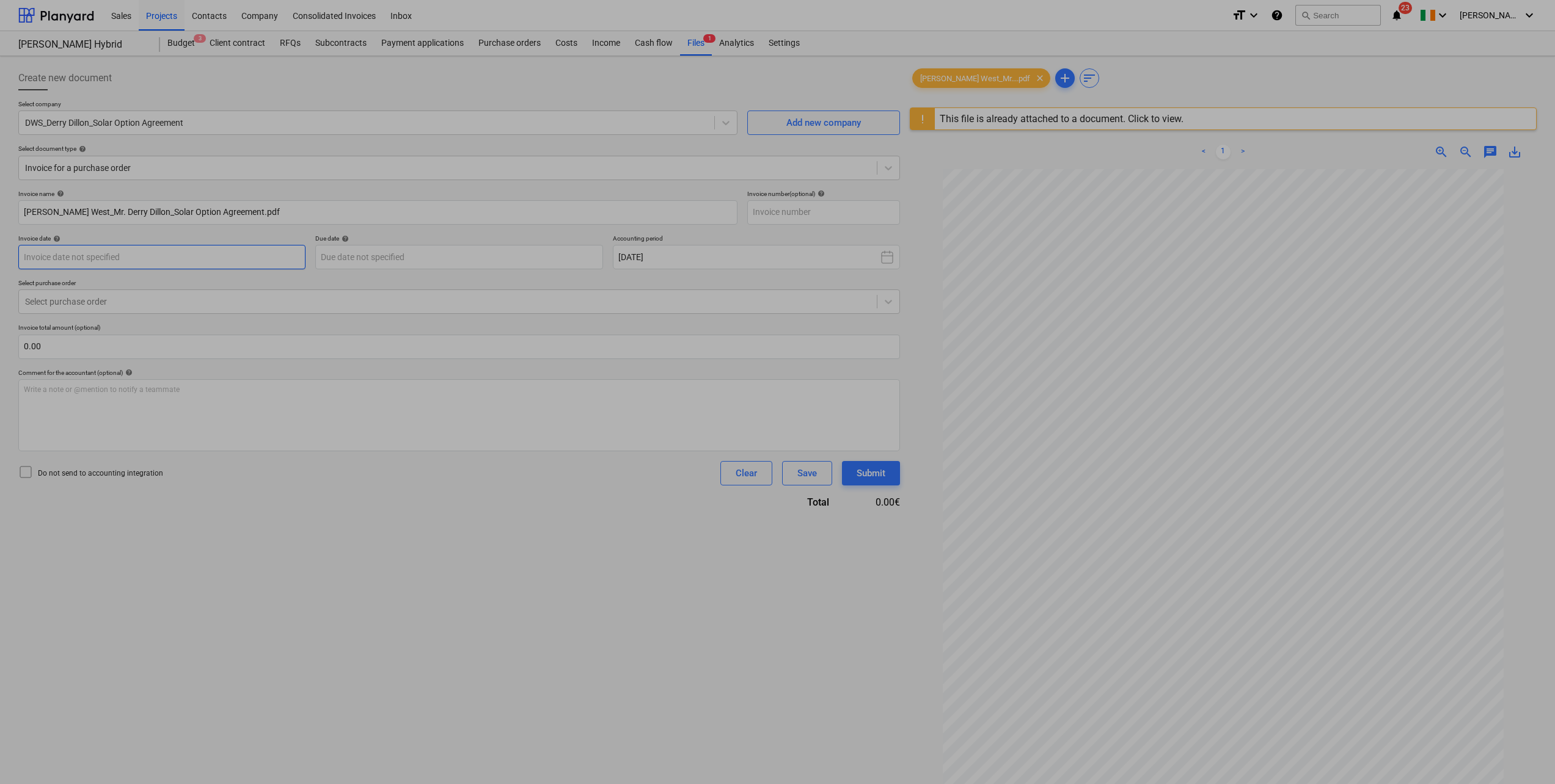
click at [118, 257] on body "Sales Projects Contacts Company Consolidated Invoices Inbox format_size keyboar…" at bounding box center [777, 392] width 1555 height 784
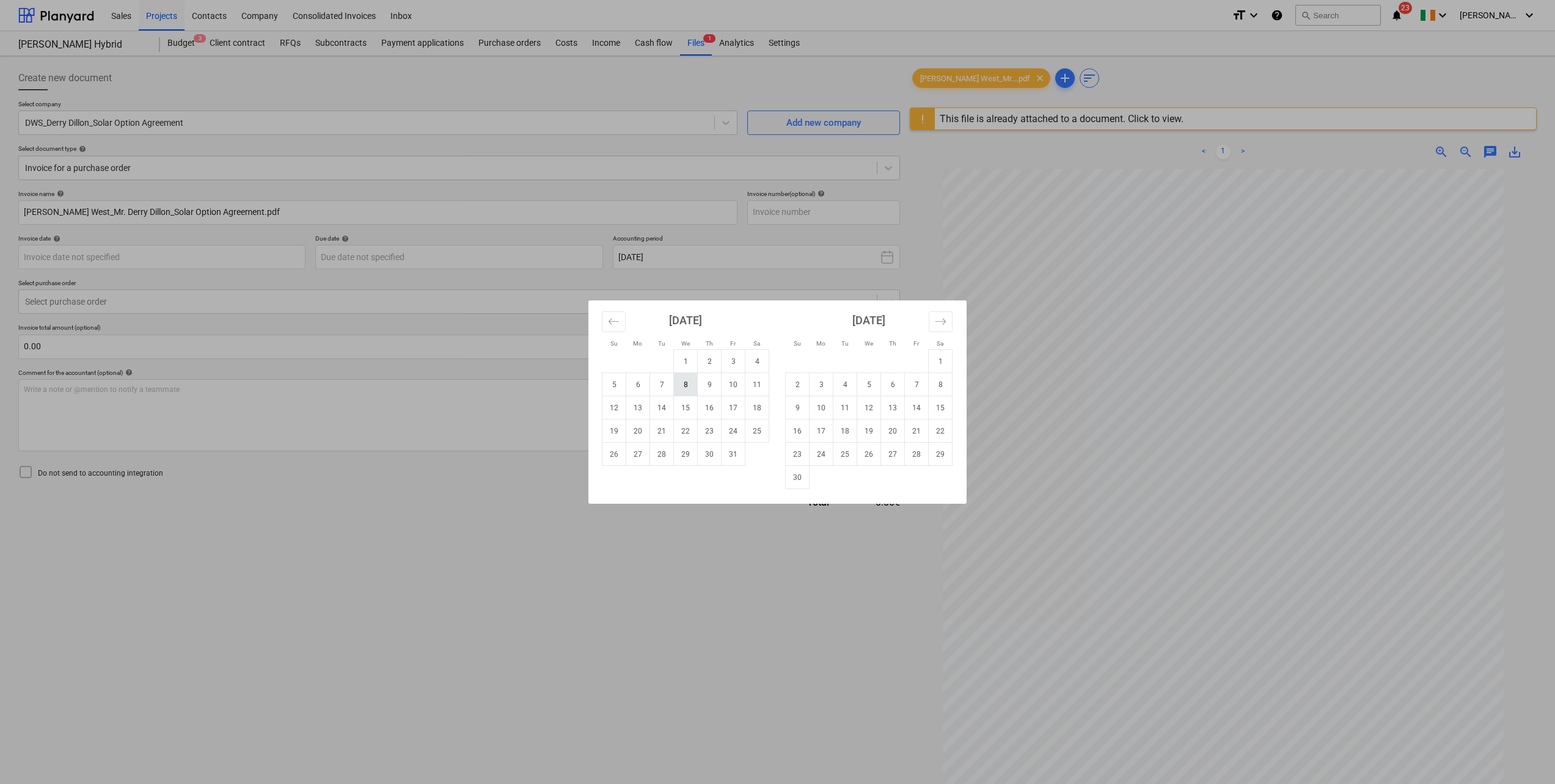
drag, startPoint x: 687, startPoint y: 389, endPoint x: 380, endPoint y: 349, distance: 309.6
click at [686, 389] on td "8" at bounding box center [685, 385] width 24 height 23
type input "[DATE]"
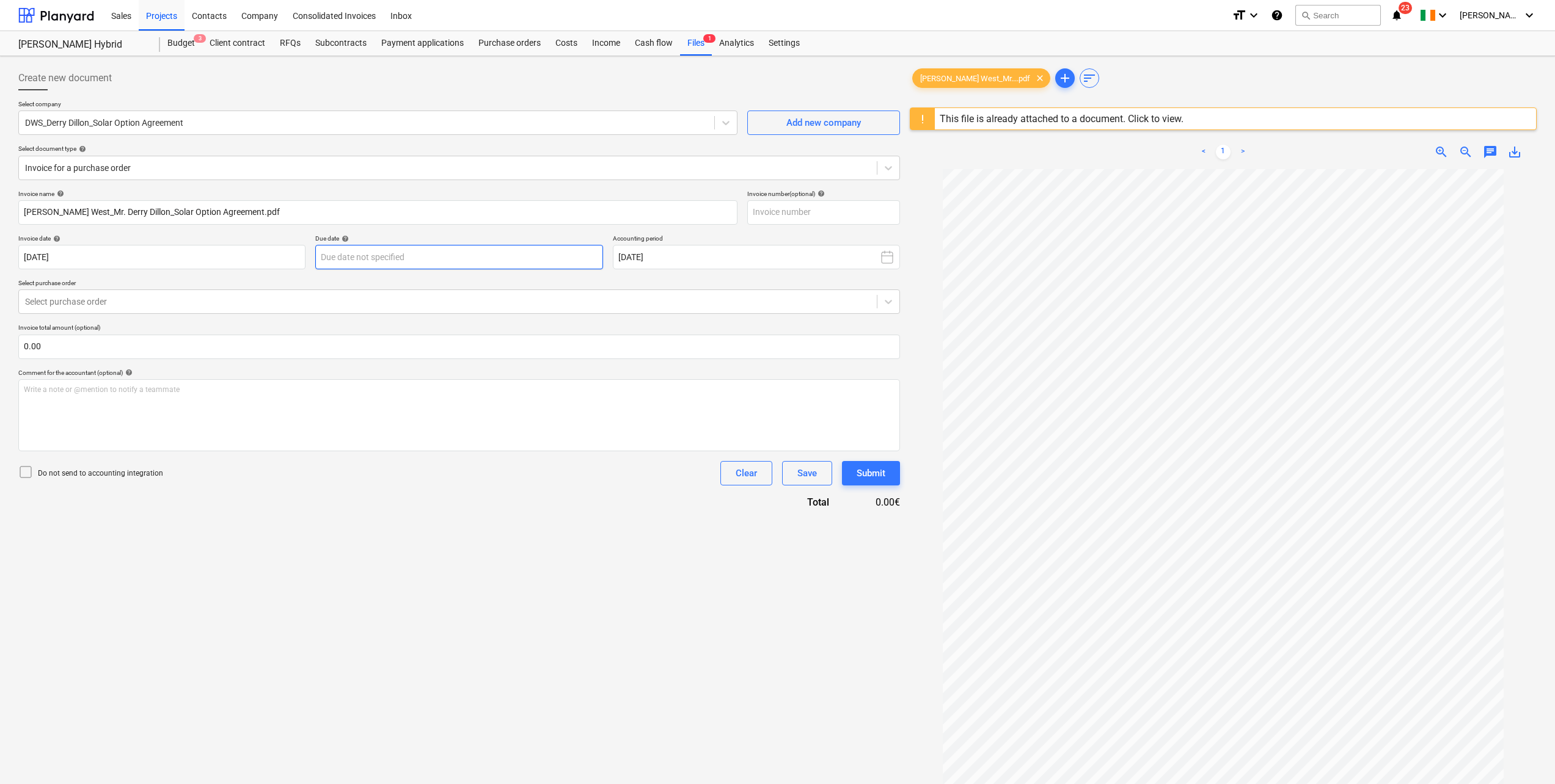
click at [344, 249] on body "Sales Projects Contacts Company Consolidated Invoices Inbox format_size keyboar…" at bounding box center [777, 392] width 1555 height 784
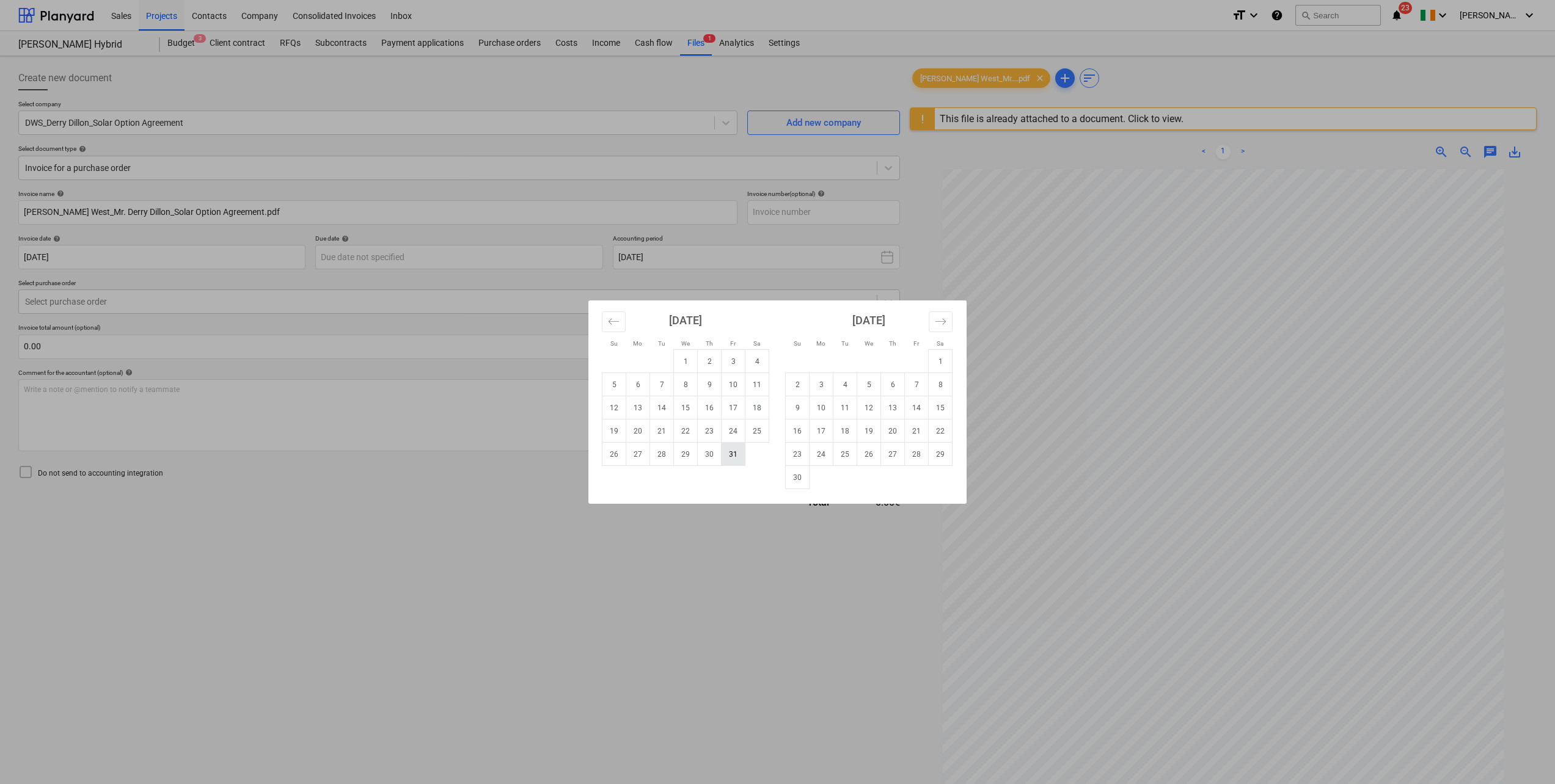
click at [732, 458] on td "31" at bounding box center [733, 454] width 24 height 23
type input "[DATE]"
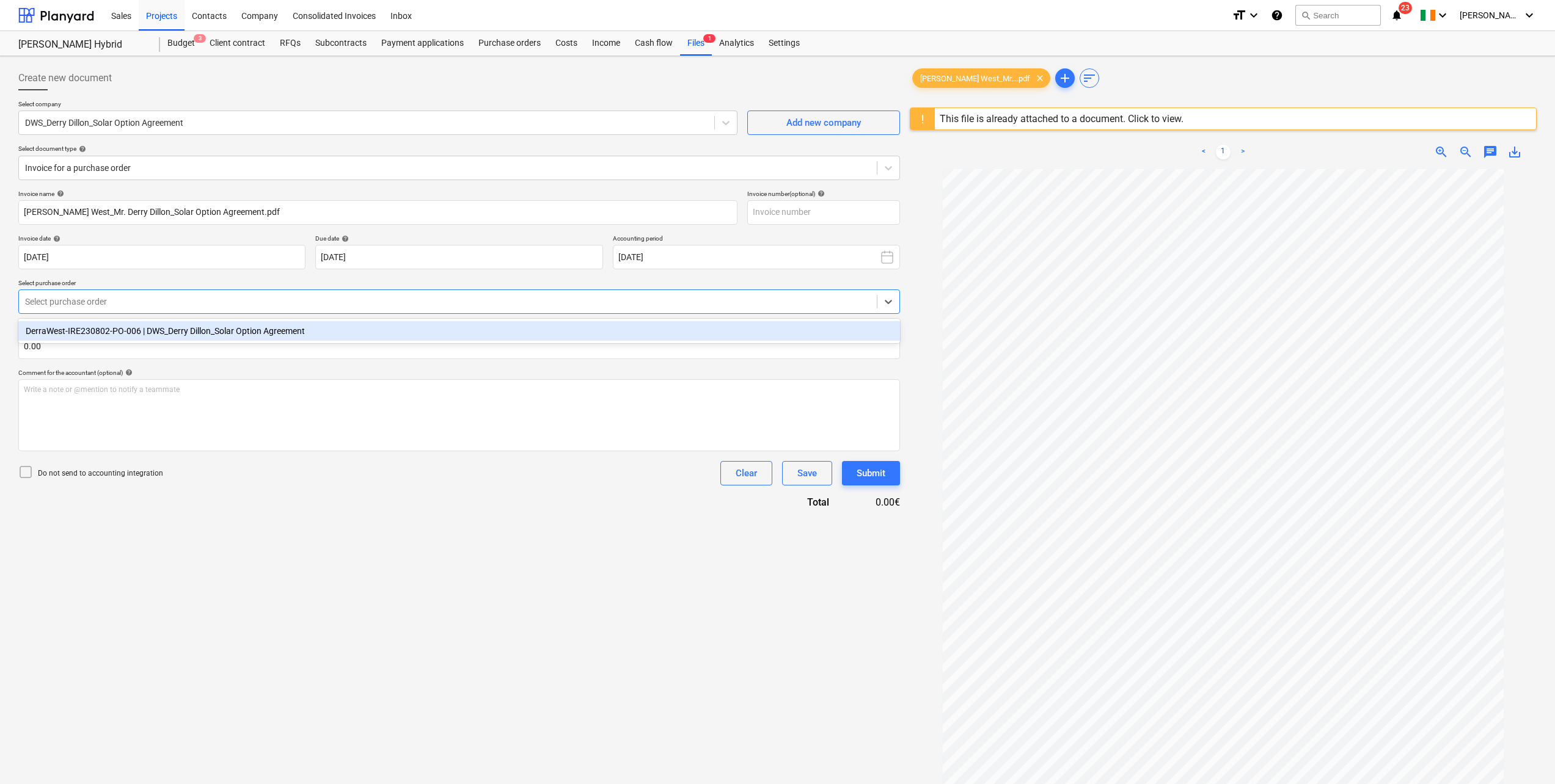
click at [115, 300] on div at bounding box center [448, 301] width 845 height 12
click at [117, 338] on div "DerraWest-IRE230802-PO-006 | DWS_Derry Dillon_Solar Option Agreement" at bounding box center [459, 331] width 882 height 20
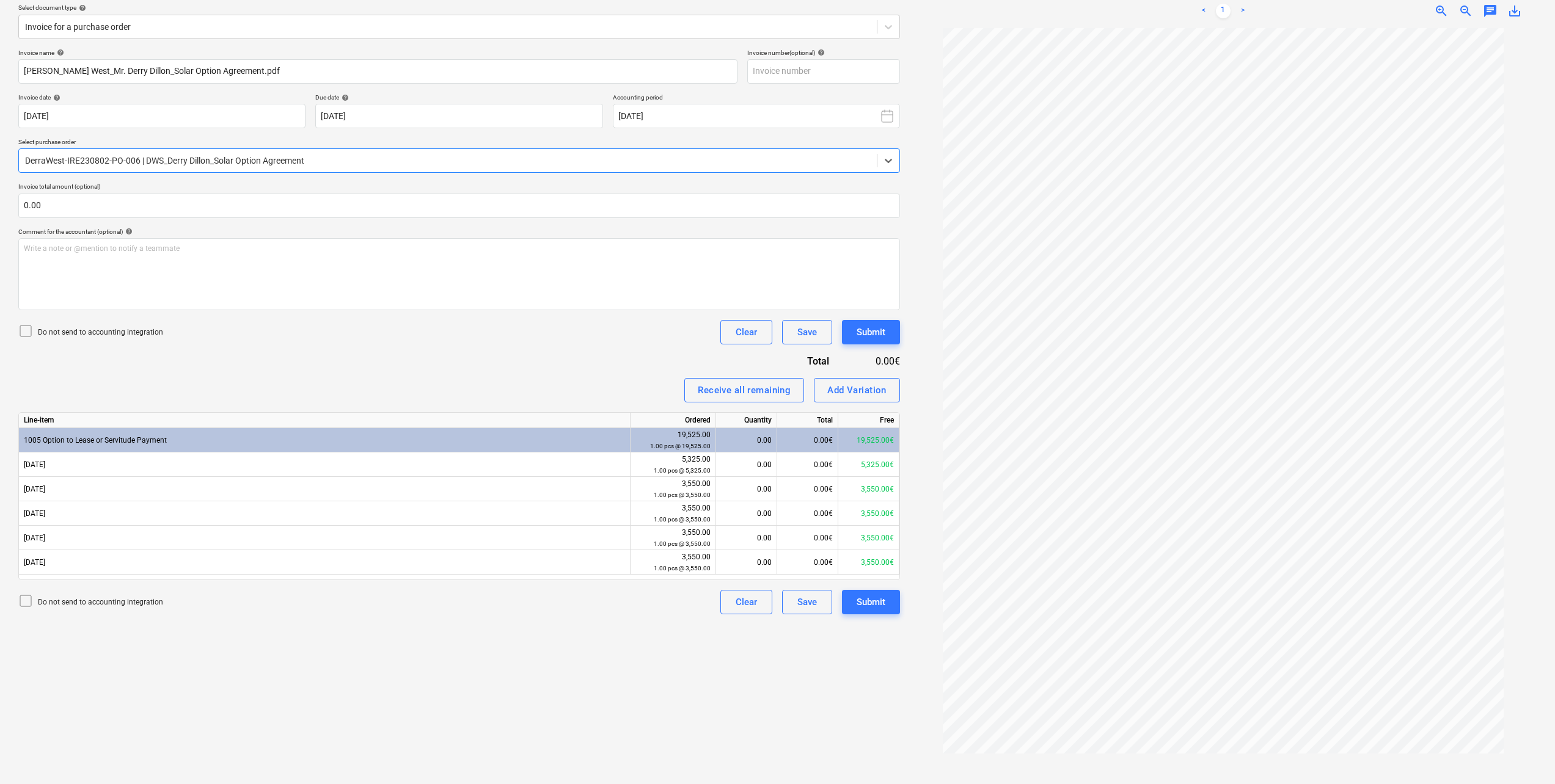
scroll to position [145, 0]
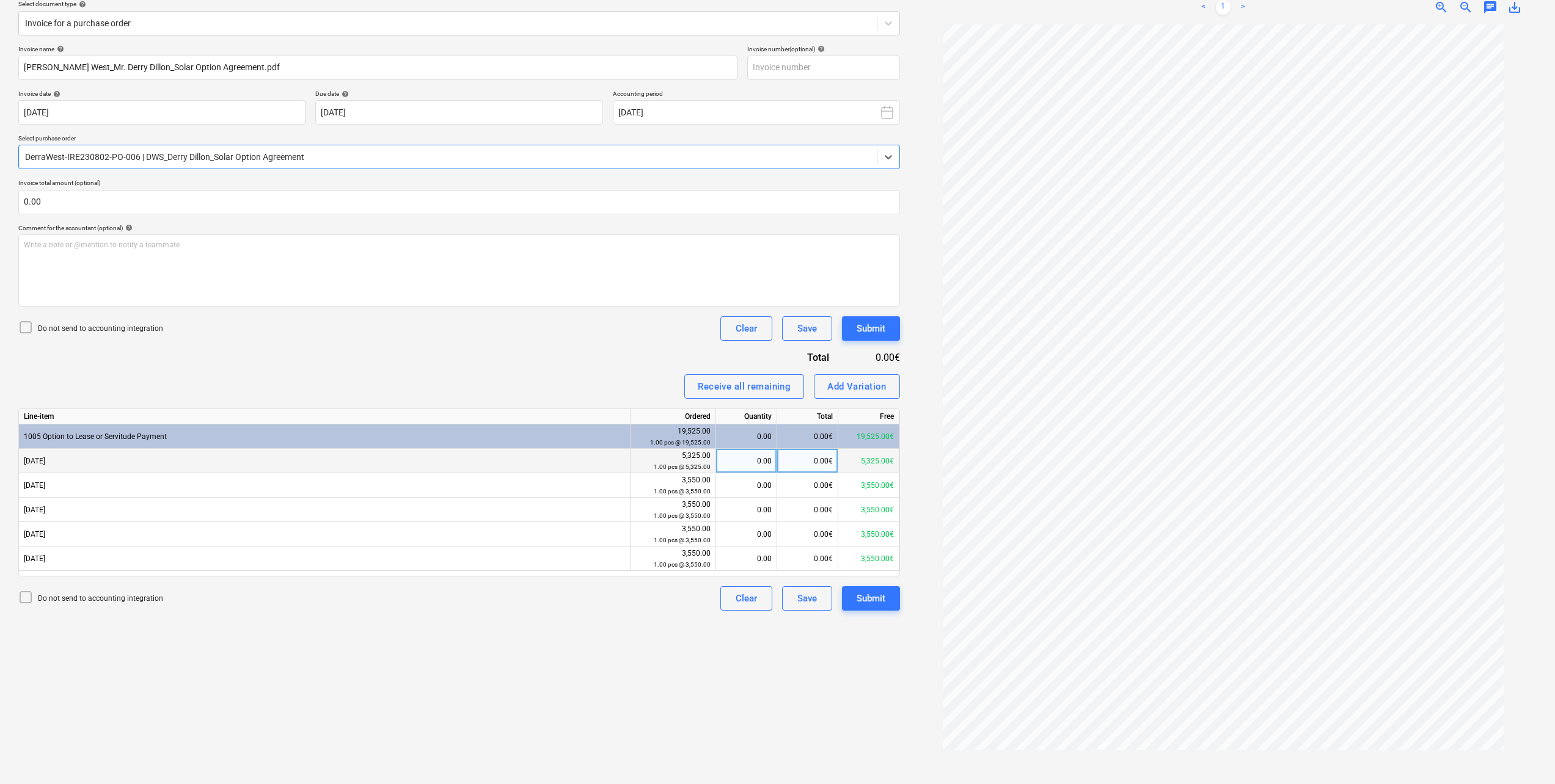
click at [756, 468] on div "0.00" at bounding box center [747, 461] width 51 height 24
type input "1"
click at [510, 648] on div "Create new document Select company DWS_Derry Dillon_Solar Option Agreement Add …" at bounding box center [459, 348] width 891 height 863
click at [858, 333] on div "Submit" at bounding box center [871, 328] width 29 height 16
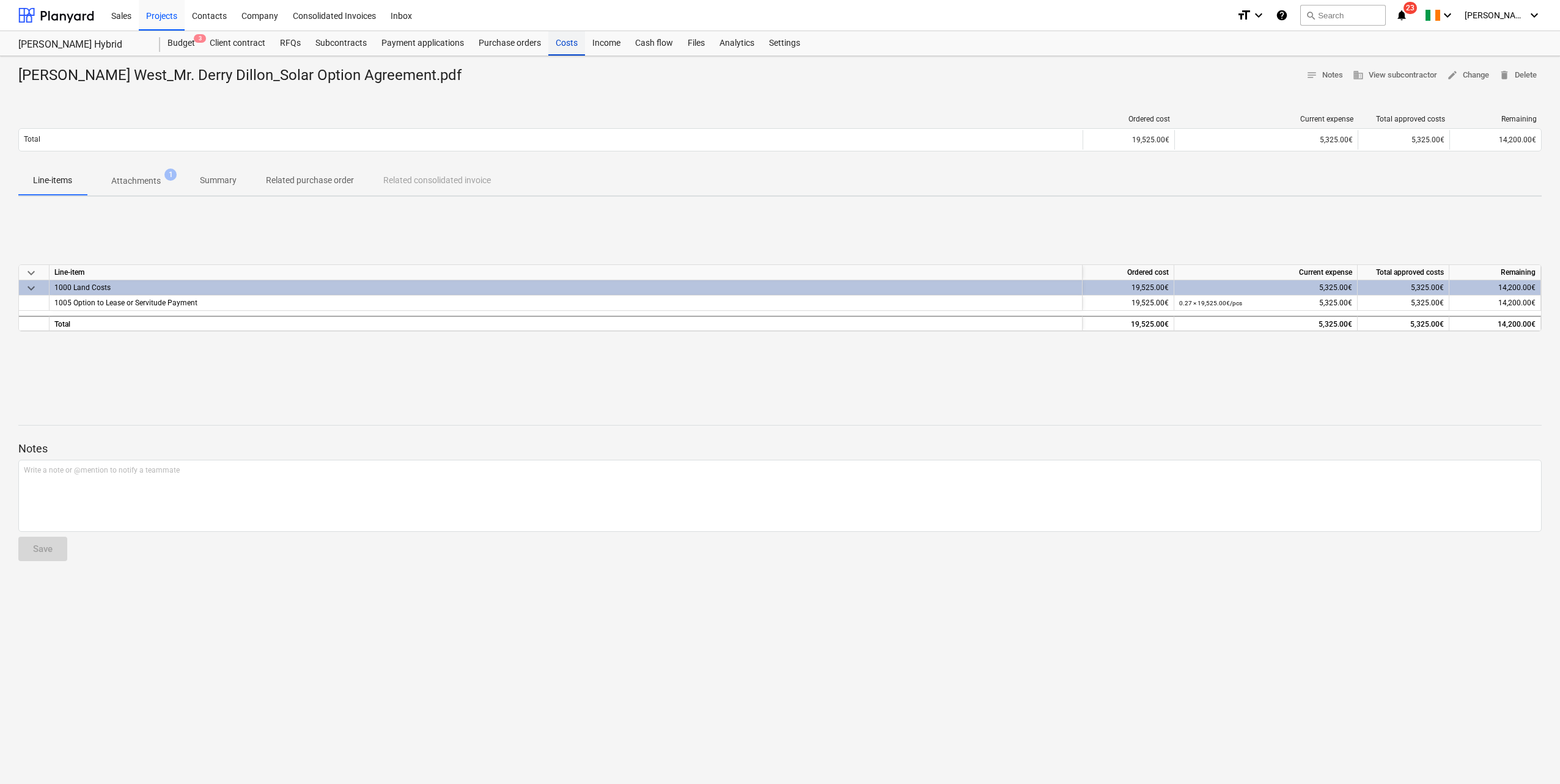
click at [557, 38] on div "Costs" at bounding box center [566, 43] width 36 height 24
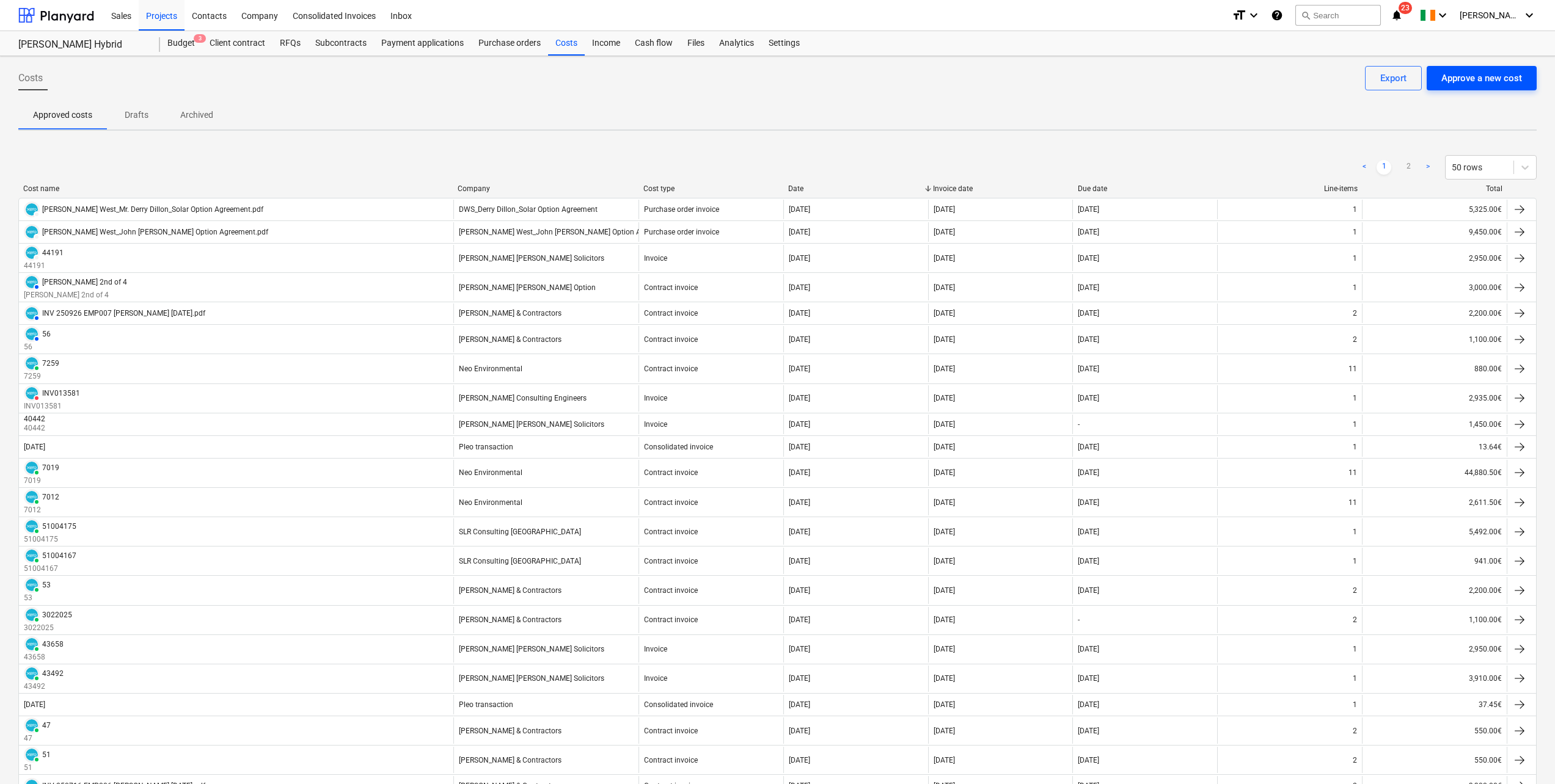
click at [1468, 76] on div "Approve a new cost" at bounding box center [1482, 78] width 80 height 16
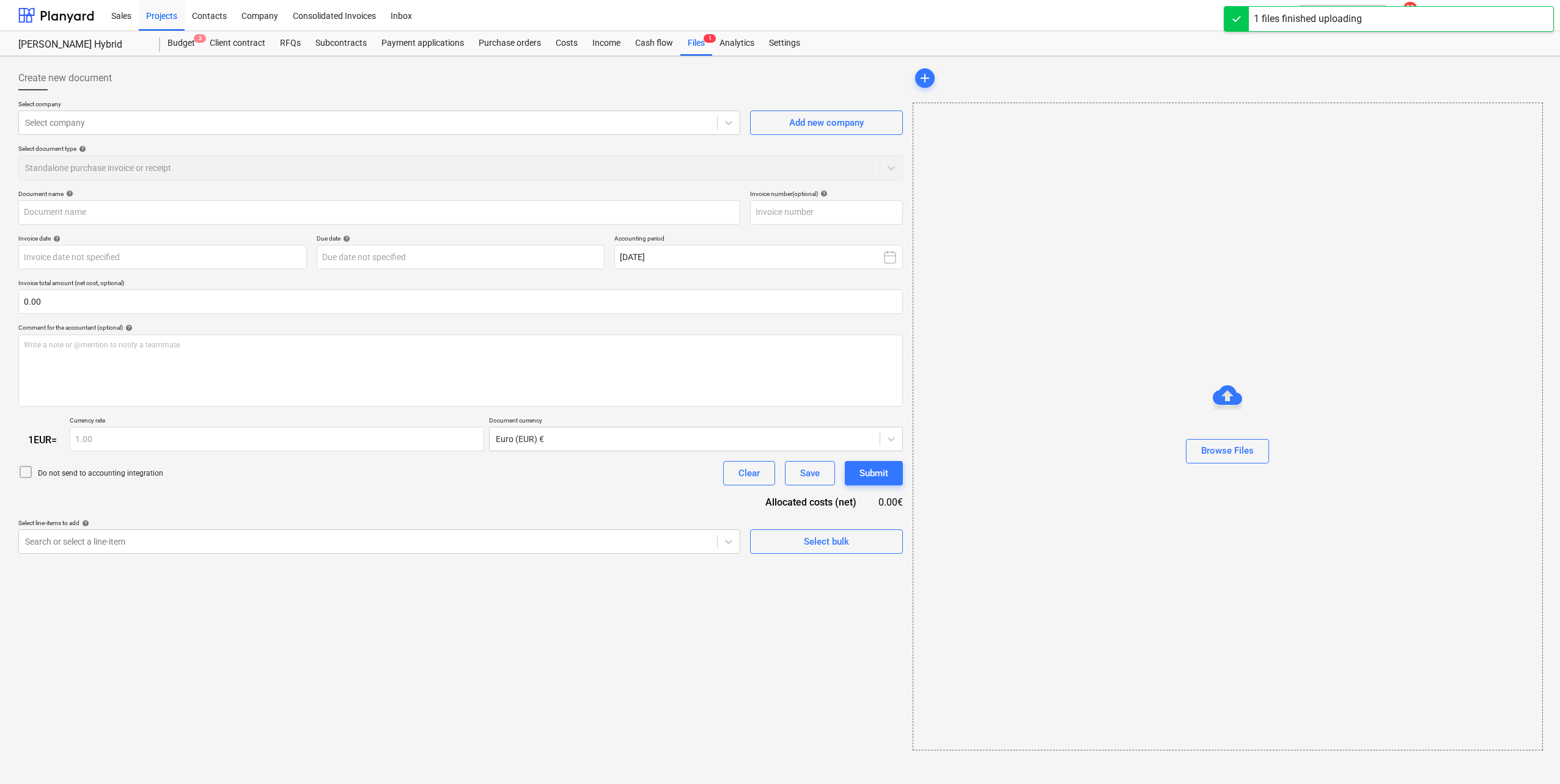
type input "Solicitor Invoice.pdf"
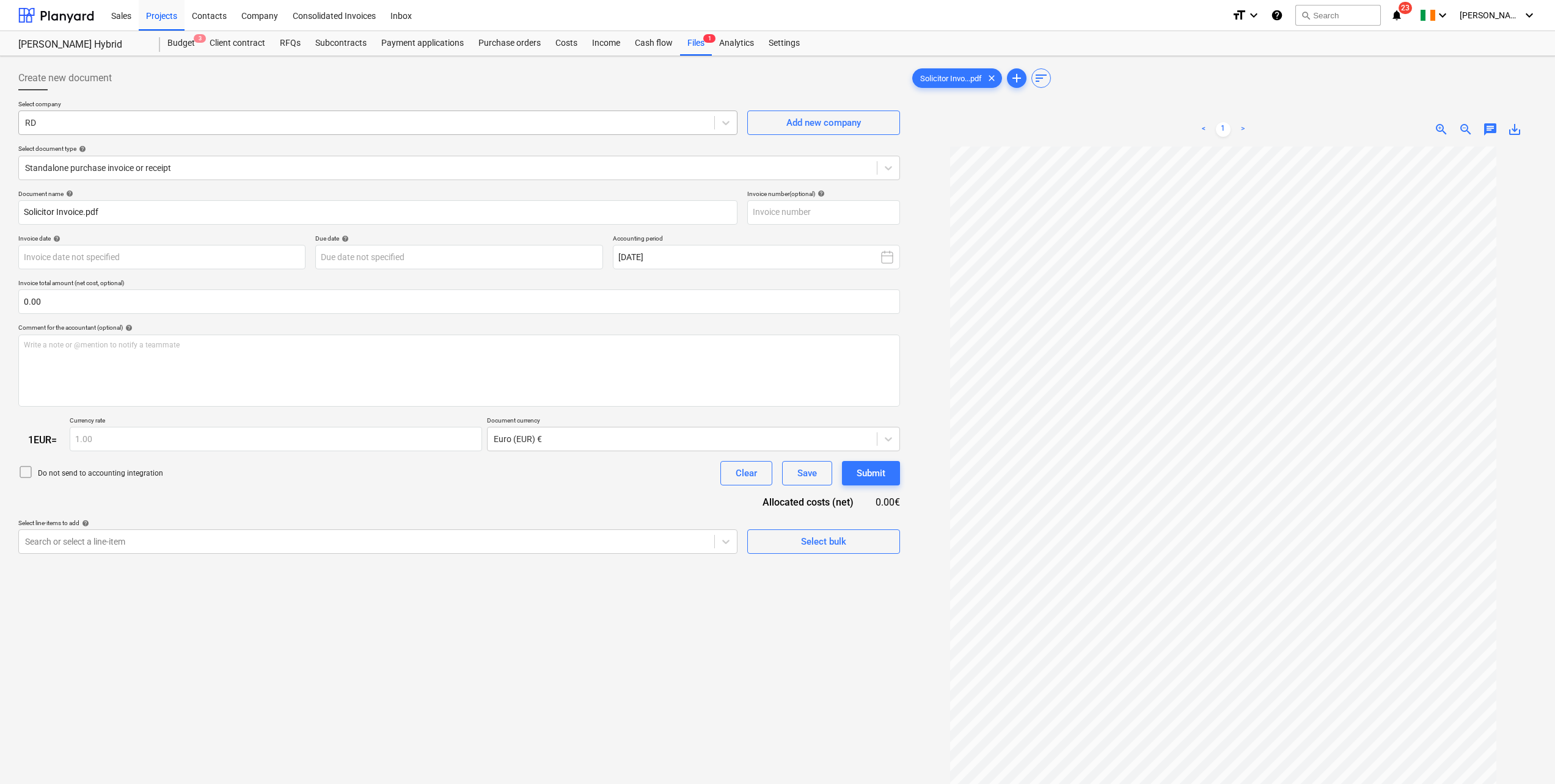
click at [307, 117] on div at bounding box center [366, 122] width 683 height 12
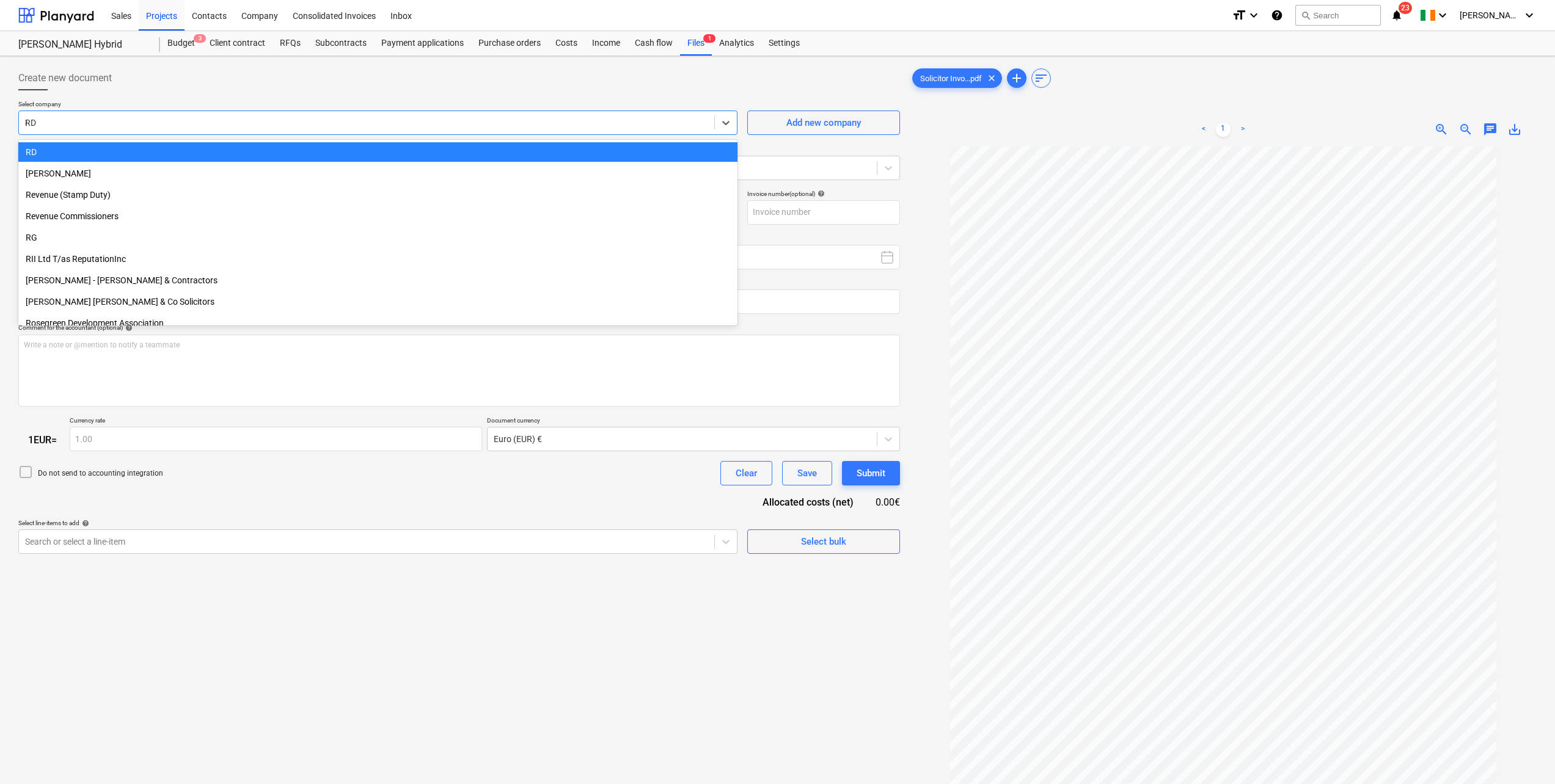
scroll to position [2724, 0]
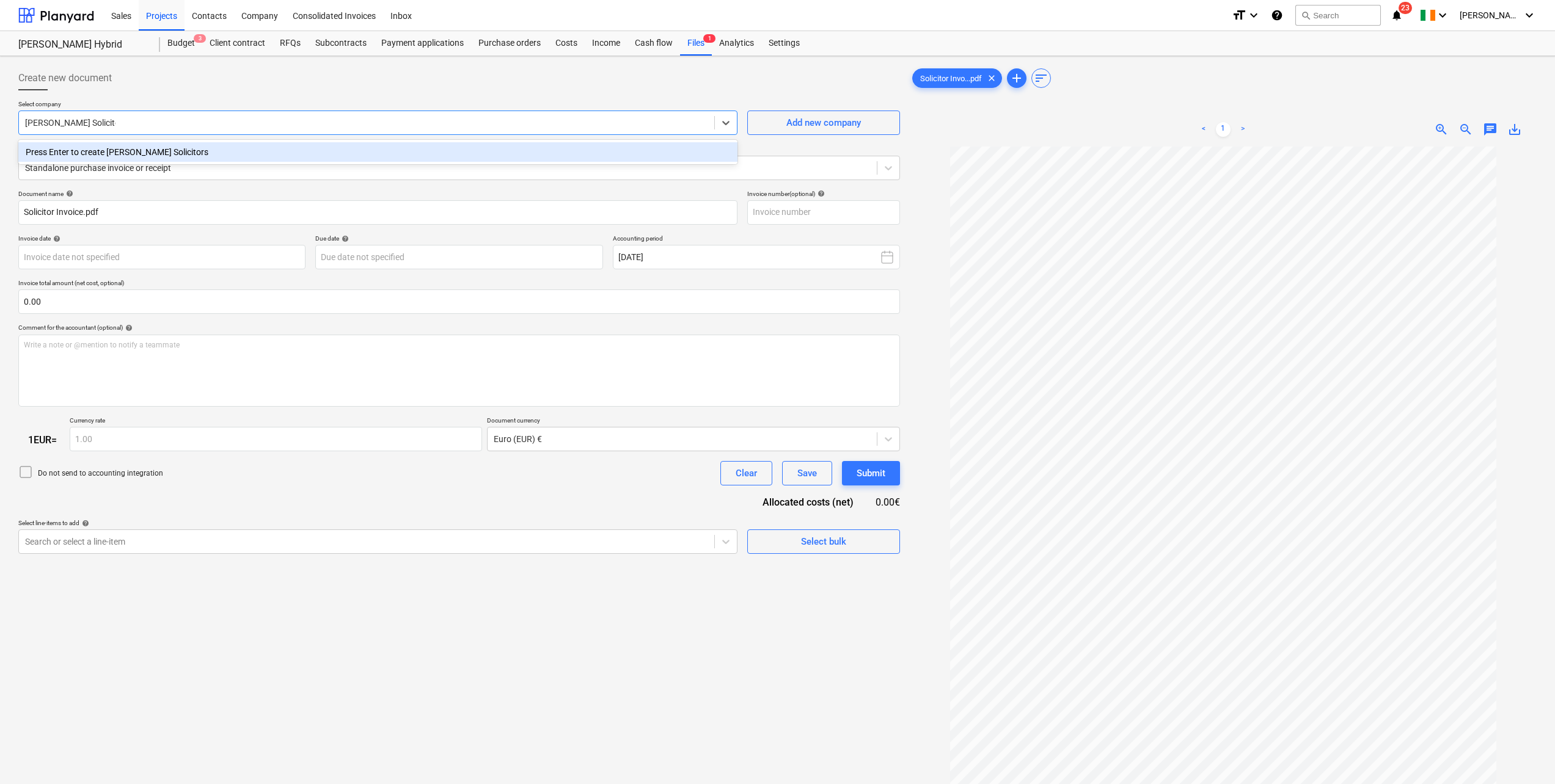
type input "[PERSON_NAME] Solicitors"
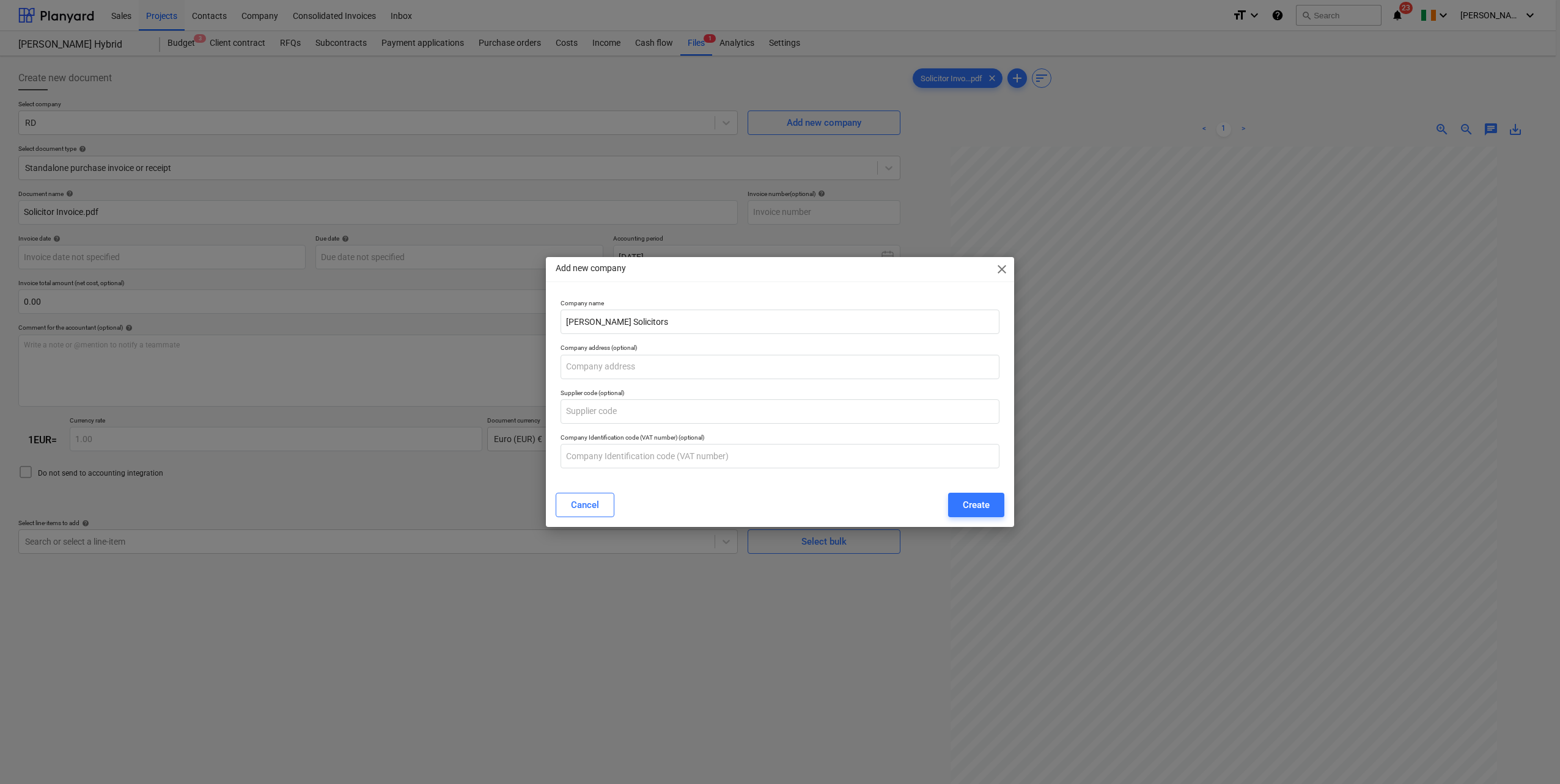
click at [840, 278] on div "Add new company close" at bounding box center [780, 269] width 468 height 24
paste input "[PERSON_NAME][GEOGRAPHIC_DATA], [GEOGRAPHIC_DATA], [GEOGRAPHIC_DATA]"
type input "[PERSON_NAME][GEOGRAPHIC_DATA], [GEOGRAPHIC_DATA], [GEOGRAPHIC_DATA]"
click at [976, 509] on div "Create" at bounding box center [976, 505] width 27 height 16
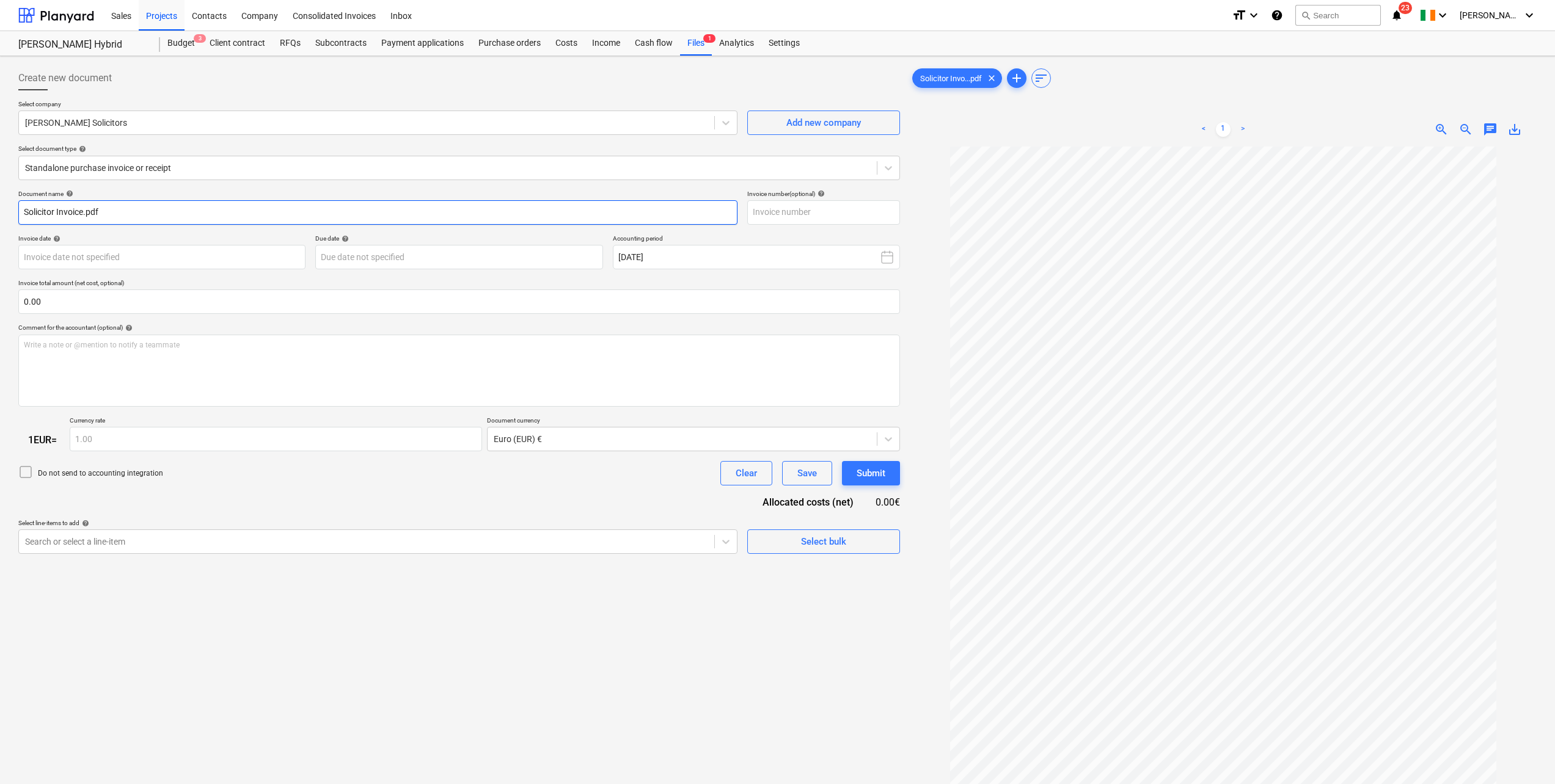
click at [115, 215] on input "Solicitor Invoice.pdf" at bounding box center [378, 212] width 719 height 24
type input "Solicitor Invoice"
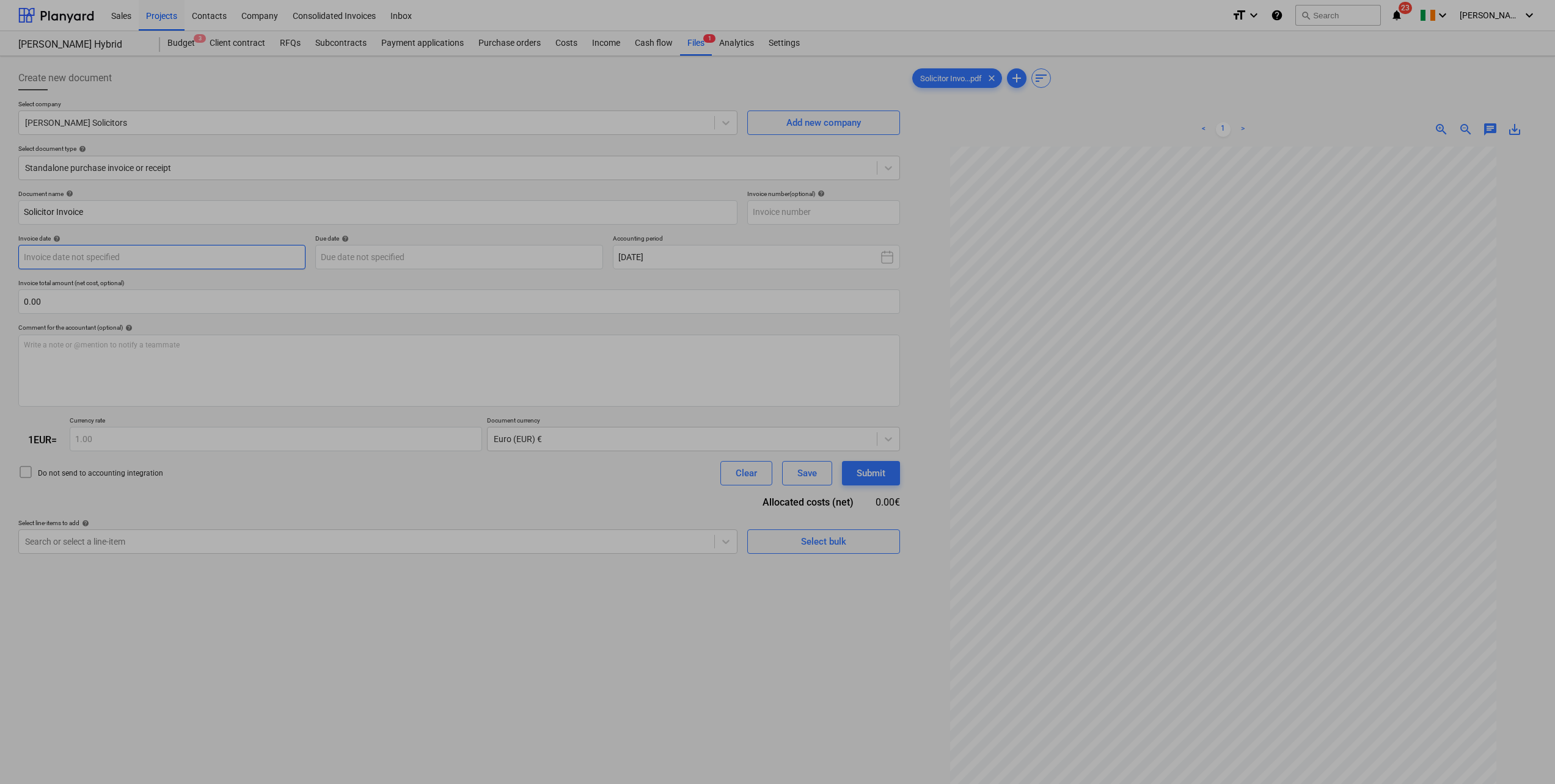
click at [75, 258] on body "Sales Projects Contacts Company Consolidated Invoices Inbox format_size keyboar…" at bounding box center [777, 392] width 1555 height 784
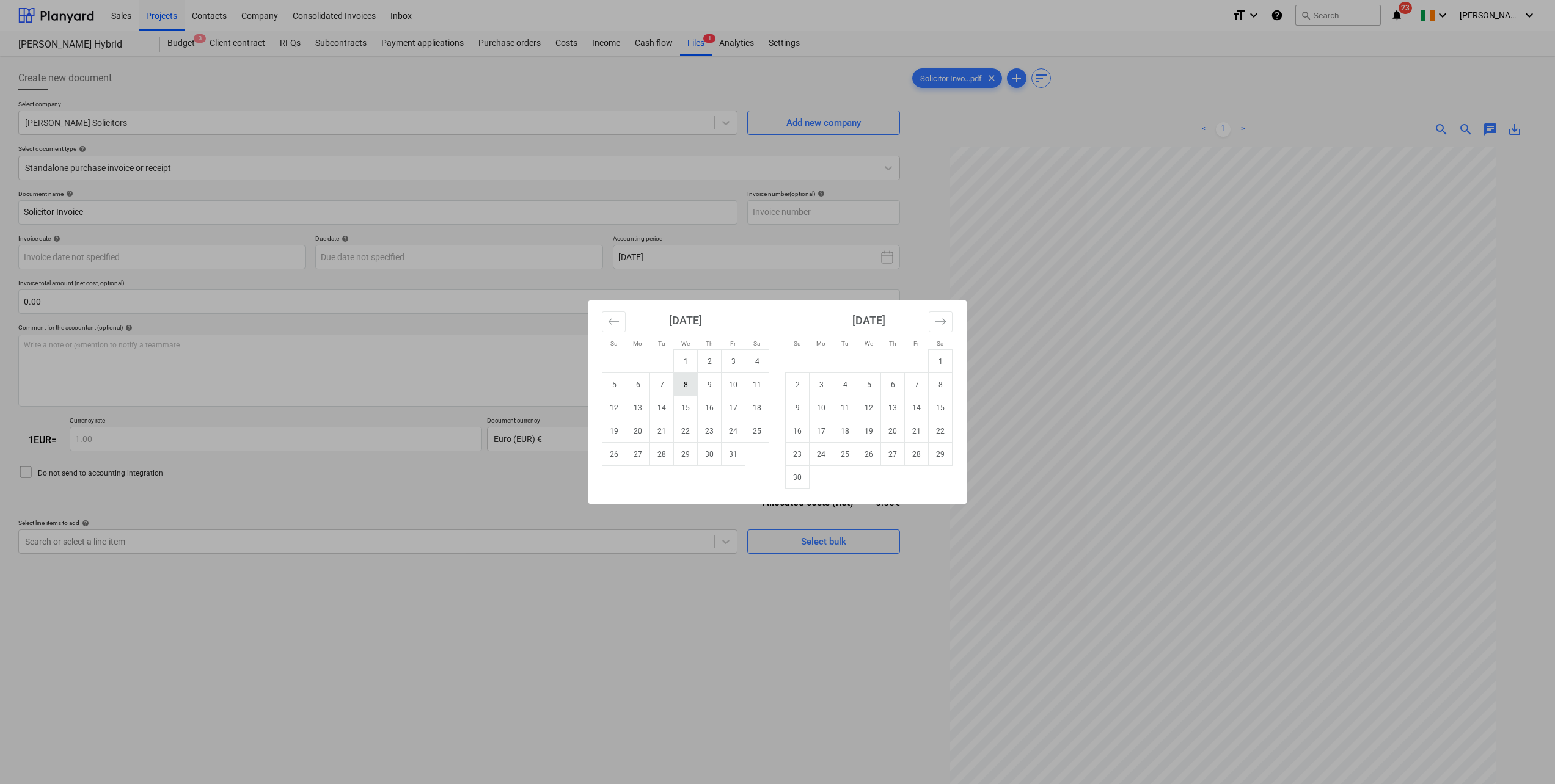
click at [689, 381] on td "8" at bounding box center [685, 385] width 24 height 23
type input "[DATE]"
click at [502, 252] on body "Sales Projects Contacts Company Consolidated Invoices Inbox format_size keyboar…" at bounding box center [777, 392] width 1555 height 784
click at [737, 451] on td "31" at bounding box center [733, 454] width 24 height 23
type input "[DATE]"
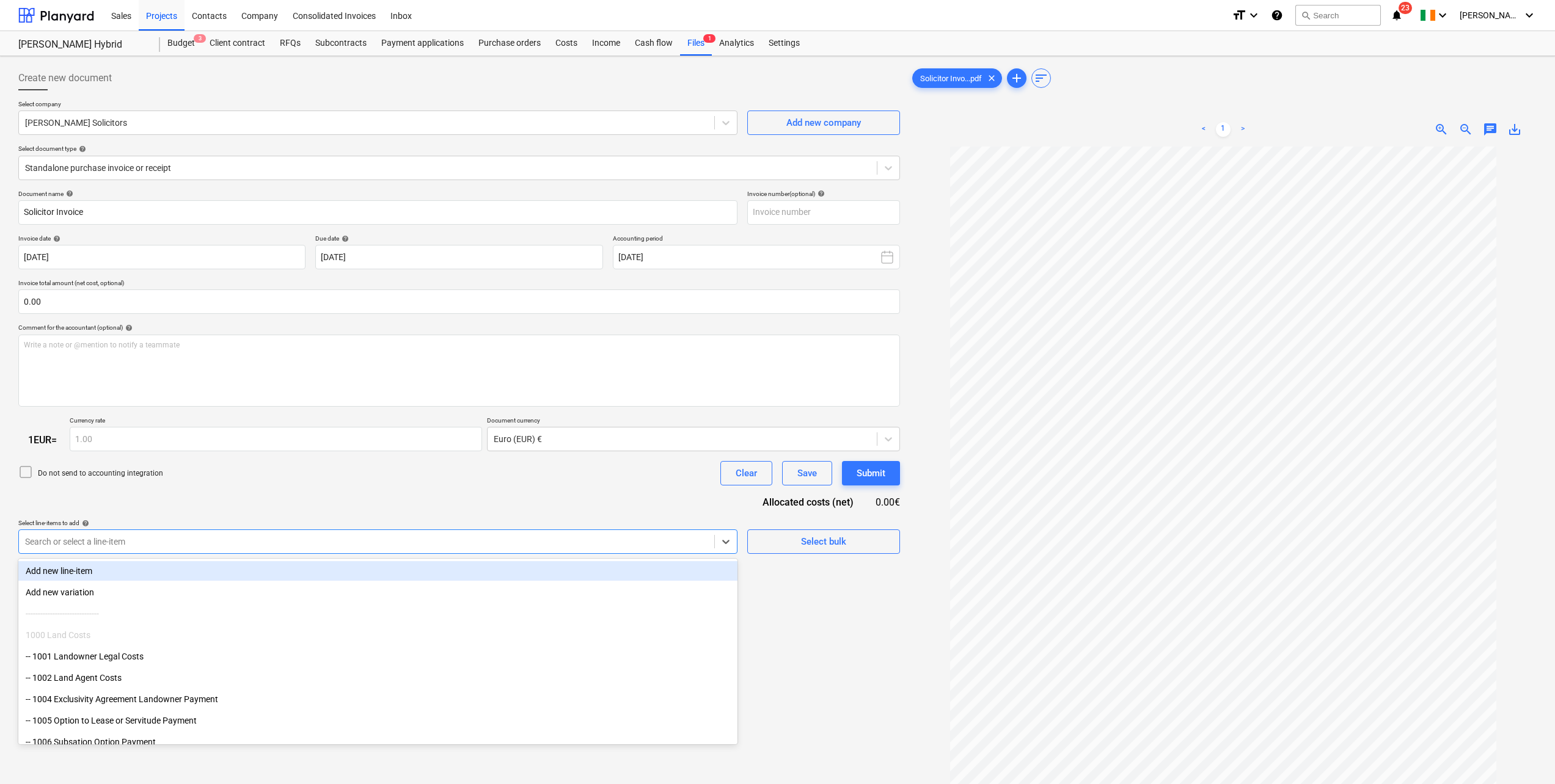
click at [212, 538] on div at bounding box center [366, 541] width 683 height 12
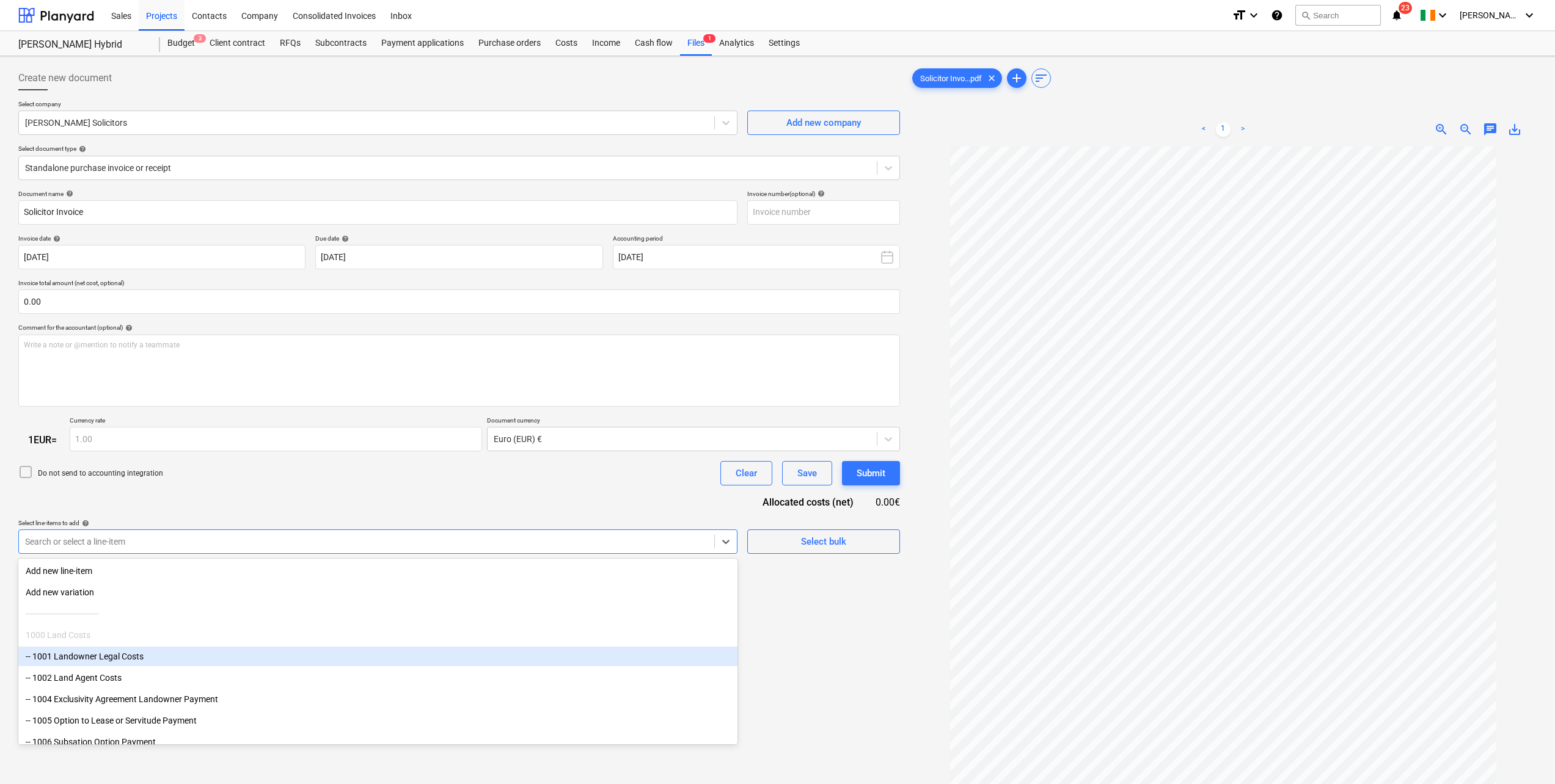
click at [119, 653] on div "-- 1001 Landowner Legal Costs" at bounding box center [378, 657] width 719 height 20
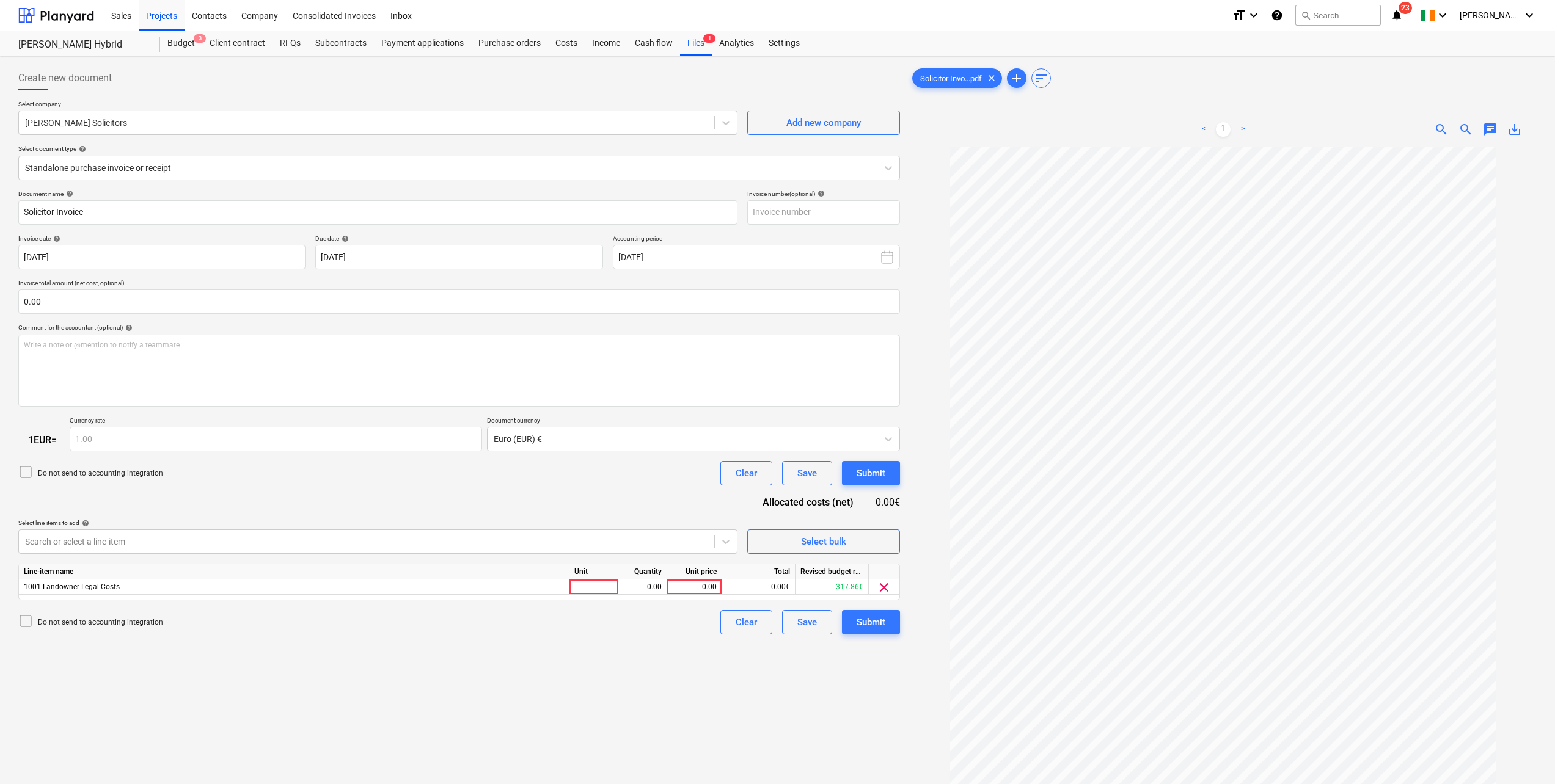
click at [635, 502] on div "Document name help Solicitor Invoice Invoice number (optional) help Invoice dat…" at bounding box center [459, 412] width 882 height 446
click at [591, 584] on div at bounding box center [594, 587] width 49 height 15
type input "pcs"
click at [648, 586] on div "0.00" at bounding box center [642, 587] width 38 height 15
type input "1"
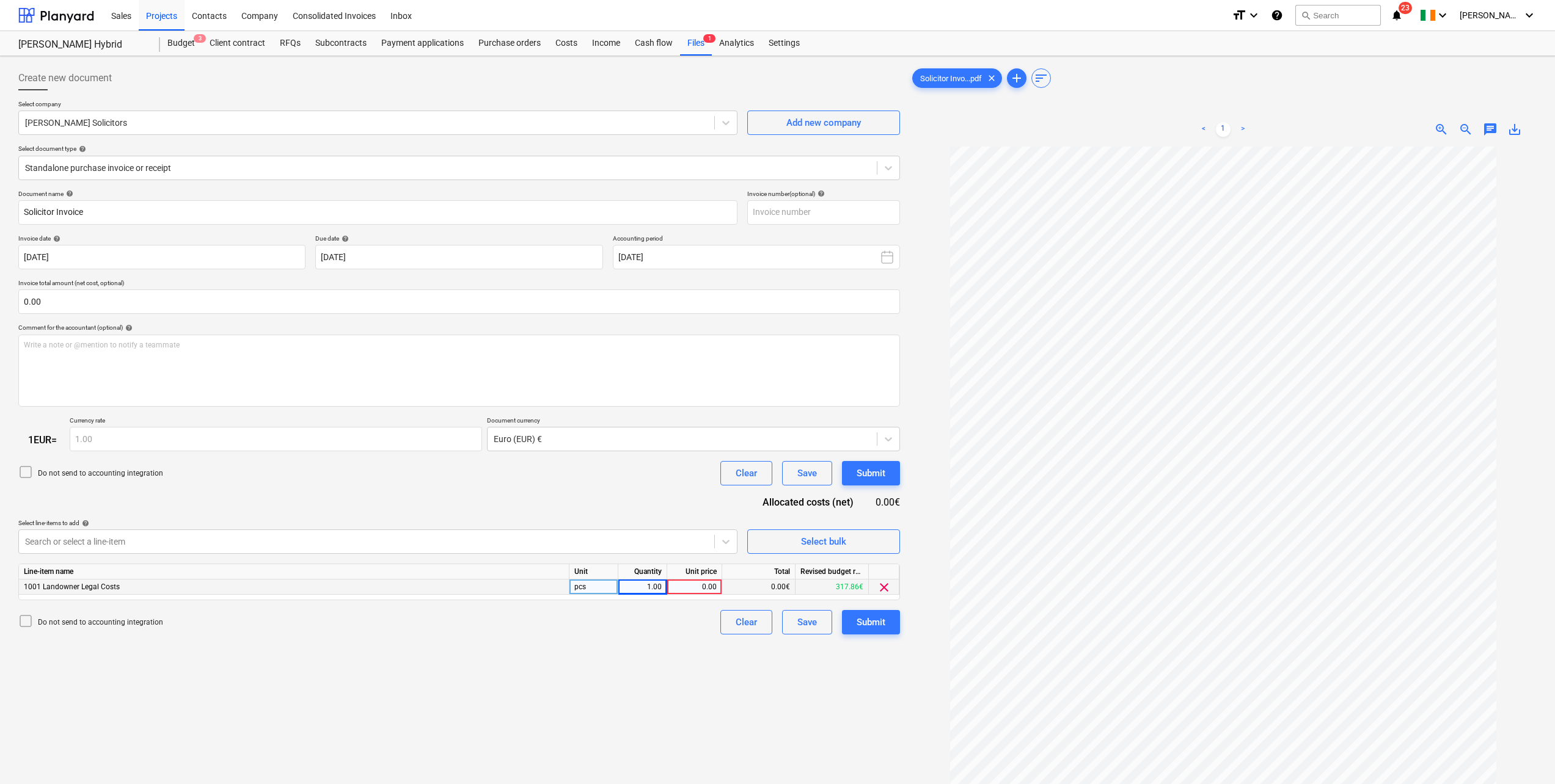
click at [704, 583] on div "0.00" at bounding box center [694, 587] width 45 height 15
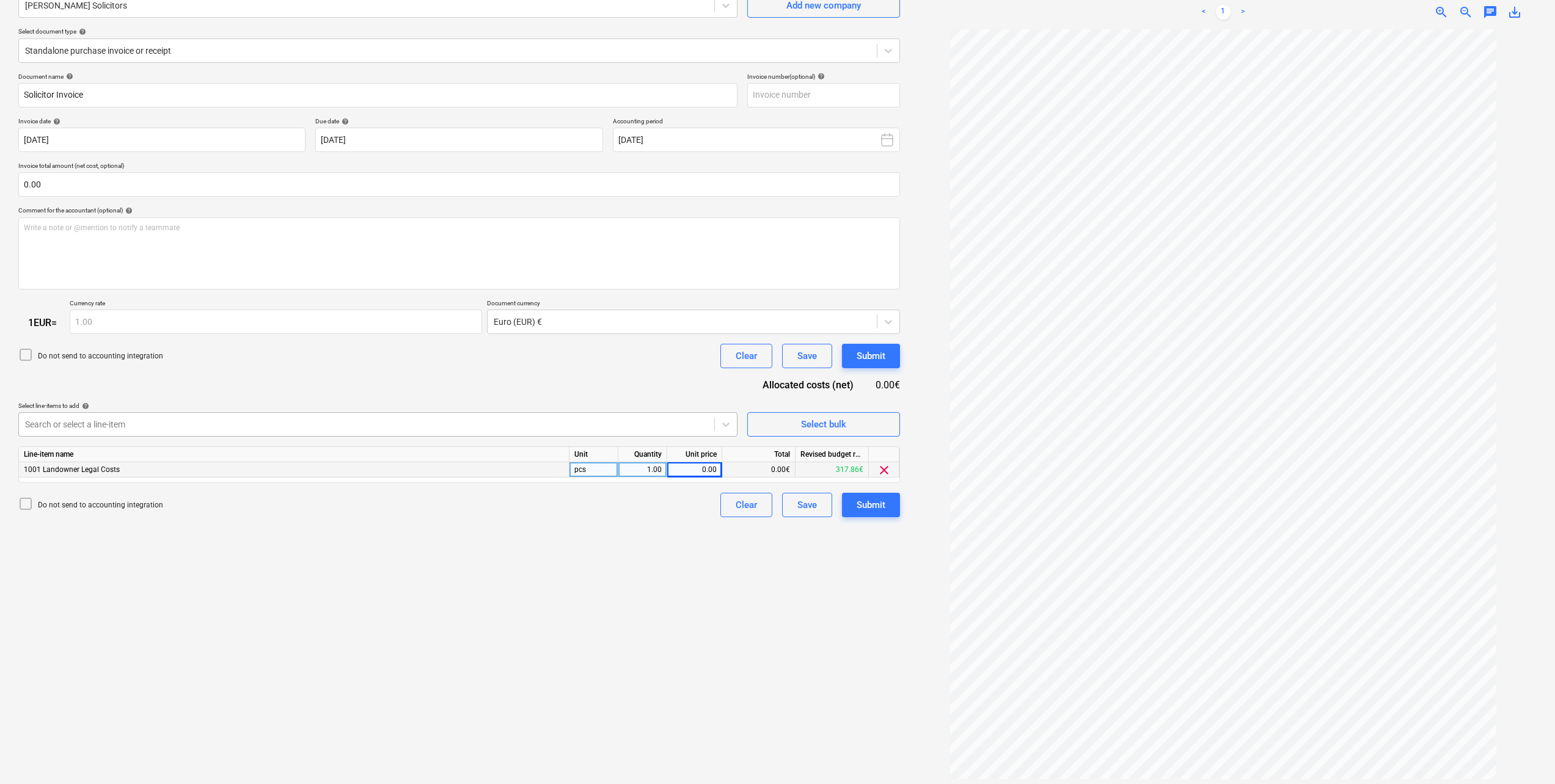
scroll to position [122, 0]
click at [708, 464] on div "0.00" at bounding box center [694, 465] width 45 height 15
type input "2540"
click at [638, 605] on div "Create new document Select company [PERSON_NAME] Solicitors Add new company Sel…" at bounding box center [459, 359] width 891 height 841
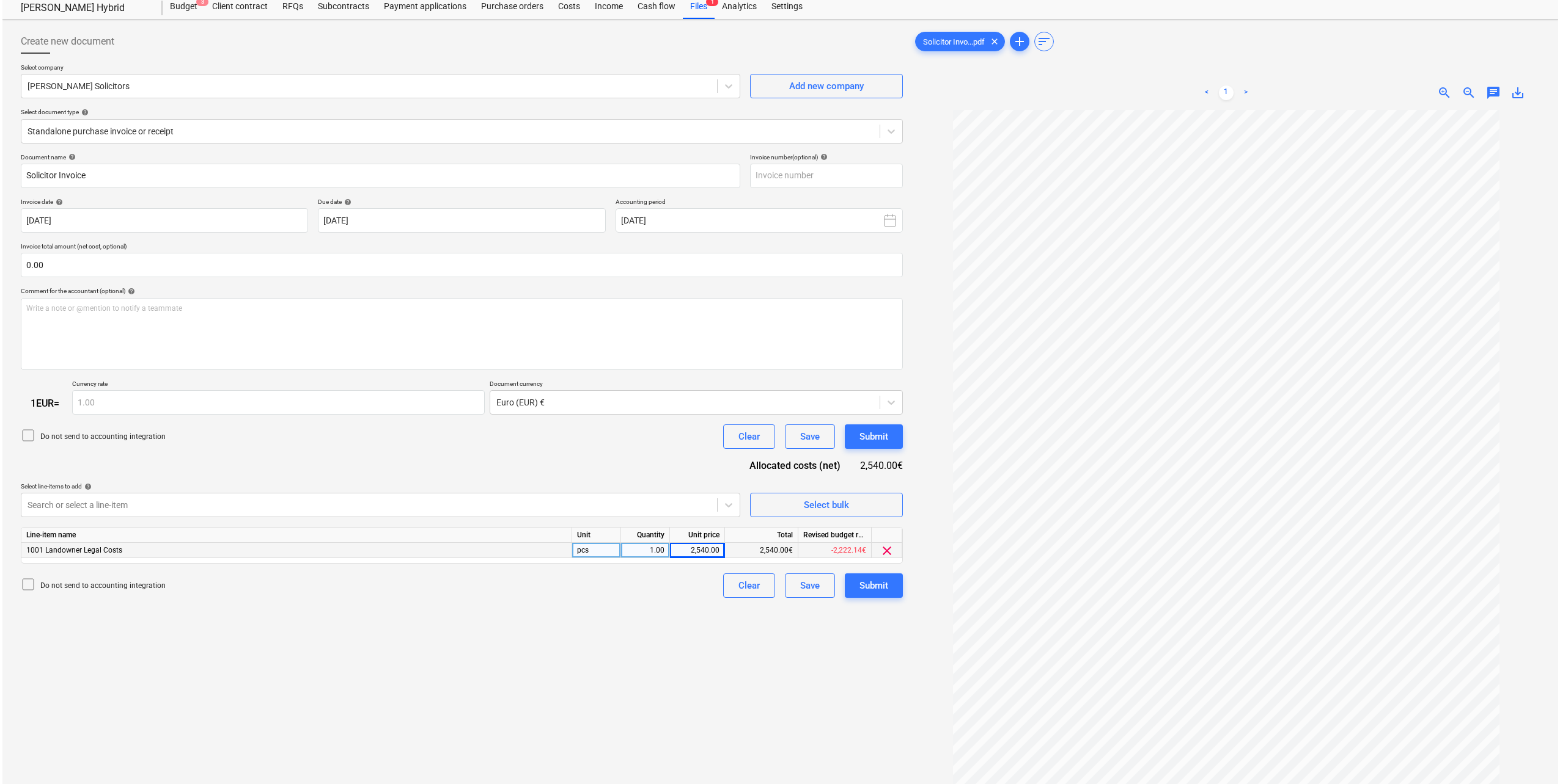
scroll to position [0, 0]
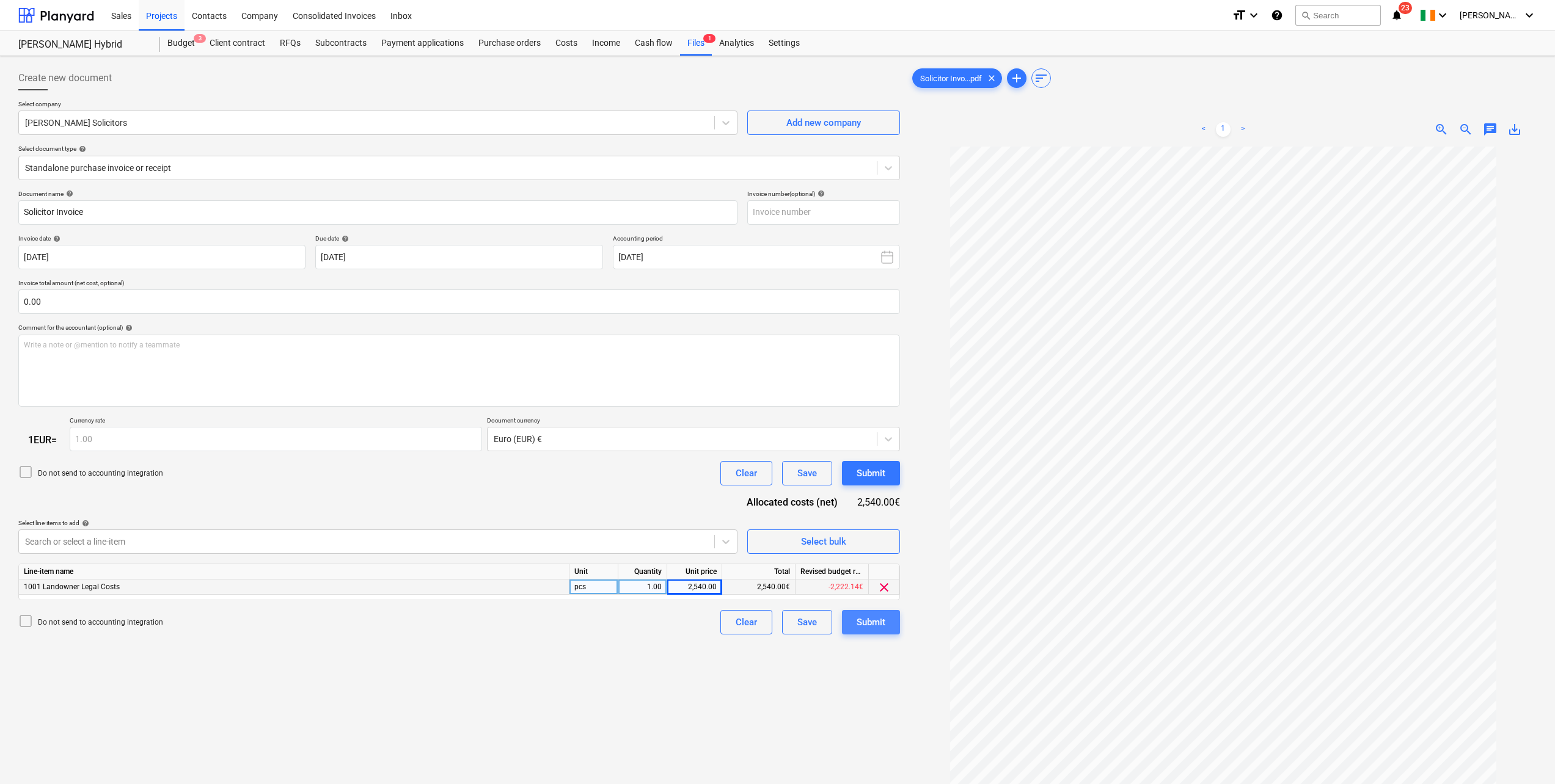
click at [887, 631] on button "Submit" at bounding box center [871, 622] width 58 height 24
